Goal: Task Accomplishment & Management: Manage account settings

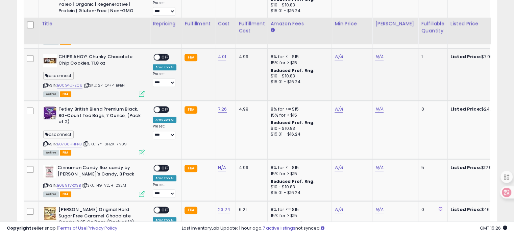
scroll to position [701, 0]
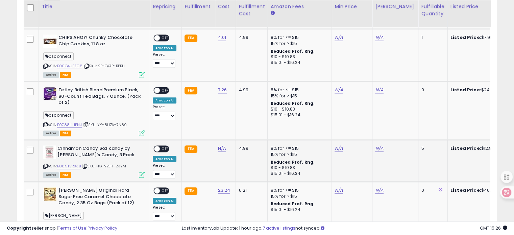
click at [87, 164] on icon at bounding box center [85, 166] width 4 height 4
click at [220, 145] on link "N/A" at bounding box center [222, 148] width 8 height 7
click at [214, 127] on input "number" at bounding box center [200, 130] width 60 height 11
type input "****"
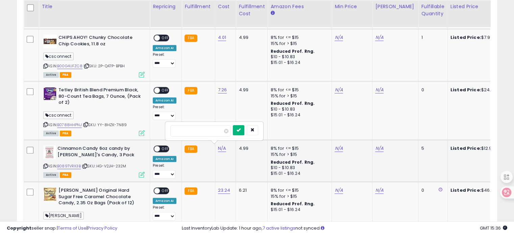
click at [241, 131] on icon "submit" at bounding box center [239, 130] width 4 height 4
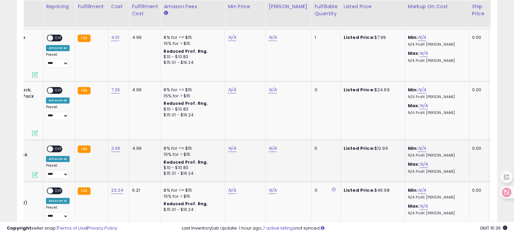
scroll to position [0, 0]
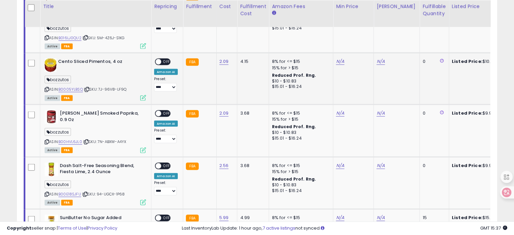
click at [27, 53] on td at bounding box center [33, 79] width 16 height 52
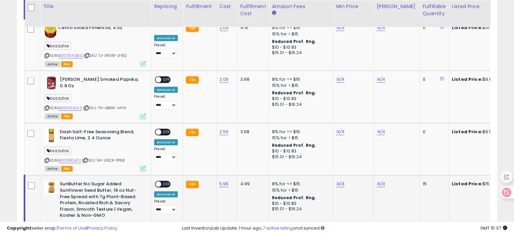
click at [28, 177] on td at bounding box center [33, 213] width 16 height 77
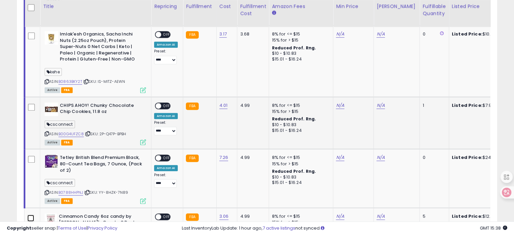
scroll to position [634, 0]
click at [27, 32] on td at bounding box center [33, 61] width 16 height 71
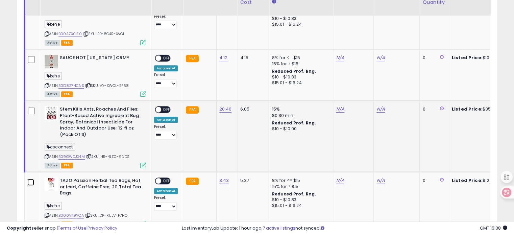
scroll to position [352, 0]
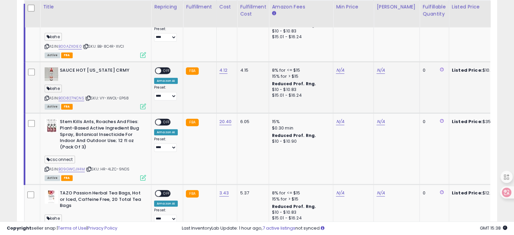
click at [27, 71] on td at bounding box center [33, 88] width 16 height 52
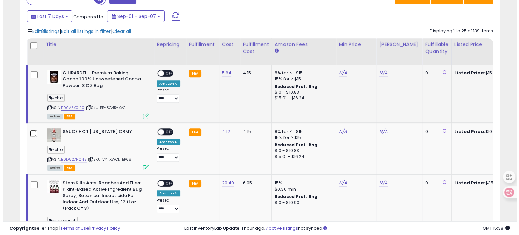
scroll to position [273, 0]
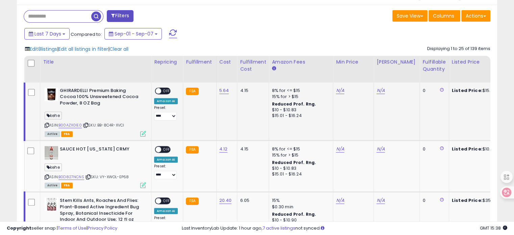
click at [35, 90] on td at bounding box center [33, 111] width 16 height 58
click at [55, 48] on span "Edit 7 listings" at bounding box center [43, 49] width 27 height 7
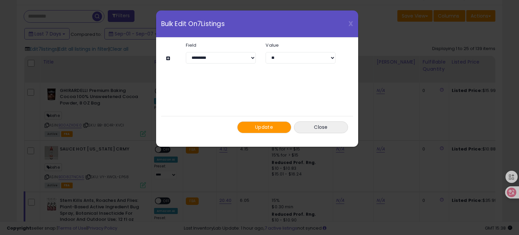
click at [168, 56] on button at bounding box center [169, 58] width 6 height 5
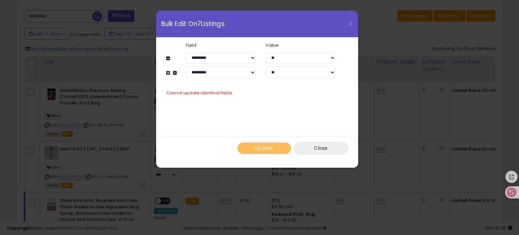
click at [168, 72] on button at bounding box center [169, 72] width 6 height 5
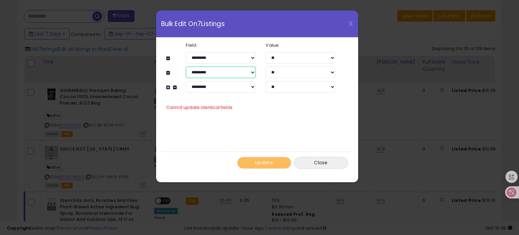
click at [220, 74] on select "**********" at bounding box center [221, 72] width 70 height 11
select select "**********"
click at [186, 67] on select "**********" at bounding box center [221, 72] width 70 height 11
click at [208, 88] on select "**********" at bounding box center [221, 86] width 70 height 11
select select "**********"
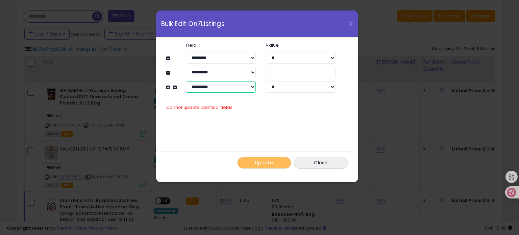
click at [186, 81] on select "**********" at bounding box center [221, 86] width 70 height 11
click at [280, 75] on input "number" at bounding box center [301, 72] width 70 height 11
type input "**"
click at [283, 89] on input "number" at bounding box center [301, 86] width 70 height 11
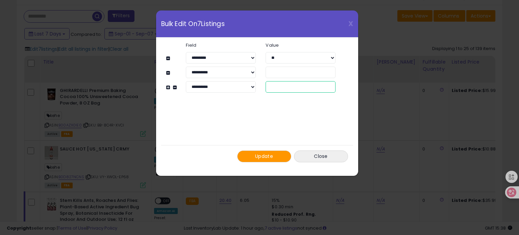
type input "***"
click at [266, 155] on span "Update" at bounding box center [264, 156] width 18 height 7
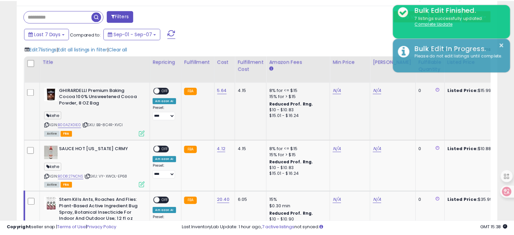
scroll to position [337781, 337642]
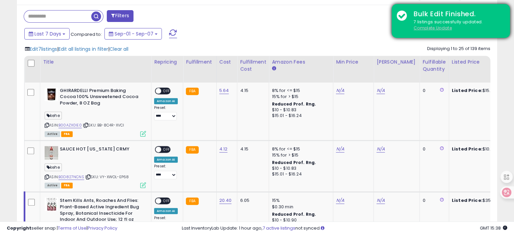
click at [437, 29] on u "Complete Update" at bounding box center [433, 28] width 38 height 6
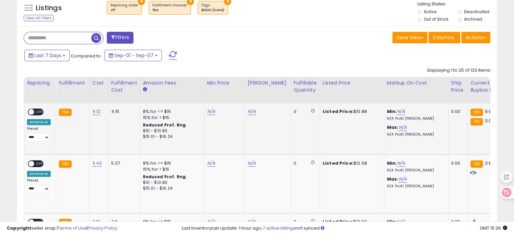
scroll to position [0, 101]
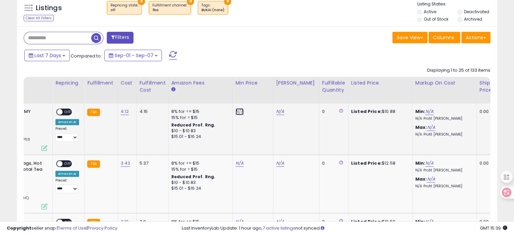
click at [236, 112] on link "N/A" at bounding box center [240, 111] width 8 height 7
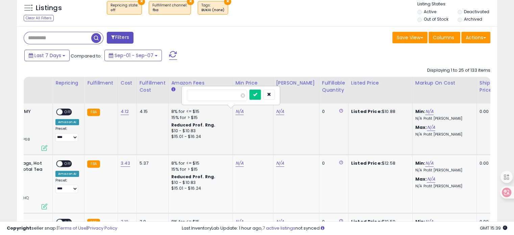
click at [222, 96] on input "number" at bounding box center [217, 95] width 60 height 11
type input "****"
click at [261, 97] on button "submit" at bounding box center [254, 95] width 11 height 10
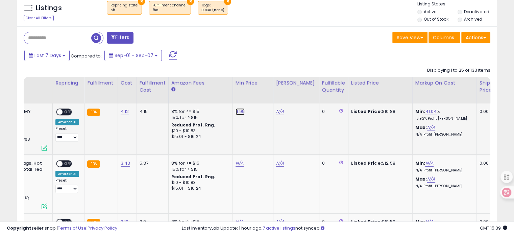
click at [238, 112] on link "9.99" at bounding box center [240, 111] width 9 height 7
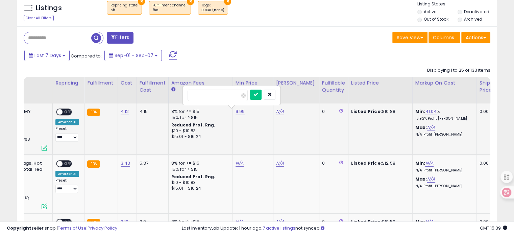
click at [235, 93] on input "****" at bounding box center [218, 95] width 60 height 11
type input "***"
click at [258, 95] on icon "submit" at bounding box center [256, 94] width 4 height 4
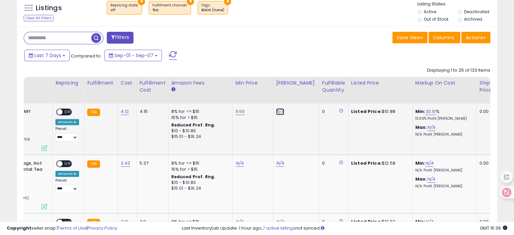
click at [277, 110] on link "N/A" at bounding box center [280, 111] width 8 height 7
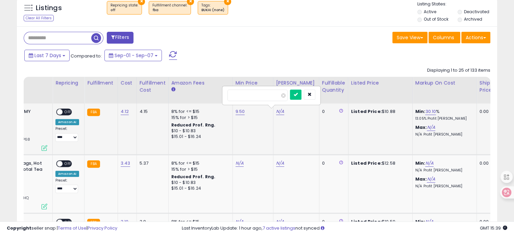
click at [269, 97] on input "number" at bounding box center [257, 95] width 60 height 11
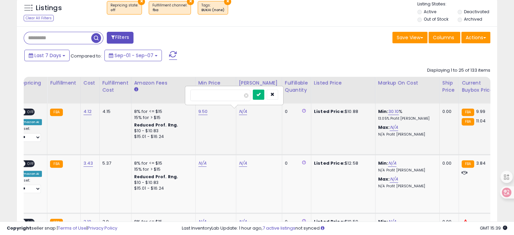
type input "**"
click at [261, 95] on icon "submit" at bounding box center [258, 94] width 4 height 4
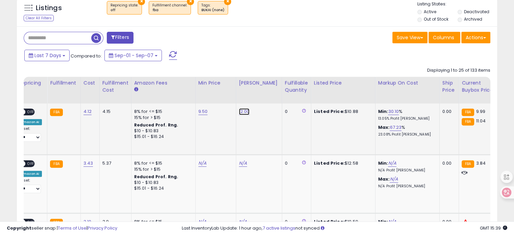
click at [242, 112] on link "12.00" at bounding box center [244, 111] width 11 height 7
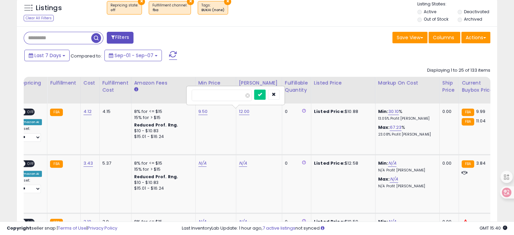
drag, startPoint x: 217, startPoint y: 94, endPoint x: 184, endPoint y: 94, distance: 33.1
type input "****"
click at [262, 95] on icon "submit" at bounding box center [260, 94] width 4 height 4
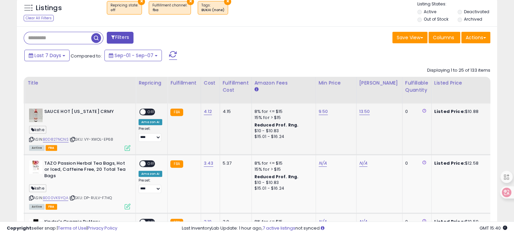
click at [148, 115] on div "ON OFF" at bounding box center [147, 111] width 16 height 7
click at [149, 111] on span "OFF" at bounding box center [151, 112] width 11 height 6
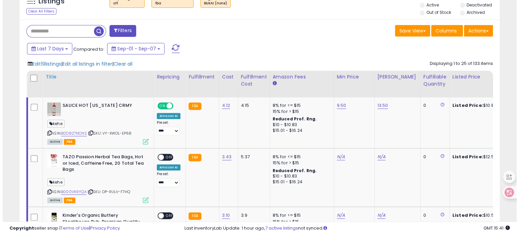
scroll to position [248, 0]
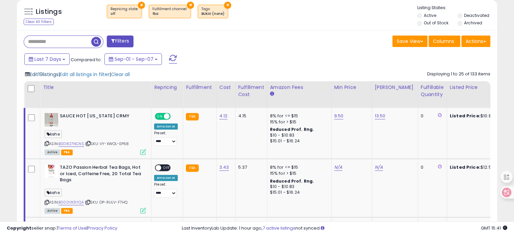
click at [41, 73] on span "Edit 19 listings" at bounding box center [44, 74] width 29 height 7
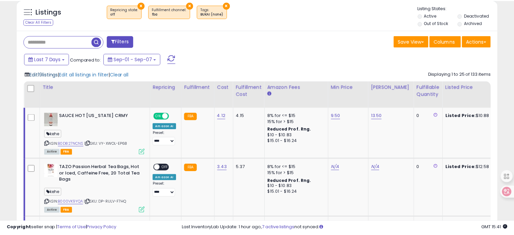
scroll to position [138, 281]
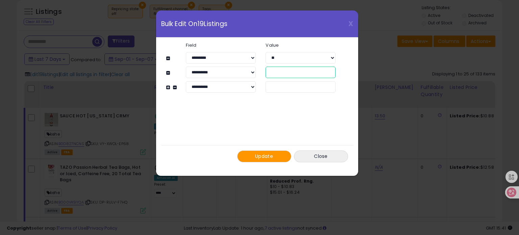
drag, startPoint x: 286, startPoint y: 72, endPoint x: 268, endPoint y: 72, distance: 18.6
click at [268, 72] on input "**" at bounding box center [301, 72] width 70 height 11
drag, startPoint x: 282, startPoint y: 72, endPoint x: 265, endPoint y: 73, distance: 16.9
click at [265, 73] on div "**" at bounding box center [301, 72] width 80 height 11
click at [284, 73] on input "**" at bounding box center [301, 72] width 70 height 11
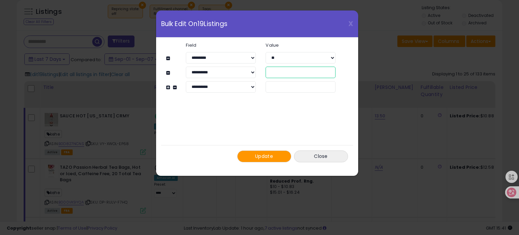
drag, startPoint x: 281, startPoint y: 73, endPoint x: 262, endPoint y: 71, distance: 18.6
click at [262, 71] on div "**" at bounding box center [301, 72] width 80 height 11
click at [271, 134] on div "**********" at bounding box center [257, 103] width 182 height 130
drag, startPoint x: 279, startPoint y: 71, endPoint x: 259, endPoint y: 73, distance: 19.6
click at [260, 72] on div "**********" at bounding box center [261, 72] width 170 height 11
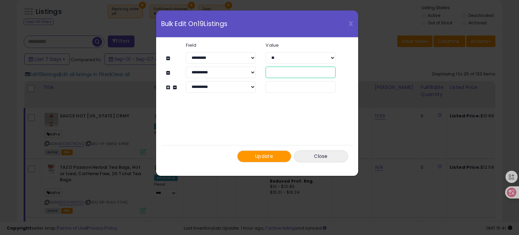
type input "**"
click at [246, 125] on div "**********" at bounding box center [257, 103] width 182 height 130
click at [264, 158] on span "Update" at bounding box center [264, 156] width 18 height 7
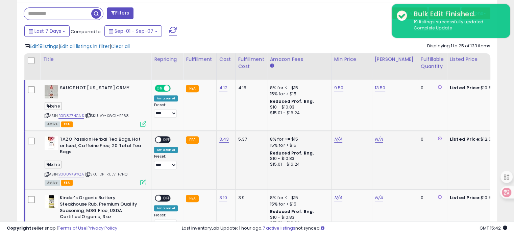
scroll to position [281, 0]
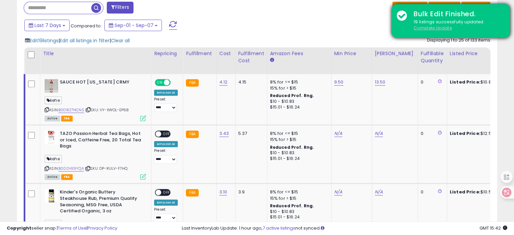
click at [423, 28] on u "Complete Update" at bounding box center [433, 28] width 38 height 6
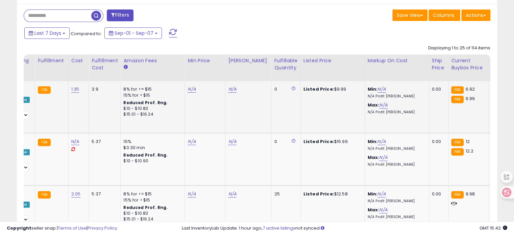
scroll to position [0, 146]
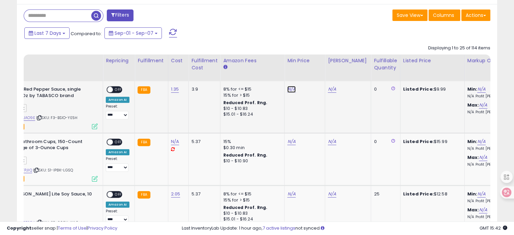
click at [289, 88] on link "N/A" at bounding box center [291, 89] width 8 height 7
click at [272, 74] on input "number" at bounding box center [269, 72] width 60 height 11
type input "***"
click at [309, 70] on icon "submit" at bounding box center [307, 72] width 4 height 4
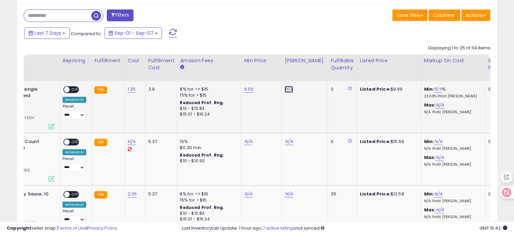
click at [285, 90] on link "N/A" at bounding box center [289, 89] width 8 height 7
click at [269, 74] on input "number" at bounding box center [266, 72] width 60 height 11
type input "*"
click at [310, 71] on button "submit" at bounding box center [303, 72] width 11 height 10
click at [71, 87] on span "OFF" at bounding box center [75, 90] width 11 height 6
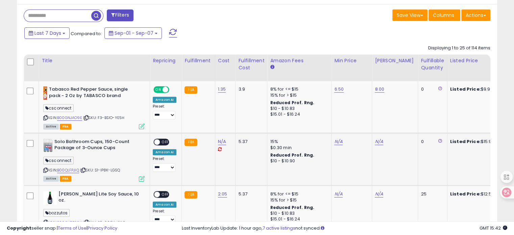
click at [45, 168] on icon at bounding box center [45, 170] width 4 height 4
click at [220, 140] on link "N/A" at bounding box center [222, 141] width 8 height 7
click at [217, 124] on input "number" at bounding box center [200, 124] width 60 height 11
type input "****"
click at [241, 125] on icon "submit" at bounding box center [239, 124] width 4 height 4
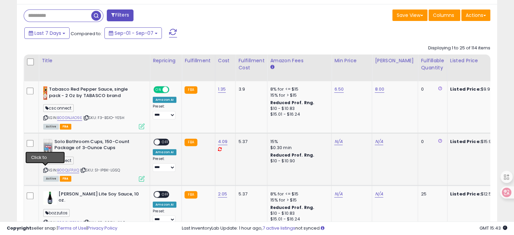
click at [45, 169] on icon at bounding box center [45, 170] width 4 height 4
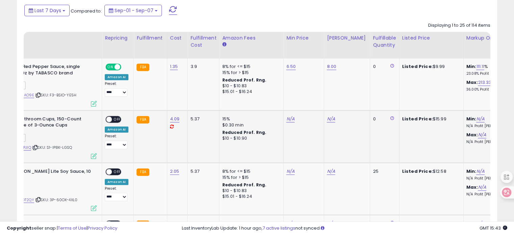
scroll to position [0, 47]
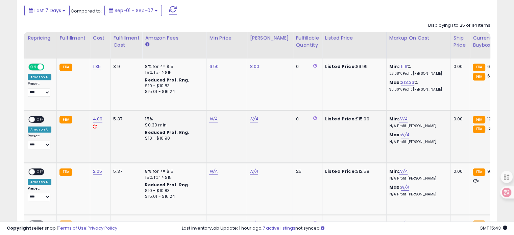
click at [206, 116] on td "N/A" at bounding box center [226, 136] width 41 height 52
click at [212, 119] on link "N/A" at bounding box center [213, 119] width 8 height 7
click at [201, 103] on input "number" at bounding box center [191, 102] width 60 height 11
type input "**"
click at [235, 98] on button "submit" at bounding box center [228, 102] width 11 height 10
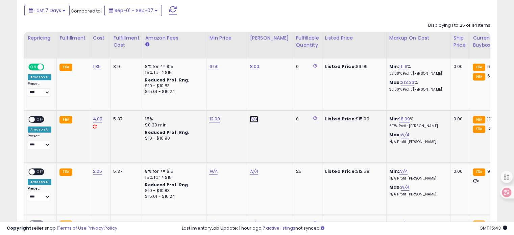
click at [251, 118] on link "N/A" at bounding box center [254, 119] width 8 height 7
click at [239, 102] on input "number" at bounding box center [231, 102] width 60 height 11
type input "**"
click at [271, 101] on icon "submit" at bounding box center [269, 101] width 4 height 4
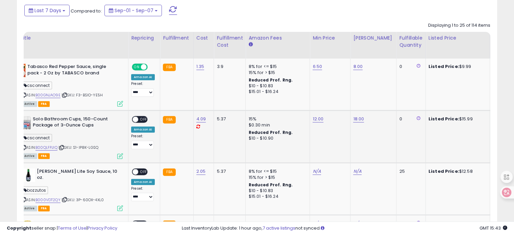
click at [137, 116] on div "ON OFF" at bounding box center [140, 119] width 16 height 7
click at [141, 121] on span "OFF" at bounding box center [143, 119] width 11 height 6
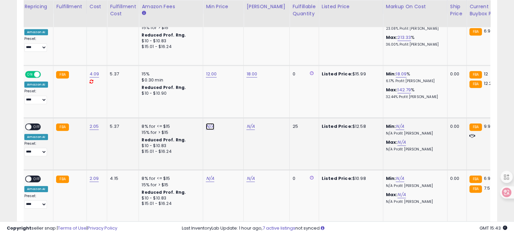
click at [206, 125] on link "N/A" at bounding box center [210, 126] width 8 height 7
click at [197, 109] on input "number" at bounding box center [187, 109] width 60 height 11
type input "****"
click at [227, 108] on icon "submit" at bounding box center [225, 109] width 4 height 4
click at [247, 127] on link "N/A" at bounding box center [250, 126] width 8 height 7
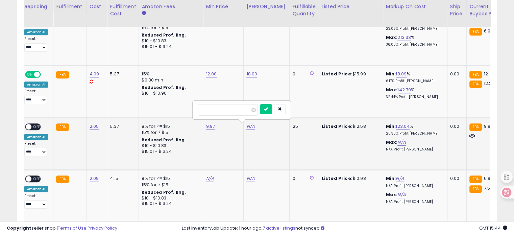
click at [238, 111] on input "number" at bounding box center [228, 109] width 60 height 11
type input "**"
click at [268, 110] on icon "submit" at bounding box center [266, 109] width 4 height 4
click at [249, 125] on link "15.00" at bounding box center [251, 126] width 11 height 7
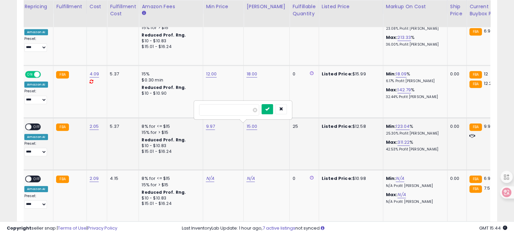
type input "**"
click at [269, 108] on icon "submit" at bounding box center [267, 109] width 4 height 4
click at [35, 126] on span "OFF" at bounding box center [36, 127] width 11 height 6
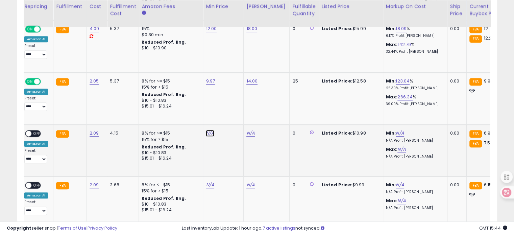
click at [207, 131] on link "N/A" at bounding box center [210, 133] width 8 height 7
click at [204, 115] on input "number" at bounding box center [187, 115] width 60 height 11
type input "*"
click at [227, 115] on icon "submit" at bounding box center [225, 115] width 4 height 4
click at [208, 132] on link "7.00" at bounding box center [210, 133] width 9 height 7
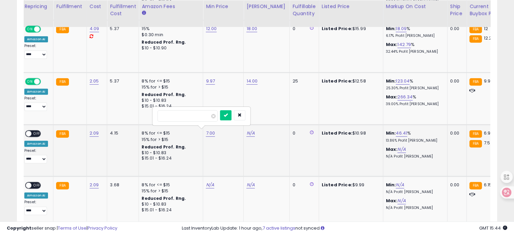
drag, startPoint x: 191, startPoint y: 115, endPoint x: 152, endPoint y: 113, distance: 39.2
click at [153, 114] on div "****" at bounding box center [201, 116] width 97 height 18
type input "***"
click at [231, 117] on button "submit" at bounding box center [225, 115] width 11 height 10
click at [252, 133] on div "N/A" at bounding box center [265, 133] width 38 height 6
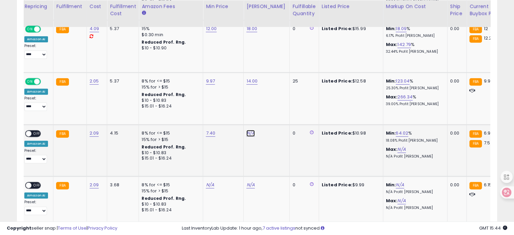
click at [246, 132] on link "N/A" at bounding box center [250, 133] width 8 height 7
click at [226, 118] on input "number" at bounding box center [228, 115] width 60 height 11
type input "**"
click at [268, 113] on icon "submit" at bounding box center [266, 115] width 4 height 4
click at [28, 131] on span at bounding box center [29, 134] width 6 height 6
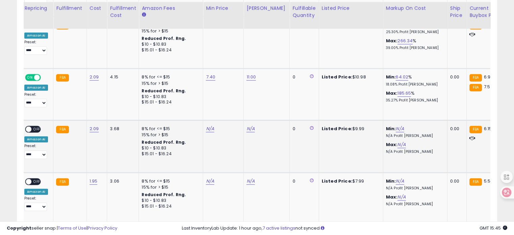
scroll to position [454, 0]
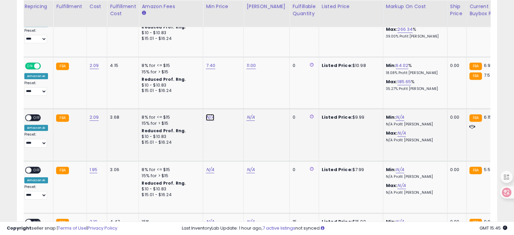
click at [206, 114] on link "N/A" at bounding box center [210, 117] width 8 height 7
click at [200, 101] on input "number" at bounding box center [187, 99] width 60 height 11
type input "*"
click at [231, 98] on button "submit" at bounding box center [225, 99] width 11 height 10
click at [210, 114] on link "7.00" at bounding box center [210, 117] width 9 height 7
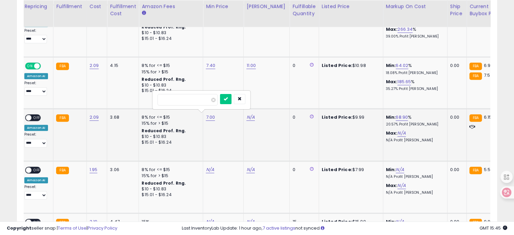
drag, startPoint x: 182, startPoint y: 96, endPoint x: 154, endPoint y: 94, distance: 28.5
click at [154, 94] on div "****" at bounding box center [201, 100] width 97 height 18
type input "***"
click at [231, 100] on button "submit" at bounding box center [225, 99] width 11 height 10
click at [248, 115] on link "N/A" at bounding box center [250, 117] width 8 height 7
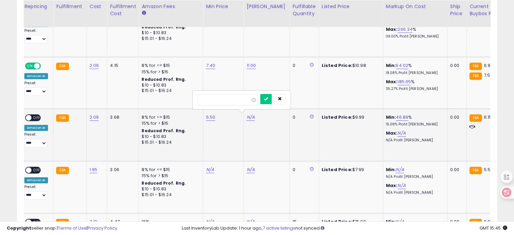
click at [233, 100] on input "number" at bounding box center [228, 99] width 60 height 11
type input "****"
click at [268, 98] on icon "submit" at bounding box center [266, 99] width 4 height 4
click at [36, 115] on span "OFF" at bounding box center [36, 118] width 11 height 6
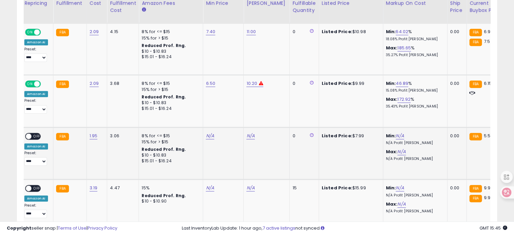
scroll to position [499, 0]
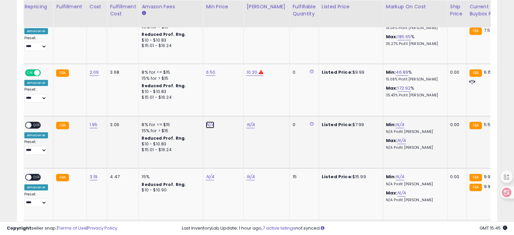
click at [207, 121] on link "N/A" at bounding box center [210, 124] width 8 height 7
click at [197, 104] on input "number" at bounding box center [187, 105] width 60 height 11
type input "****"
click at [231, 101] on button "submit" at bounding box center [225, 105] width 11 height 10
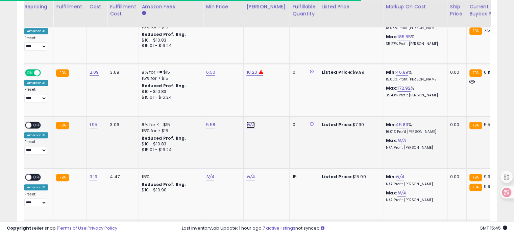
click at [249, 121] on link "N/A" at bounding box center [250, 124] width 8 height 7
click at [231, 105] on input "number" at bounding box center [228, 105] width 60 height 11
type input "***"
click at [272, 103] on button "submit" at bounding box center [265, 105] width 11 height 10
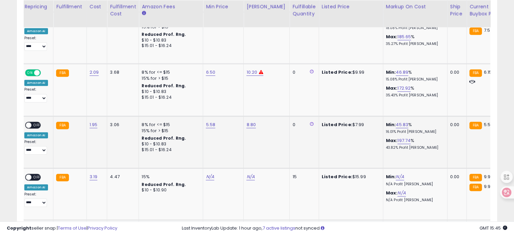
click at [33, 122] on span "OFF" at bounding box center [36, 125] width 11 height 6
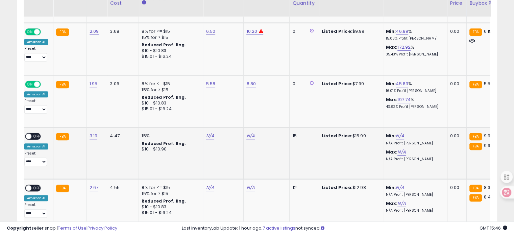
scroll to position [544, 0]
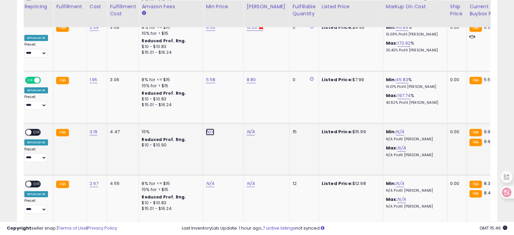
click at [208, 128] on link "N/A" at bounding box center [210, 131] width 8 height 7
click at [200, 112] on input "number" at bounding box center [187, 112] width 60 height 11
type input "***"
click at [231, 113] on button "submit" at bounding box center [225, 112] width 11 height 10
click at [249, 129] on link "N/A" at bounding box center [250, 131] width 8 height 7
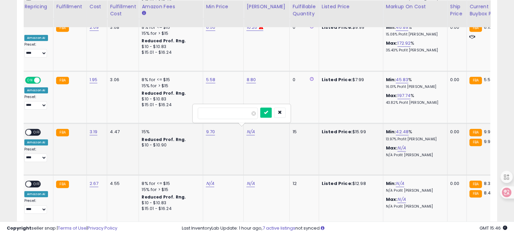
click at [235, 113] on input "number" at bounding box center [228, 112] width 60 height 11
type input "****"
click at [268, 113] on icon "submit" at bounding box center [266, 112] width 4 height 4
click at [35, 129] on span "OFF" at bounding box center [36, 132] width 11 height 6
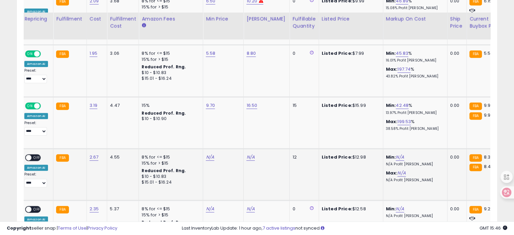
scroll to position [589, 0]
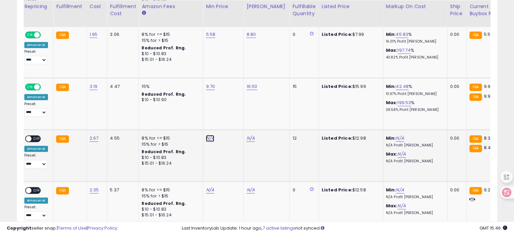
click at [206, 136] on link "N/A" at bounding box center [210, 138] width 8 height 7
click at [201, 117] on input "number" at bounding box center [187, 119] width 60 height 11
type input "***"
click at [231, 115] on button "submit" at bounding box center [225, 119] width 11 height 10
click at [246, 138] on link "N/A" at bounding box center [250, 138] width 8 height 7
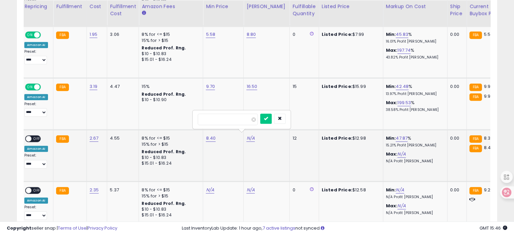
click at [241, 119] on input "number" at bounding box center [228, 119] width 60 height 11
type input "****"
click at [272, 118] on button "submit" at bounding box center [265, 119] width 11 height 10
click at [28, 136] on span at bounding box center [29, 139] width 6 height 6
click at [35, 136] on span "OFF" at bounding box center [36, 139] width 11 height 6
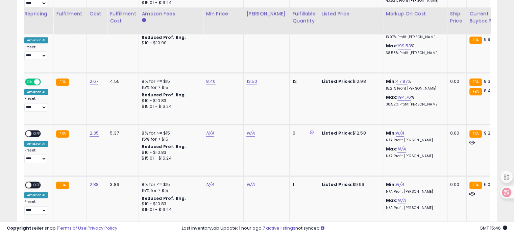
scroll to position [657, 0]
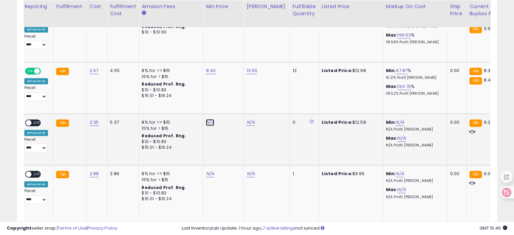
click at [206, 120] on link "N/A" at bounding box center [210, 122] width 8 height 7
click at [210, 100] on input "number" at bounding box center [187, 102] width 60 height 11
type input "*"
click at [227, 100] on icon "submit" at bounding box center [225, 102] width 4 height 4
click at [247, 119] on link "N/A" at bounding box center [250, 122] width 8 height 7
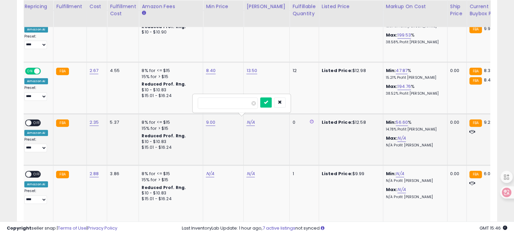
click at [235, 102] on input "number" at bounding box center [228, 102] width 60 height 11
type input "****"
click at [272, 103] on button "submit" at bounding box center [265, 102] width 11 height 10
click at [30, 120] on span at bounding box center [29, 123] width 6 height 6
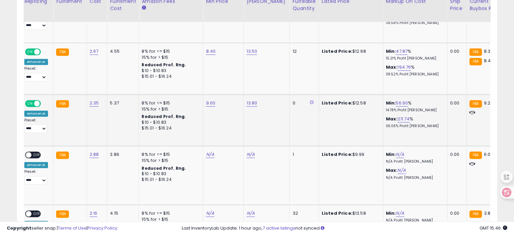
scroll to position [679, 0]
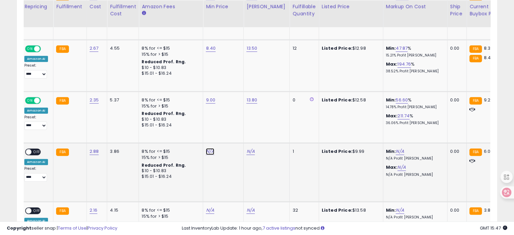
click at [207, 148] on link "N/A" at bounding box center [210, 151] width 8 height 7
click at [210, 129] on input "number" at bounding box center [187, 131] width 60 height 11
type input "*"
click at [231, 129] on button "submit" at bounding box center [225, 131] width 11 height 10
click at [208, 148] on link "7.00" at bounding box center [210, 151] width 9 height 7
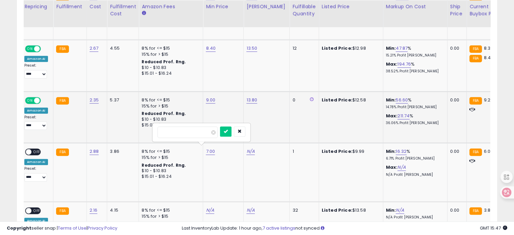
drag, startPoint x: 189, startPoint y: 131, endPoint x: 145, endPoint y: 123, distance: 44.7
type input "***"
click at [228, 129] on icon "submit" at bounding box center [226, 131] width 4 height 4
click at [247, 148] on link "N/A" at bounding box center [250, 151] width 8 height 7
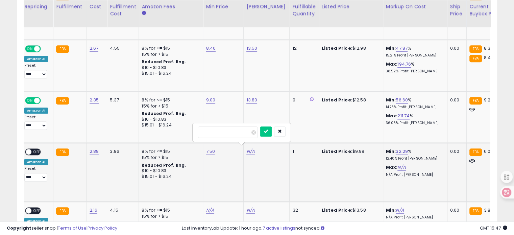
click at [231, 131] on input "number" at bounding box center [228, 131] width 60 height 11
type input "**"
click at [272, 132] on button "submit" at bounding box center [265, 131] width 11 height 10
click at [34, 149] on span "OFF" at bounding box center [36, 152] width 11 height 6
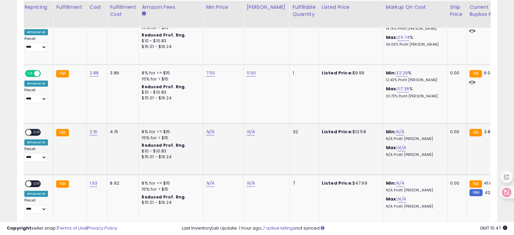
scroll to position [758, 0]
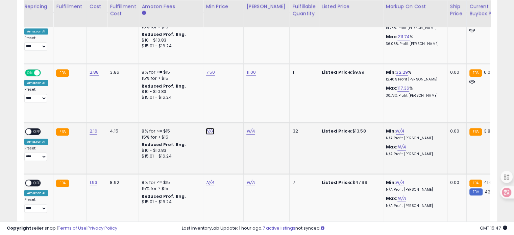
click at [207, 128] on link "N/A" at bounding box center [210, 131] width 8 height 7
click at [199, 105] on input "number" at bounding box center [187, 104] width 60 height 11
type input "*"
click at [227, 103] on icon "submit" at bounding box center [225, 104] width 4 height 4
click at [248, 128] on link "N/A" at bounding box center [250, 131] width 8 height 7
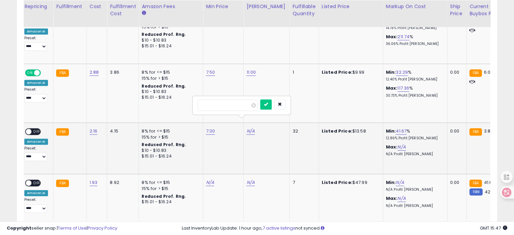
click at [232, 103] on input "number" at bounding box center [228, 104] width 60 height 11
type input "**"
click at [272, 105] on button "submit" at bounding box center [265, 104] width 11 height 10
click at [37, 128] on span "OFF" at bounding box center [36, 131] width 11 height 6
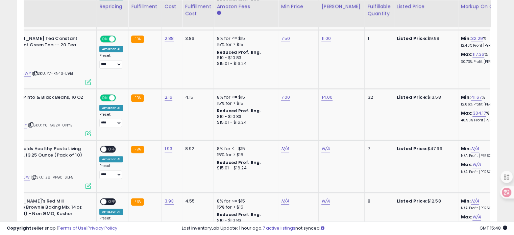
scroll to position [0, 0]
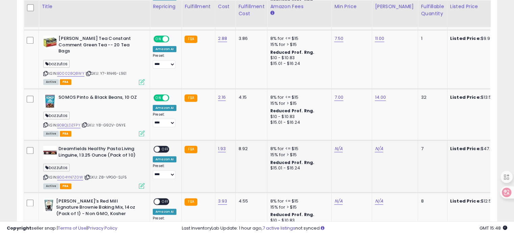
click at [46, 175] on icon at bounding box center [45, 177] width 4 height 4
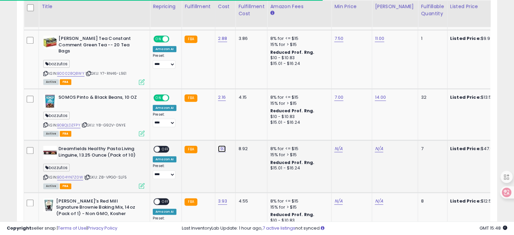
click at [219, 145] on link "1.93" at bounding box center [222, 148] width 8 height 7
drag, startPoint x: 195, startPoint y: 119, endPoint x: 145, endPoint y: 120, distance: 50.0
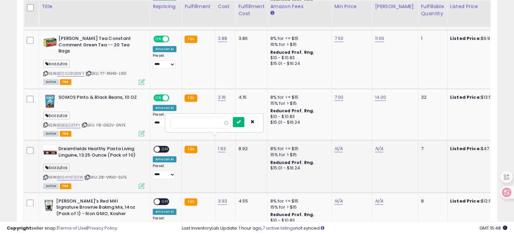
type input "****"
click at [241, 121] on icon "submit" at bounding box center [239, 122] width 4 height 4
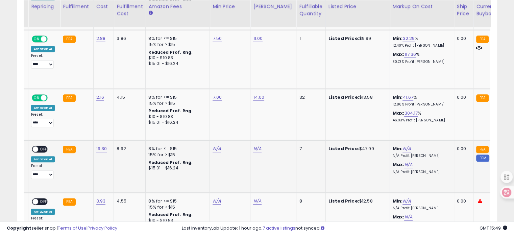
scroll to position [0, 121]
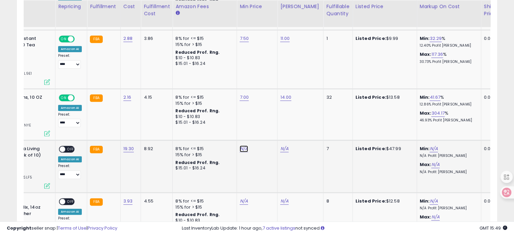
click at [241, 145] on link "N/A" at bounding box center [244, 148] width 8 height 7
click at [228, 121] on input "number" at bounding box center [221, 122] width 60 height 11
type input "****"
click at [261, 121] on icon "submit" at bounding box center [259, 122] width 4 height 4
click at [280, 145] on link "N/A" at bounding box center [284, 148] width 8 height 7
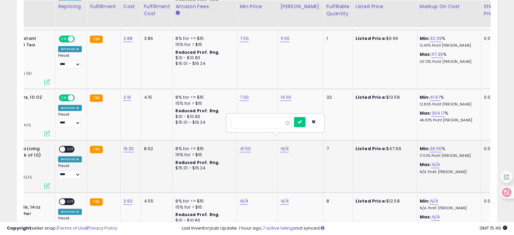
click at [267, 121] on input "number" at bounding box center [261, 122] width 60 height 11
type input "**"
click at [305, 121] on button "submit" at bounding box center [299, 122] width 11 height 10
click at [66, 146] on span "OFF" at bounding box center [70, 149] width 11 height 6
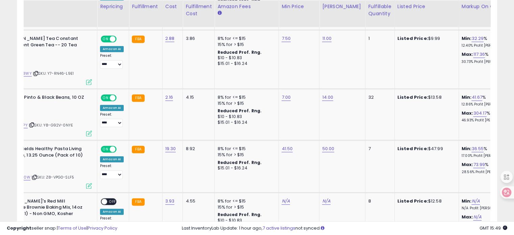
scroll to position [0, 26]
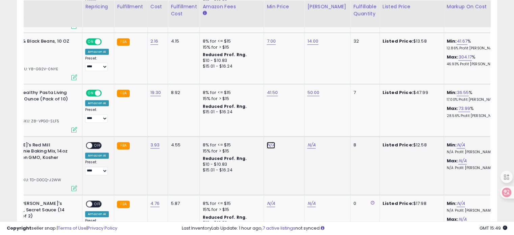
click at [269, 142] on link "N/A" at bounding box center [271, 145] width 8 height 7
click at [257, 117] on input "number" at bounding box center [248, 118] width 60 height 11
type input "**"
click at [288, 116] on icon "submit" at bounding box center [286, 118] width 4 height 4
click at [310, 142] on link "N/A" at bounding box center [311, 145] width 8 height 7
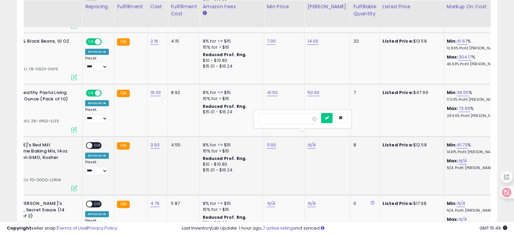
click at [294, 118] on input "number" at bounding box center [289, 118] width 60 height 11
type input "**"
click at [329, 117] on icon "submit" at bounding box center [327, 118] width 4 height 4
click at [96, 142] on span "OFF" at bounding box center [97, 145] width 11 height 6
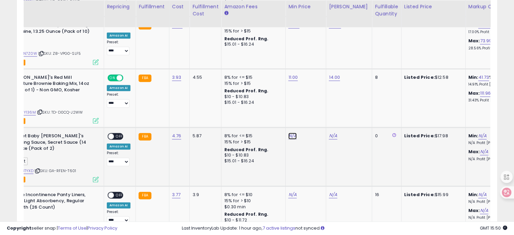
click at [288, 132] on link "N/A" at bounding box center [292, 135] width 8 height 7
click at [276, 109] on input "number" at bounding box center [270, 109] width 60 height 11
type input "****"
click at [310, 107] on icon "submit" at bounding box center [308, 108] width 4 height 4
click at [329, 132] on link "N/A" at bounding box center [333, 135] width 8 height 7
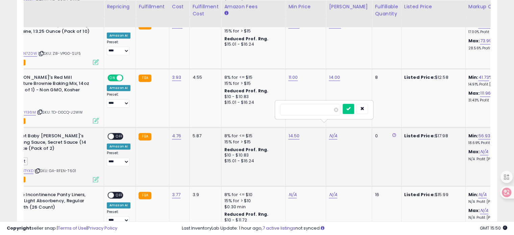
click at [311, 108] on input "number" at bounding box center [310, 109] width 60 height 11
type input "**"
click at [354, 109] on button "submit" at bounding box center [348, 109] width 11 height 10
click at [118, 133] on span "OFF" at bounding box center [119, 136] width 11 height 6
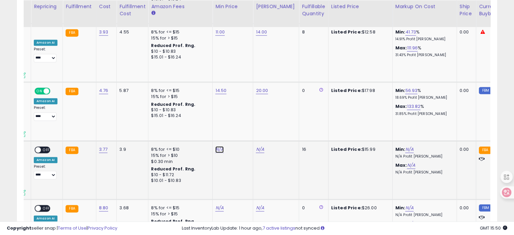
click at [215, 146] on link "N/A" at bounding box center [219, 149] width 8 height 7
click at [207, 118] on input "number" at bounding box center [197, 115] width 60 height 11
type input "*"
click at [241, 118] on button "submit" at bounding box center [234, 115] width 11 height 10
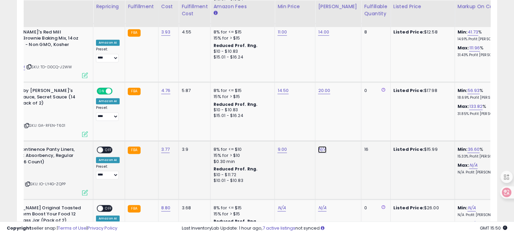
click at [322, 146] on link "N/A" at bounding box center [322, 149] width 8 height 7
click at [312, 120] on input "number" at bounding box center [299, 115] width 60 height 11
type input "**"
click at [340, 115] on icon "submit" at bounding box center [338, 115] width 4 height 4
click at [107, 147] on span "OFF" at bounding box center [108, 150] width 11 height 6
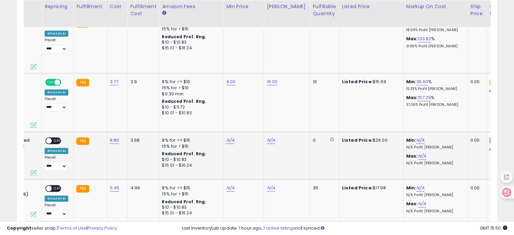
click at [223, 131] on td "N/A" at bounding box center [243, 155] width 41 height 48
click at [227, 137] on link "N/A" at bounding box center [230, 140] width 8 height 7
click at [222, 108] on input "number" at bounding box center [207, 106] width 60 height 11
type input "**"
click at [248, 107] on icon "submit" at bounding box center [246, 106] width 4 height 4
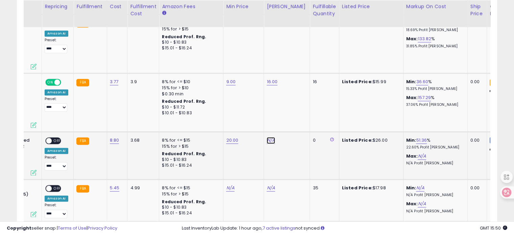
click at [267, 137] on link "N/A" at bounding box center [271, 140] width 8 height 7
click at [256, 106] on input "number" at bounding box center [248, 106] width 60 height 11
type input "**"
click at [288, 107] on icon "submit" at bounding box center [286, 106] width 4 height 4
click at [59, 138] on span "OFF" at bounding box center [57, 141] width 11 height 6
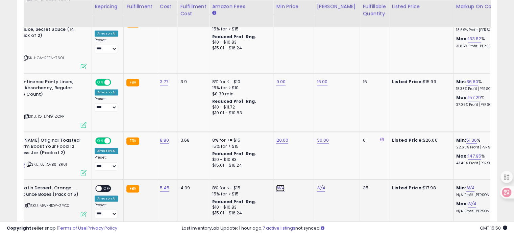
click at [276, 185] on link "N/A" at bounding box center [280, 188] width 8 height 7
click at [266, 154] on input "number" at bounding box center [257, 154] width 60 height 11
type input "**"
click at [298, 153] on icon "submit" at bounding box center [296, 154] width 4 height 4
click at [318, 185] on link "N/A" at bounding box center [321, 188] width 8 height 7
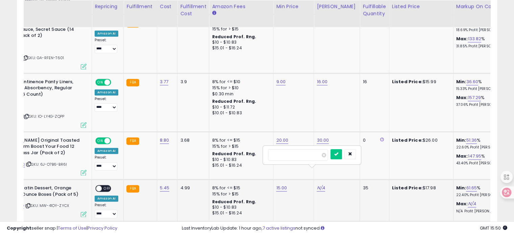
click at [311, 155] on input "number" at bounding box center [298, 154] width 60 height 11
type input "**"
click at [342, 149] on button "submit" at bounding box center [335, 154] width 11 height 10
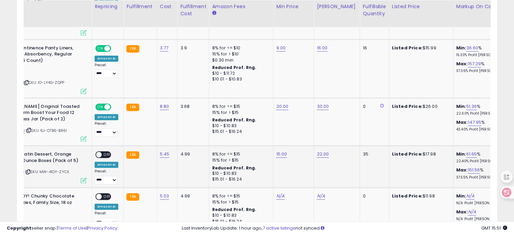
click at [100, 152] on span at bounding box center [99, 155] width 6 height 6
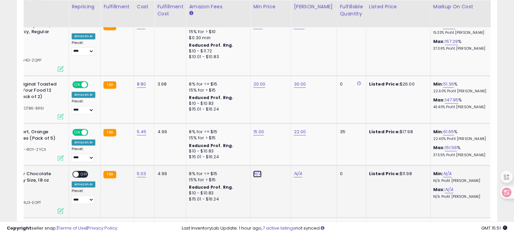
click at [255, 170] on link "N/A" at bounding box center [257, 173] width 8 height 7
click at [246, 135] on input "number" at bounding box center [234, 139] width 60 height 11
click at [244, 138] on input "number" at bounding box center [234, 139] width 60 height 11
type input "**"
click at [278, 139] on button "submit" at bounding box center [272, 139] width 11 height 10
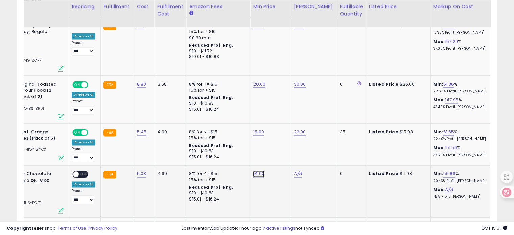
click at [253, 170] on link "14.00" at bounding box center [258, 173] width 11 height 7
drag, startPoint x: 232, startPoint y: 139, endPoint x: 186, endPoint y: 135, distance: 47.1
type input "**"
click at [280, 138] on button "submit" at bounding box center [273, 139] width 11 height 10
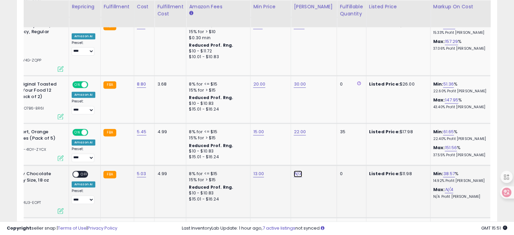
click at [295, 170] on link "N/A" at bounding box center [298, 173] width 8 height 7
click at [291, 140] on input "number" at bounding box center [275, 139] width 60 height 11
type input "**"
drag, startPoint x: 318, startPoint y: 138, endPoint x: 323, endPoint y: 139, distance: 5.5
click at [318, 138] on div "**" at bounding box center [289, 140] width 88 height 12
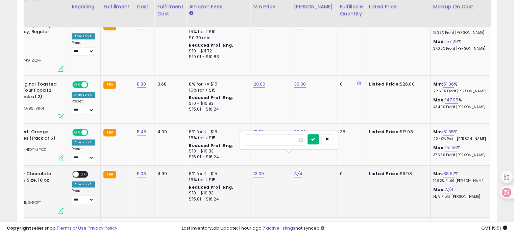
click at [319, 139] on button "submit" at bounding box center [313, 139] width 11 height 10
click at [80, 171] on span "OFF" at bounding box center [84, 174] width 11 height 6
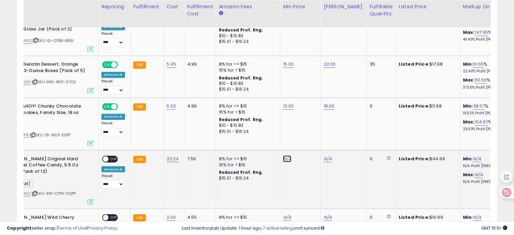
click at [283, 155] on link "N/A" at bounding box center [287, 158] width 8 height 7
click at [266, 123] on input "number" at bounding box center [264, 124] width 60 height 11
type input "**"
click at [308, 126] on button "submit" at bounding box center [302, 124] width 11 height 10
click at [283, 155] on link "40.00" at bounding box center [289, 158] width 13 height 7
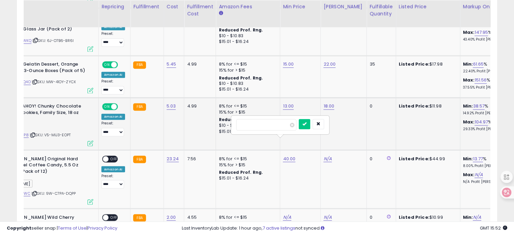
drag, startPoint x: 264, startPoint y: 124, endPoint x: 222, endPoint y: 121, distance: 42.3
type input "**"
click at [310, 126] on button "submit" at bounding box center [304, 124] width 11 height 10
click at [328, 155] on link "N/A" at bounding box center [327, 158] width 8 height 7
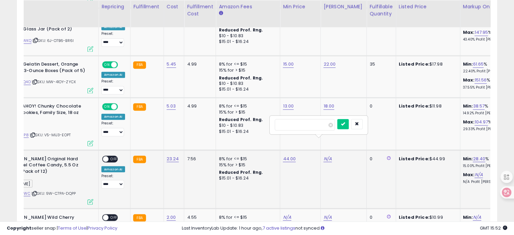
click at [310, 125] on input "number" at bounding box center [305, 124] width 60 height 11
type input "**"
click at [349, 125] on button "submit" at bounding box center [342, 124] width 11 height 10
click at [323, 155] on link "52.00" at bounding box center [329, 158] width 12 height 7
drag, startPoint x: 271, startPoint y: 122, endPoint x: 264, endPoint y: 120, distance: 7.3
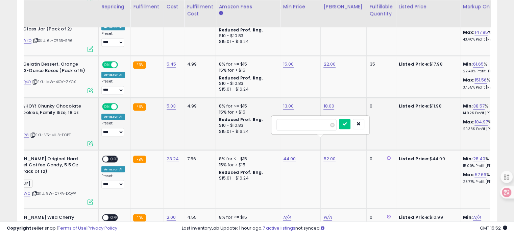
drag, startPoint x: 280, startPoint y: 123, endPoint x: 243, endPoint y: 119, distance: 38.1
type input "**"
click at [347, 125] on icon "submit" at bounding box center [345, 124] width 4 height 4
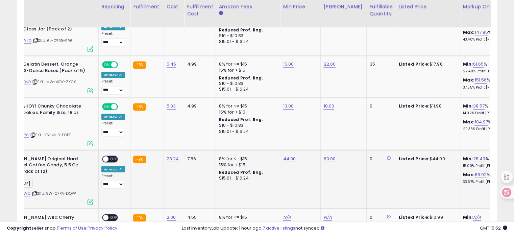
click at [109, 156] on span "OFF" at bounding box center [113, 159] width 11 height 6
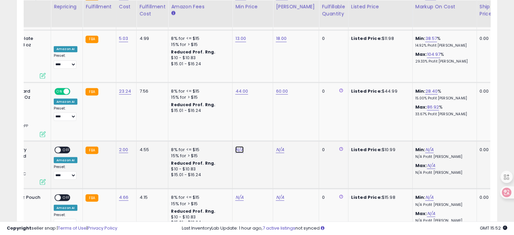
click at [235, 146] on link "N/A" at bounding box center [239, 149] width 8 height 7
click at [224, 110] on input "number" at bounding box center [217, 114] width 60 height 11
click at [222, 111] on input "number" at bounding box center [217, 114] width 60 height 11
type input "***"
click at [261, 116] on button "submit" at bounding box center [254, 114] width 11 height 10
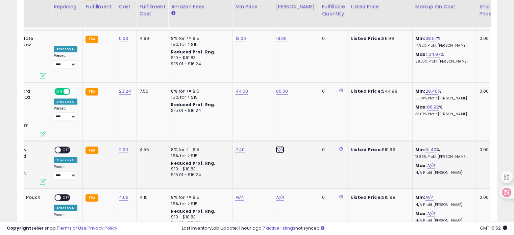
click at [276, 146] on link "N/A" at bounding box center [280, 149] width 8 height 7
click at [269, 118] on input "number" at bounding box center [257, 114] width 60 height 11
type input "**"
click at [297, 113] on icon "submit" at bounding box center [295, 114] width 4 height 4
click at [67, 147] on span "OFF" at bounding box center [66, 150] width 11 height 6
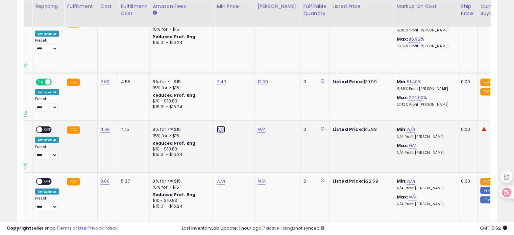
click at [219, 126] on link "N/A" at bounding box center [221, 129] width 8 height 7
click at [208, 96] on input "number" at bounding box center [198, 95] width 60 height 11
type input "**"
click at [242, 90] on button "submit" at bounding box center [235, 95] width 11 height 10
click at [218, 126] on link "13.00" at bounding box center [222, 129] width 11 height 7
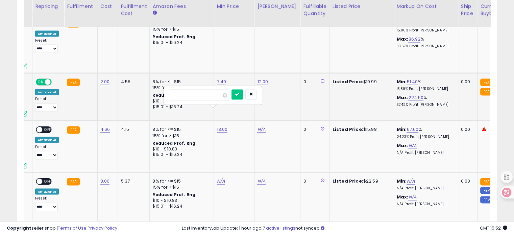
drag, startPoint x: 206, startPoint y: 99, endPoint x: 148, endPoint y: 82, distance: 59.8
type input "**"
click at [239, 92] on icon "submit" at bounding box center [237, 94] width 4 height 4
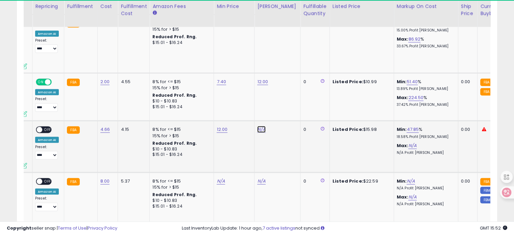
click at [257, 126] on link "N/A" at bounding box center [261, 129] width 8 height 7
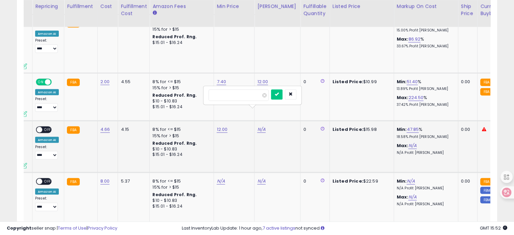
click at [252, 97] on input "number" at bounding box center [238, 95] width 60 height 11
type input "**"
click at [283, 91] on button "submit" at bounding box center [276, 95] width 11 height 10
click at [42, 127] on span "OFF" at bounding box center [47, 130] width 11 height 6
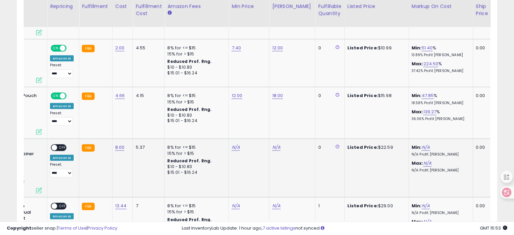
click at [235, 139] on td "N/A" at bounding box center [249, 168] width 41 height 58
click at [232, 144] on link "N/A" at bounding box center [235, 147] width 8 height 7
click at [220, 115] on input "number" at bounding box center [213, 112] width 60 height 11
type input "**"
click at [257, 113] on button "submit" at bounding box center [250, 112] width 11 height 10
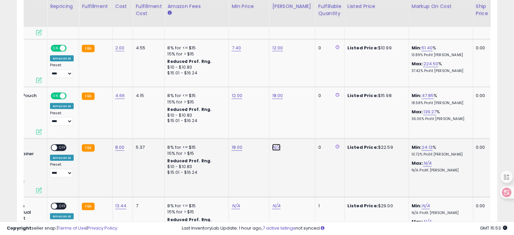
click at [273, 144] on link "N/A" at bounding box center [276, 147] width 8 height 7
click at [242, 112] on input "number" at bounding box center [253, 112] width 60 height 11
type input "**"
click at [297, 112] on button "submit" at bounding box center [291, 112] width 11 height 10
click at [55, 145] on div "ON OFF" at bounding box center [51, 148] width 16 height 6
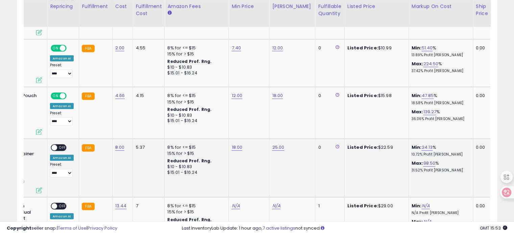
click at [62, 145] on span "OFF" at bounding box center [62, 148] width 11 height 6
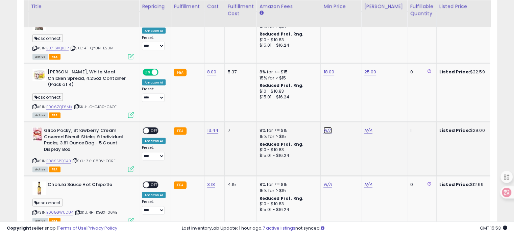
click at [326, 127] on link "N/A" at bounding box center [327, 130] width 8 height 7
click at [303, 96] on input "number" at bounding box center [305, 95] width 60 height 11
type input "**"
click at [349, 95] on button "submit" at bounding box center [342, 95] width 11 height 10
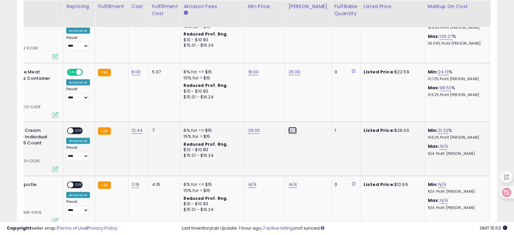
click at [290, 127] on link "N/A" at bounding box center [292, 130] width 8 height 7
click at [277, 97] on input "number" at bounding box center [270, 95] width 60 height 11
type input "**"
click at [314, 93] on button "submit" at bounding box center [307, 95] width 11 height 10
click at [75, 128] on span "OFF" at bounding box center [78, 131] width 11 height 6
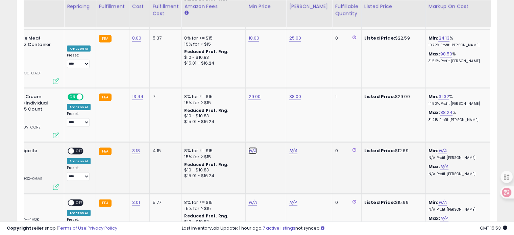
click at [250, 147] on link "N/A" at bounding box center [252, 150] width 8 height 7
click at [237, 116] on input "number" at bounding box center [230, 115] width 60 height 11
type input "**"
click at [270, 116] on icon "submit" at bounding box center [268, 115] width 4 height 4
click at [290, 147] on link "N/A" at bounding box center [293, 150] width 8 height 7
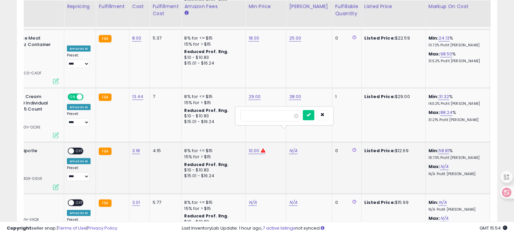
click at [285, 119] on input "number" at bounding box center [270, 115] width 60 height 11
type input "****"
click at [311, 116] on icon "submit" at bounding box center [308, 115] width 4 height 4
click at [253, 147] on link "10.00" at bounding box center [253, 150] width 11 height 7
drag, startPoint x: 237, startPoint y: 113, endPoint x: 192, endPoint y: 113, distance: 44.9
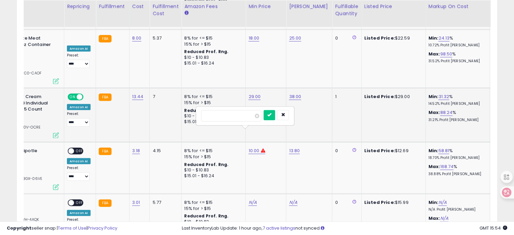
type input "***"
click at [275, 117] on button "submit" at bounding box center [269, 115] width 11 height 10
click at [78, 148] on span "OFF" at bounding box center [79, 151] width 11 height 6
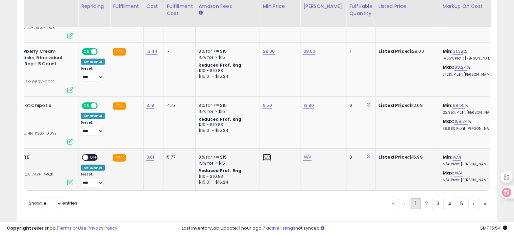
click at [264, 154] on link "N/A" at bounding box center [267, 157] width 8 height 7
click at [254, 122] on input "number" at bounding box center [244, 121] width 60 height 11
type input "***"
click at [284, 121] on icon "submit" at bounding box center [282, 121] width 4 height 4
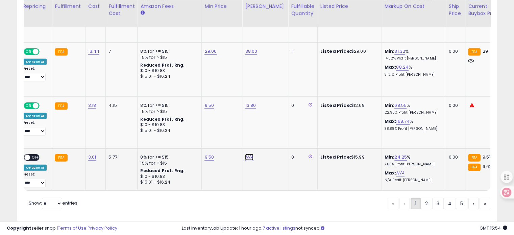
click at [246, 154] on link "N/A" at bounding box center [249, 157] width 8 height 7
click at [224, 122] on input "number" at bounding box center [226, 121] width 60 height 11
type input "****"
click at [267, 120] on icon "submit" at bounding box center [265, 121] width 4 height 4
click at [34, 154] on span "OFF" at bounding box center [35, 157] width 11 height 6
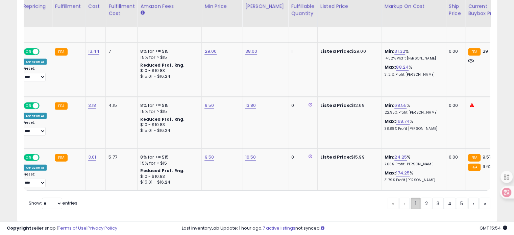
click at [416, 198] on link "1" at bounding box center [416, 203] width 10 height 11
click at [422, 198] on link "2" at bounding box center [426, 203] width 11 height 11
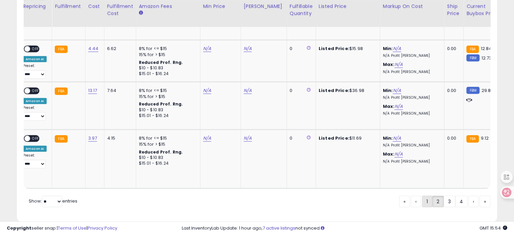
click at [424, 196] on link "1" at bounding box center [427, 201] width 10 height 11
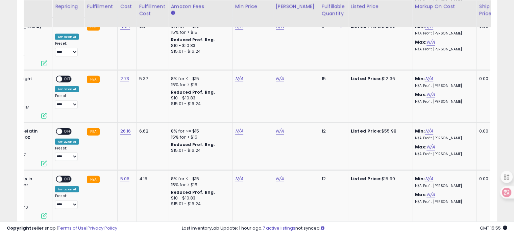
scroll to position [0, 108]
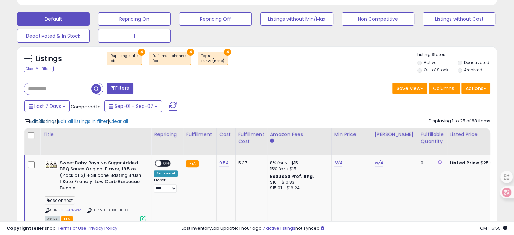
click at [48, 120] on span "Edit 3 listings" at bounding box center [43, 121] width 27 height 7
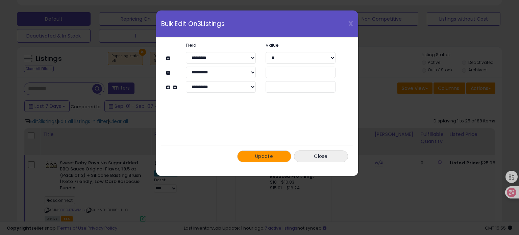
drag, startPoint x: 269, startPoint y: 154, endPoint x: 270, endPoint y: 82, distance: 72.7
click at [269, 96] on div "**********" at bounding box center [257, 103] width 182 height 130
click at [274, 67] on input "**" at bounding box center [301, 72] width 70 height 11
drag, startPoint x: 277, startPoint y: 70, endPoint x: 262, endPoint y: 72, distance: 15.0
click at [262, 72] on div "**" at bounding box center [301, 72] width 80 height 11
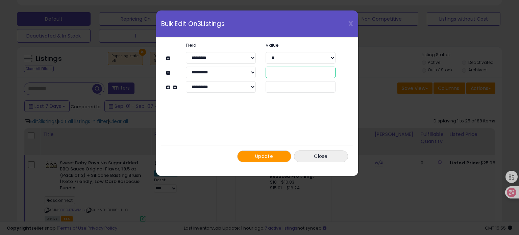
type input "**"
click at [262, 151] on button "Update" at bounding box center [264, 156] width 54 height 12
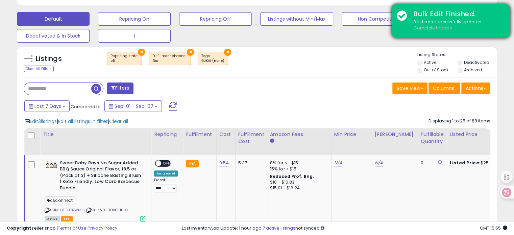
click at [438, 29] on u "Complete Update" at bounding box center [433, 28] width 38 height 6
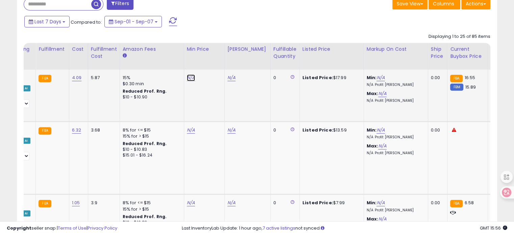
click at [187, 76] on link "N/A" at bounding box center [191, 77] width 8 height 7
click at [177, 62] on input "number" at bounding box center [169, 61] width 60 height 11
type input "****"
click at [209, 58] on icon "submit" at bounding box center [207, 60] width 4 height 4
click at [227, 79] on link "N/A" at bounding box center [231, 77] width 8 height 7
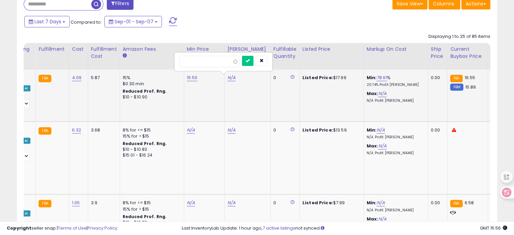
click at [224, 62] on input "number" at bounding box center [209, 61] width 60 height 11
type input "**"
click at [250, 60] on icon "submit" at bounding box center [248, 60] width 4 height 4
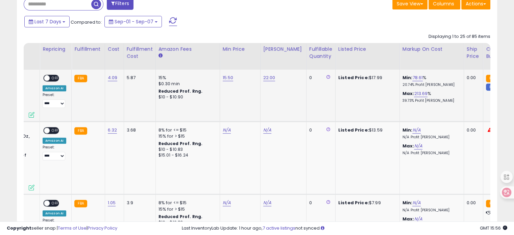
click at [50, 78] on span "OFF" at bounding box center [55, 78] width 11 height 6
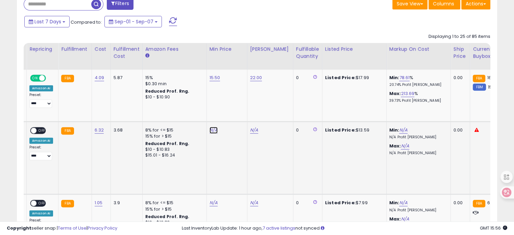
click at [212, 129] on link "N/A" at bounding box center [214, 130] width 8 height 7
click at [204, 115] on input "number" at bounding box center [192, 113] width 60 height 11
type input "****"
click at [232, 113] on icon "submit" at bounding box center [230, 112] width 4 height 4
click at [254, 131] on link "N/A" at bounding box center [254, 130] width 8 height 7
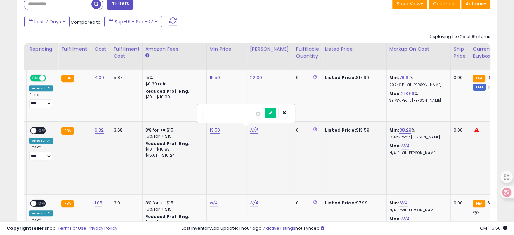
click at [235, 113] on input "number" at bounding box center [232, 113] width 60 height 11
type input "**"
click at [276, 114] on button "submit" at bounding box center [270, 113] width 11 height 10
click at [252, 133] on td "16.00" at bounding box center [270, 157] width 46 height 73
click at [251, 129] on link "16.00" at bounding box center [255, 130] width 11 height 7
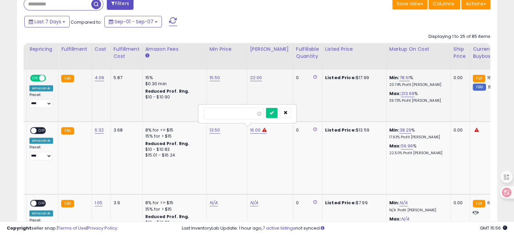
drag, startPoint x: 238, startPoint y: 110, endPoint x: 177, endPoint y: 113, distance: 61.6
type input "**"
click at [274, 111] on icon "submit" at bounding box center [272, 112] width 4 height 4
click at [40, 127] on span "OFF" at bounding box center [41, 130] width 11 height 6
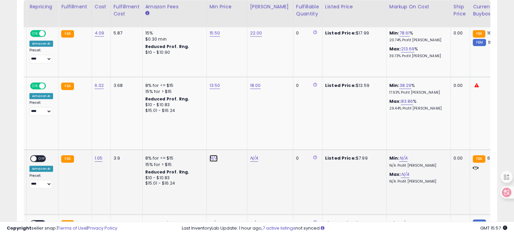
click at [210, 155] on link "N/A" at bounding box center [214, 158] width 8 height 7
click at [207, 134] on input "number" at bounding box center [192, 135] width 60 height 11
type input "***"
click at [233, 134] on div "***" at bounding box center [206, 136] width 88 height 12
click at [232, 133] on icon "submit" at bounding box center [230, 134] width 4 height 4
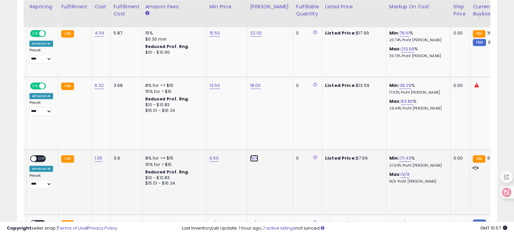
click at [253, 155] on link "N/A" at bounding box center [254, 158] width 8 height 7
click at [241, 137] on input "number" at bounding box center [232, 135] width 60 height 11
type input "***"
click at [272, 134] on icon "submit" at bounding box center [270, 134] width 4 height 4
click at [32, 156] on span at bounding box center [34, 159] width 6 height 6
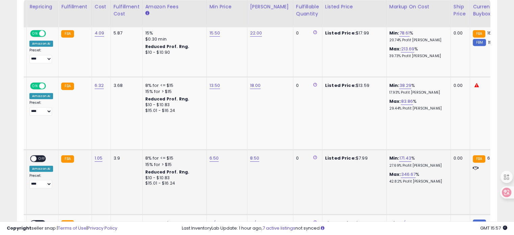
click at [36, 156] on div "ON OFF" at bounding box center [31, 159] width 16 height 6
click at [39, 156] on span "OFF" at bounding box center [41, 159] width 11 height 6
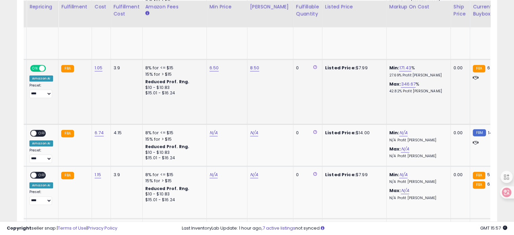
scroll to position [420, 0]
click at [211, 129] on link "N/A" at bounding box center [214, 132] width 8 height 7
click at [200, 107] on input "number" at bounding box center [192, 109] width 60 height 11
type input "**"
click at [232, 108] on icon "submit" at bounding box center [230, 108] width 4 height 4
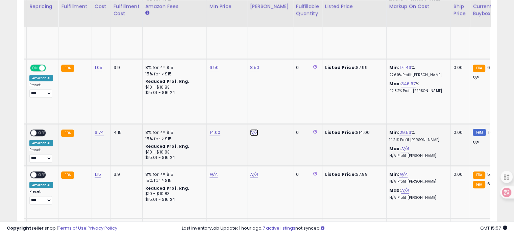
click at [254, 129] on link "N/A" at bounding box center [254, 132] width 8 height 7
click at [241, 113] on input "number" at bounding box center [232, 109] width 60 height 11
type input "**"
click at [276, 107] on button "submit" at bounding box center [270, 109] width 11 height 10
click at [40, 130] on span "OFF" at bounding box center [41, 133] width 11 height 6
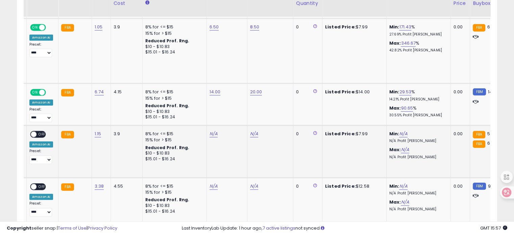
scroll to position [465, 0]
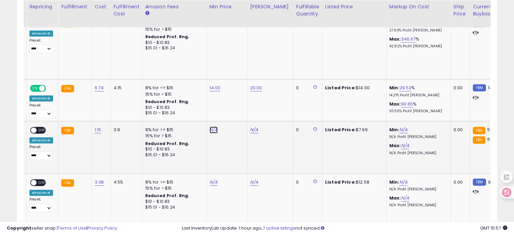
click at [210, 126] on link "N/A" at bounding box center [214, 129] width 8 height 7
click at [204, 108] on input "number" at bounding box center [192, 106] width 60 height 11
type input "*"
click at [232, 104] on icon "submit" at bounding box center [230, 105] width 4 height 4
click at [250, 126] on link "N/A" at bounding box center [254, 129] width 8 height 7
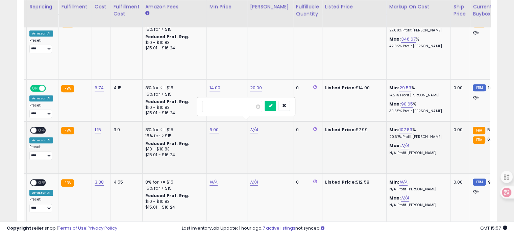
click at [244, 104] on input "number" at bounding box center [232, 106] width 60 height 11
type input "*"
click at [276, 106] on button "submit" at bounding box center [270, 106] width 11 height 10
click at [34, 127] on span at bounding box center [34, 130] width 6 height 6
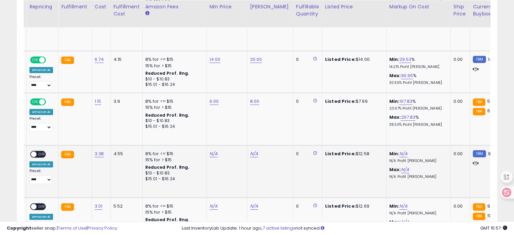
scroll to position [499, 0]
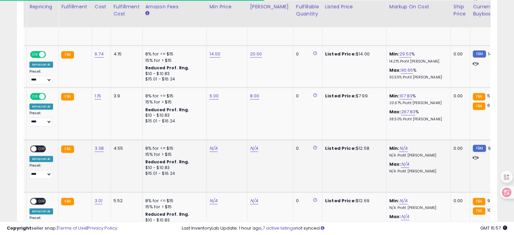
click at [217, 145] on div "N/A" at bounding box center [226, 148] width 32 height 6
click at [212, 145] on link "N/A" at bounding box center [214, 148] width 8 height 7
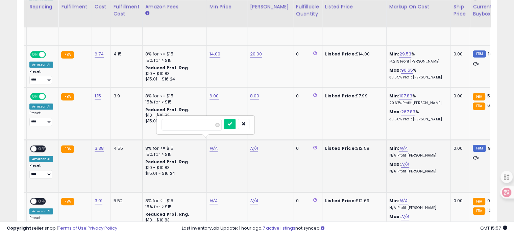
click at [201, 127] on input "number" at bounding box center [192, 124] width 60 height 11
type input "***"
click at [232, 122] on icon "submit" at bounding box center [230, 124] width 4 height 4
click at [253, 145] on link "N/A" at bounding box center [254, 148] width 8 height 7
click at [234, 124] on input "number" at bounding box center [232, 124] width 60 height 11
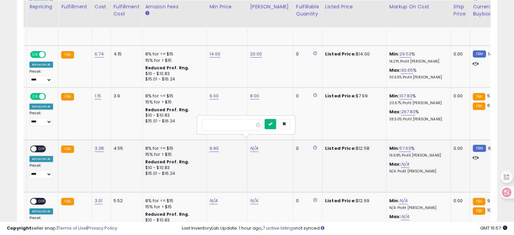
type input "**"
click at [276, 123] on button "submit" at bounding box center [270, 124] width 11 height 10
click at [37, 146] on span "OFF" at bounding box center [41, 149] width 11 height 6
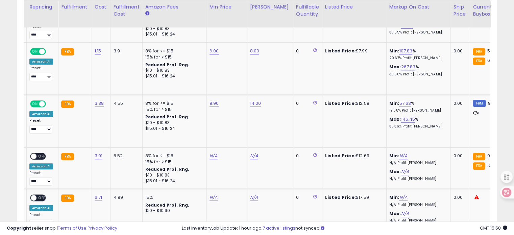
scroll to position [544, 0]
click at [210, 152] on link "N/A" at bounding box center [214, 155] width 8 height 7
click at [204, 129] on input "number" at bounding box center [192, 131] width 60 height 11
type input "***"
click at [232, 130] on icon "submit" at bounding box center [230, 130] width 4 height 4
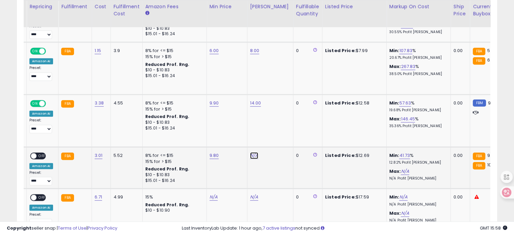
click at [253, 152] on link "N/A" at bounding box center [254, 155] width 8 height 7
click at [242, 130] on input "number" at bounding box center [232, 131] width 60 height 11
type input "**"
click at [272, 130] on icon "submit" at bounding box center [270, 130] width 4 height 4
click at [44, 153] on span "OFF" at bounding box center [41, 156] width 11 height 6
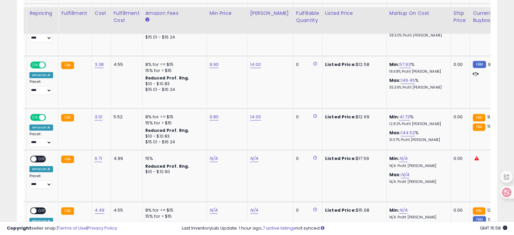
scroll to position [589, 0]
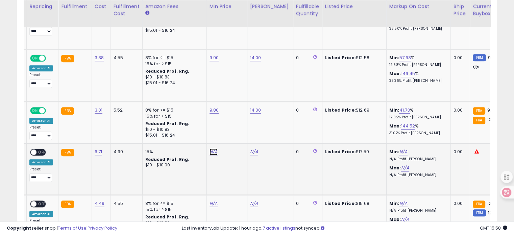
click at [212, 148] on link "N/A" at bounding box center [214, 151] width 8 height 7
click at [203, 128] on input "number" at bounding box center [192, 127] width 60 height 11
type input "**"
click at [232, 127] on icon "submit" at bounding box center [230, 127] width 4 height 4
click at [212, 148] on link "14.00" at bounding box center [215, 151] width 11 height 7
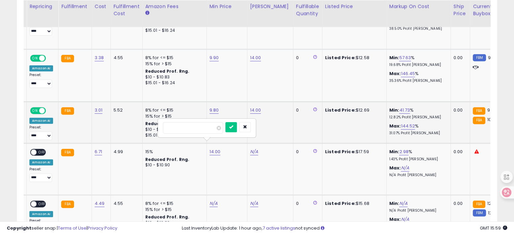
drag, startPoint x: 173, startPoint y: 125, endPoint x: 125, endPoint y: 125, distance: 48.3
type input "**"
click at [237, 123] on button "submit" at bounding box center [230, 127] width 11 height 10
click at [251, 148] on link "N/A" at bounding box center [254, 151] width 8 height 7
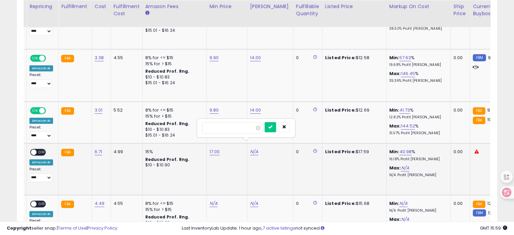
click at [245, 125] on input "number" at bounding box center [232, 127] width 60 height 11
type input "**"
click at [276, 127] on button "submit" at bounding box center [270, 127] width 11 height 10
click at [42, 149] on span "OFF" at bounding box center [41, 152] width 11 height 6
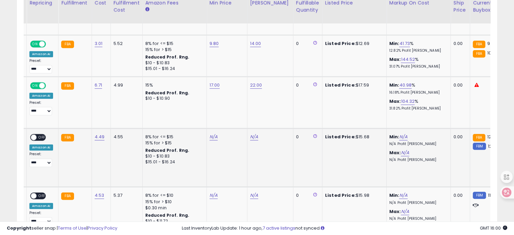
scroll to position [657, 0]
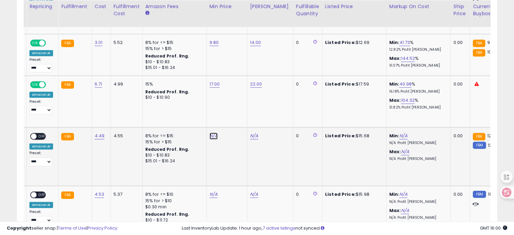
click at [212, 132] on link "N/A" at bounding box center [214, 135] width 8 height 7
click at [205, 112] on input "number" at bounding box center [192, 111] width 60 height 11
type input "****"
click at [232, 109] on icon "submit" at bounding box center [230, 110] width 4 height 4
click at [250, 132] on link "N/A" at bounding box center [254, 135] width 8 height 7
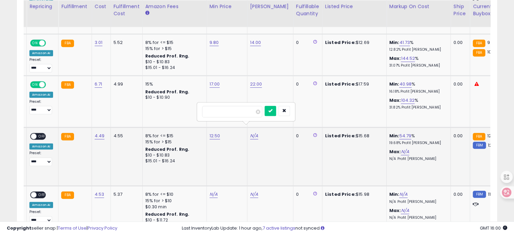
click at [238, 110] on input "number" at bounding box center [232, 111] width 60 height 11
type input "**"
click at [272, 108] on icon "submit" at bounding box center [270, 110] width 4 height 4
click at [40, 133] on span "OFF" at bounding box center [41, 136] width 11 height 6
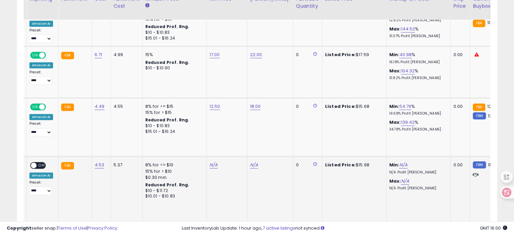
scroll to position [691, 0]
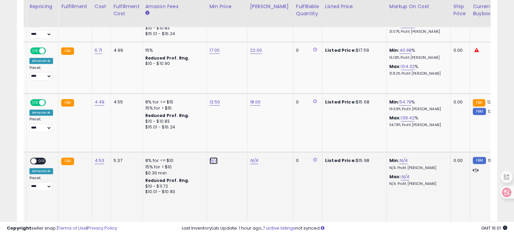
click at [213, 157] on link "N/A" at bounding box center [214, 160] width 8 height 7
click at [202, 138] on input "number" at bounding box center [192, 135] width 60 height 11
type input "**"
click at [232, 135] on icon "submit" at bounding box center [230, 135] width 4 height 4
click at [212, 157] on link "11.00" at bounding box center [214, 160] width 9 height 7
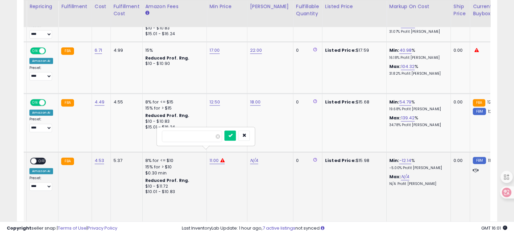
drag, startPoint x: 203, startPoint y: 135, endPoint x: 157, endPoint y: 133, distance: 46.3
click at [157, 133] on div "*****" at bounding box center [205, 136] width 97 height 18
type input "**"
click at [236, 131] on button "submit" at bounding box center [229, 135] width 11 height 10
click at [254, 157] on link "N/A" at bounding box center [254, 160] width 8 height 7
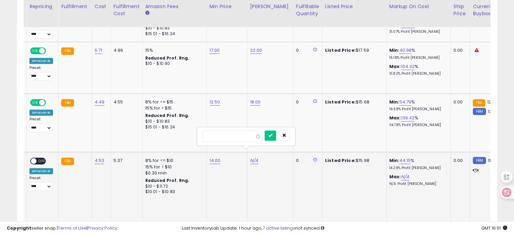
click at [241, 133] on input "number" at bounding box center [232, 135] width 60 height 11
type input "**"
click at [272, 136] on icon "submit" at bounding box center [270, 135] width 4 height 4
click at [37, 158] on span "OFF" at bounding box center [41, 161] width 11 height 6
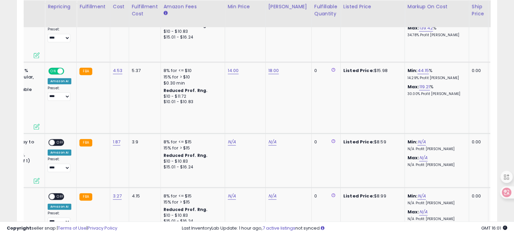
scroll to position [0, 108]
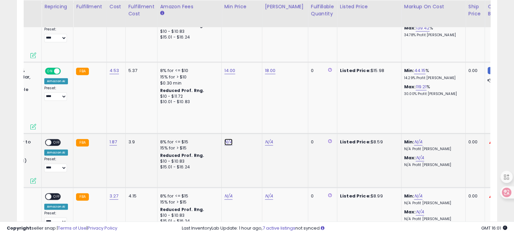
click at [224, 139] on link "N/A" at bounding box center [228, 142] width 8 height 7
click at [215, 117] on input "number" at bounding box center [206, 117] width 60 height 11
type input "*"
click at [247, 116] on icon "submit" at bounding box center [245, 116] width 4 height 4
click at [266, 139] on link "N/A" at bounding box center [269, 142] width 8 height 7
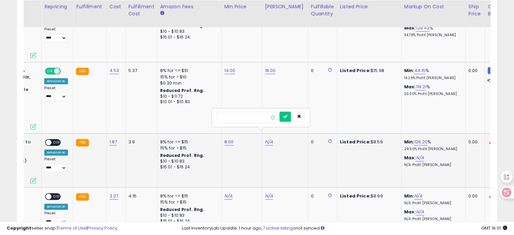
click at [253, 119] on input "number" at bounding box center [247, 117] width 60 height 11
type input "**"
click at [287, 117] on icon "submit" at bounding box center [285, 116] width 4 height 4
click at [57, 139] on span "OFF" at bounding box center [56, 142] width 11 height 6
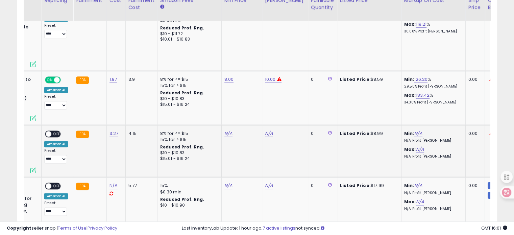
scroll to position [848, 0]
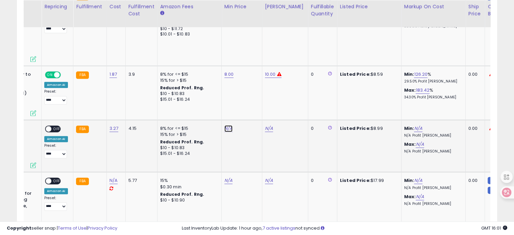
click at [224, 125] on link "N/A" at bounding box center [228, 128] width 8 height 7
click at [220, 105] on input "number" at bounding box center [206, 103] width 60 height 11
type input "***"
click at [250, 98] on button "submit" at bounding box center [244, 103] width 11 height 10
click at [265, 125] on link "N/A" at bounding box center [269, 128] width 8 height 7
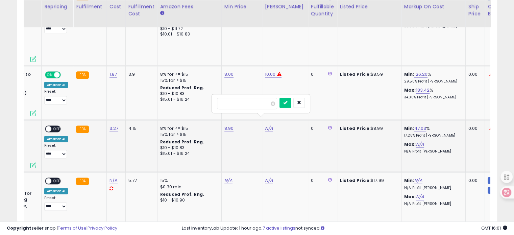
click at [249, 103] on input "number" at bounding box center [247, 103] width 60 height 11
type input "**"
click at [304, 101] on button "button" at bounding box center [298, 103] width 11 height 10
click at [267, 125] on link "N/A" at bounding box center [269, 128] width 8 height 7
click at [251, 104] on input "number" at bounding box center [247, 103] width 60 height 11
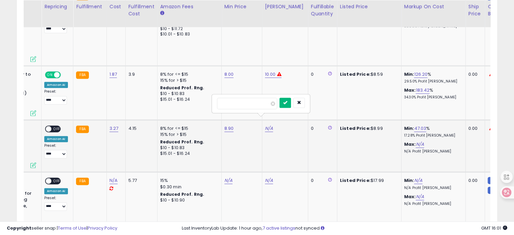
type input "**"
click at [287, 102] on icon "submit" at bounding box center [285, 102] width 4 height 4
click at [55, 126] on span "OFF" at bounding box center [56, 129] width 11 height 6
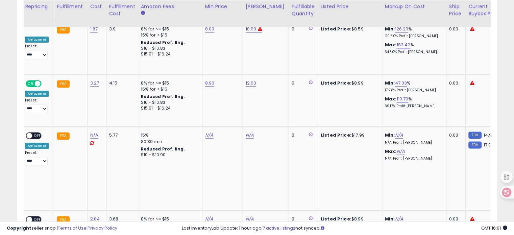
scroll to position [0, 118]
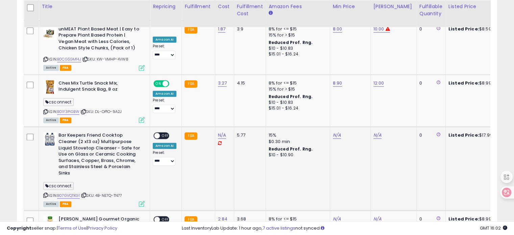
click at [45, 193] on icon at bounding box center [45, 195] width 4 height 4
click at [220, 132] on link "N/A" at bounding box center [222, 135] width 8 height 7
click at [210, 114] on input "number" at bounding box center [200, 109] width 60 height 11
type input "****"
click at [241, 110] on icon "submit" at bounding box center [239, 109] width 4 height 4
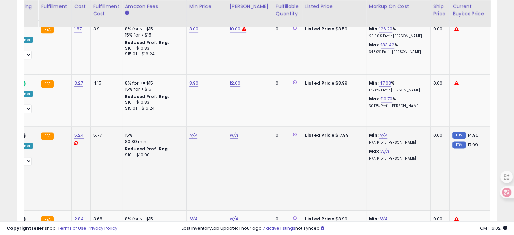
scroll to position [0, 157]
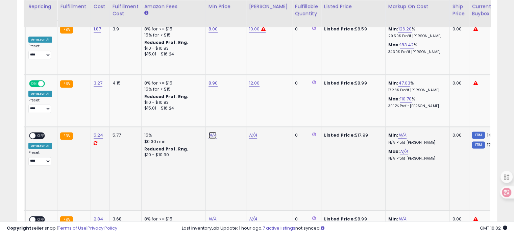
click at [211, 132] on link "N/A" at bounding box center [212, 135] width 8 height 7
click at [197, 112] on input "number" at bounding box center [191, 109] width 60 height 11
type input "****"
click at [231, 108] on icon "submit" at bounding box center [229, 109] width 4 height 4
click at [249, 132] on link "N/A" at bounding box center [253, 135] width 8 height 7
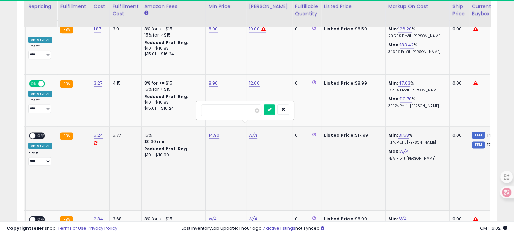
click at [245, 113] on input "number" at bounding box center [231, 109] width 60 height 11
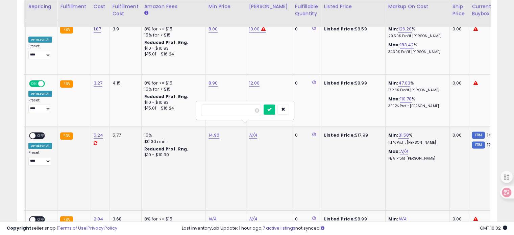
type input "*"
type input "**"
click at [271, 107] on icon "submit" at bounding box center [269, 109] width 4 height 4
click at [41, 133] on span "OFF" at bounding box center [40, 136] width 11 height 6
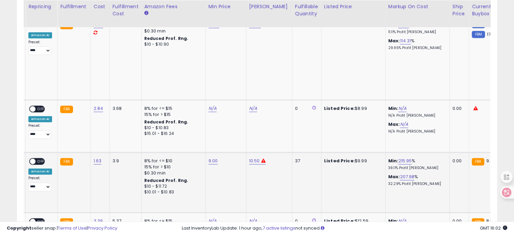
scroll to position [1006, 0]
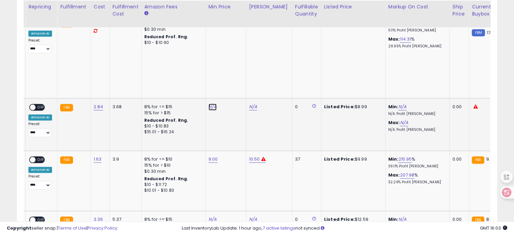
click at [209, 103] on link "N/A" at bounding box center [212, 106] width 8 height 7
click at [202, 84] on input "number" at bounding box center [191, 81] width 60 height 11
type input "***"
click at [231, 81] on icon "submit" at bounding box center [229, 81] width 4 height 4
click at [250, 103] on link "N/A" at bounding box center [253, 106] width 8 height 7
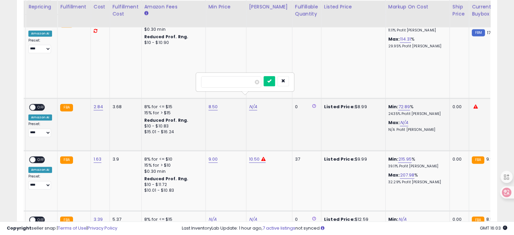
click at [238, 81] on input "number" at bounding box center [231, 81] width 60 height 11
type input "**"
click at [271, 81] on icon "submit" at bounding box center [269, 81] width 4 height 4
click at [33, 104] on span at bounding box center [33, 107] width 6 height 6
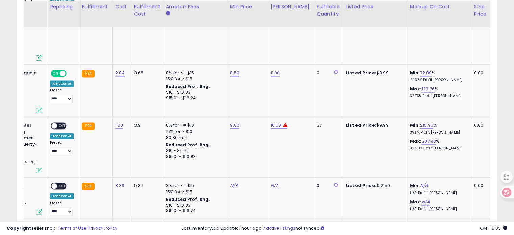
scroll to position [0, 58]
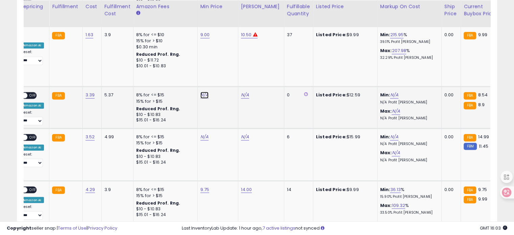
click at [200, 92] on link "N/A" at bounding box center [204, 95] width 8 height 7
click at [185, 69] on input "number" at bounding box center [182, 69] width 60 height 11
type input "**"
click at [226, 70] on button "submit" at bounding box center [220, 69] width 11 height 10
click at [204, 92] on link "10.00" at bounding box center [205, 95] width 11 height 7
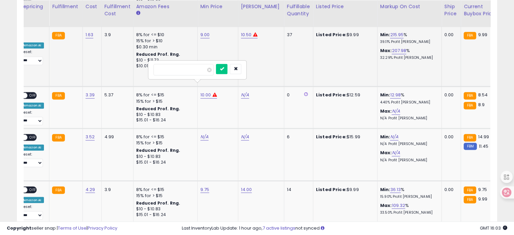
drag, startPoint x: 185, startPoint y: 68, endPoint x: 140, endPoint y: 63, distance: 45.8
type input "**"
click at [227, 66] on button "submit" at bounding box center [221, 69] width 11 height 10
click at [243, 92] on link "N/A" at bounding box center [245, 95] width 8 height 7
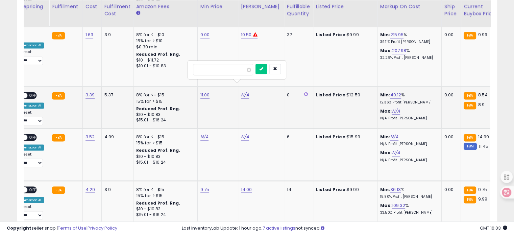
click at [235, 69] on input "number" at bounding box center [223, 69] width 60 height 11
type input "**"
click at [267, 71] on button "submit" at bounding box center [260, 69] width 11 height 10
click at [24, 92] on div "ON OFF" at bounding box center [29, 95] width 16 height 7
click at [27, 93] on div "ON OFF" at bounding box center [22, 96] width 16 height 6
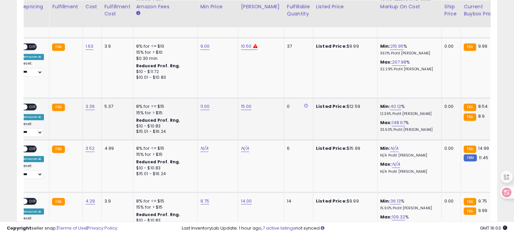
click at [34, 104] on span "OFF" at bounding box center [32, 107] width 11 height 6
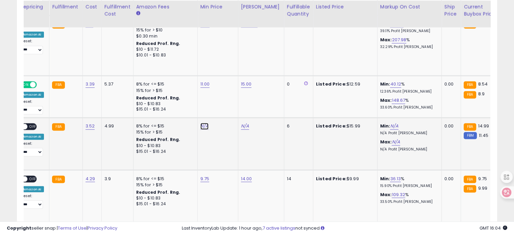
click at [205, 123] on link "N/A" at bounding box center [204, 126] width 8 height 7
click at [187, 99] on input "number" at bounding box center [182, 99] width 60 height 11
type input "****"
click at [226, 98] on button "submit" at bounding box center [220, 99] width 11 height 10
click at [244, 123] on link "N/A" at bounding box center [245, 126] width 8 height 7
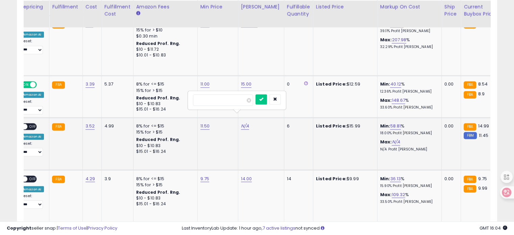
click at [233, 100] on input "number" at bounding box center [223, 99] width 60 height 11
type input "**"
click at [263, 99] on icon "submit" at bounding box center [261, 99] width 4 height 4
click at [30, 124] on span "OFF" at bounding box center [32, 127] width 11 height 6
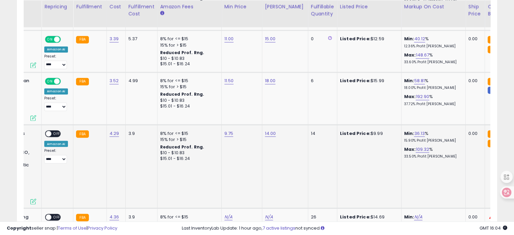
click at [54, 130] on span "OFF" at bounding box center [56, 133] width 11 height 6
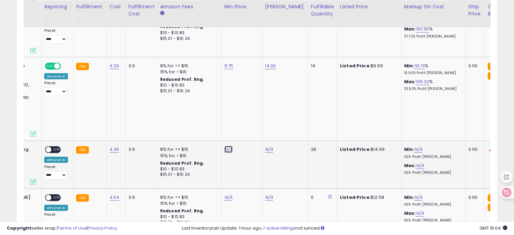
click at [229, 146] on link "N/A" at bounding box center [228, 149] width 8 height 7
click at [216, 119] on input "number" at bounding box center [206, 116] width 60 height 11
type input "**"
click at [247, 116] on icon "submit" at bounding box center [245, 116] width 4 height 4
click at [267, 146] on link "N/A" at bounding box center [269, 149] width 8 height 7
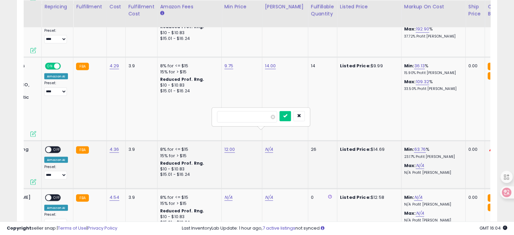
click at [253, 118] on input "number" at bounding box center [247, 116] width 60 height 11
type input "**"
click at [302, 113] on div at bounding box center [291, 117] width 25 height 12
click at [287, 117] on icon "submit" at bounding box center [285, 116] width 4 height 4
click at [57, 147] on span "OFF" at bounding box center [56, 150] width 11 height 6
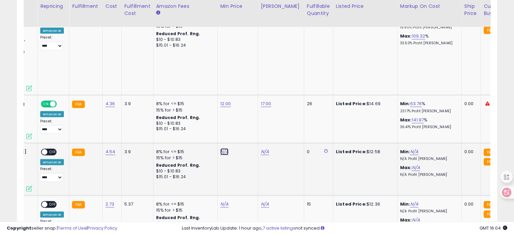
click at [224, 148] on link "N/A" at bounding box center [224, 151] width 8 height 7
click at [203, 117] on input "number" at bounding box center [202, 118] width 60 height 11
type input "**"
click at [243, 116] on icon "submit" at bounding box center [241, 118] width 4 height 4
click at [262, 148] on link "N/A" at bounding box center [265, 151] width 8 height 7
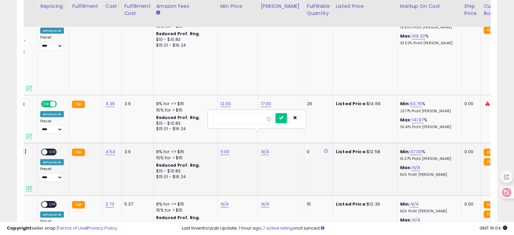
click at [253, 118] on input "number" at bounding box center [243, 118] width 60 height 11
type input "**"
click at [283, 118] on icon "submit" at bounding box center [281, 118] width 4 height 4
click at [47, 149] on div "ON OFF" at bounding box center [41, 152] width 16 height 6
click at [50, 149] on span "OFF" at bounding box center [52, 152] width 11 height 6
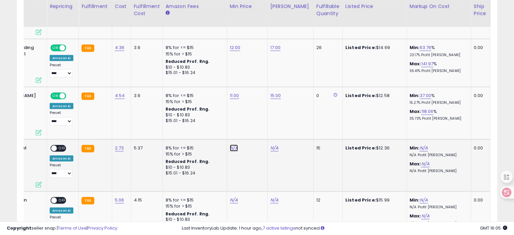
click at [230, 145] on link "N/A" at bounding box center [234, 148] width 8 height 7
click at [215, 112] on input "number" at bounding box center [212, 114] width 60 height 11
type input "****"
click at [252, 113] on icon "submit" at bounding box center [250, 114] width 4 height 4
click at [274, 145] on link "N/A" at bounding box center [274, 148] width 8 height 7
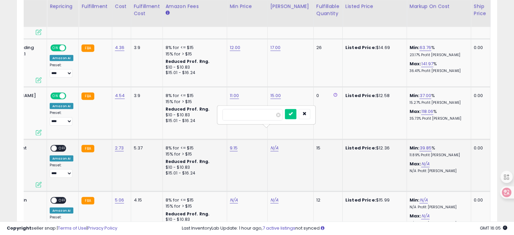
click at [265, 118] on input "number" at bounding box center [252, 114] width 60 height 11
type input "**"
click at [296, 112] on button "submit" at bounding box center [290, 114] width 11 height 10
click at [55, 145] on span at bounding box center [54, 148] width 6 height 6
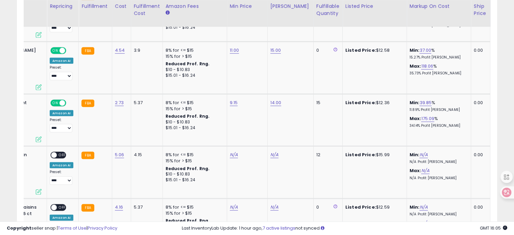
scroll to position [0, 128]
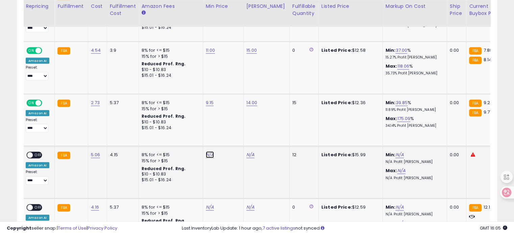
click at [206, 151] on link "N/A" at bounding box center [210, 154] width 8 height 7
click at [199, 120] on input "number" at bounding box center [188, 121] width 60 height 11
type input "**"
click at [228, 120] on icon "submit" at bounding box center [226, 121] width 4 height 4
drag, startPoint x: 172, startPoint y: 163, endPoint x: 138, endPoint y: 139, distance: 41.8
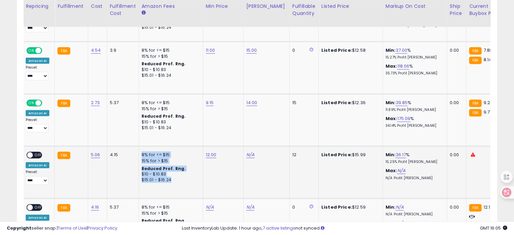
click at [139, 146] on td "8% for <= $15 15% for > $15 Reduced Prof. Rng. $10 - $10.83 $15.01 - $16.24" at bounding box center [171, 172] width 64 height 52
copy div "8% for <= $15 15% for > $15 Reduced Prof. Rng. $10 - $10.83 $15.01 - $16.24"
click at [233, 121] on td "9.15" at bounding box center [223, 120] width 41 height 52
click at [246, 151] on link "N/A" at bounding box center [250, 154] width 8 height 7
click at [240, 120] on input "number" at bounding box center [228, 121] width 60 height 11
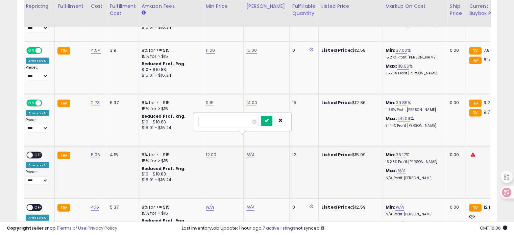
type input "**"
click at [272, 116] on button "submit" at bounding box center [266, 121] width 11 height 10
click at [34, 152] on span "OFF" at bounding box center [38, 155] width 11 height 6
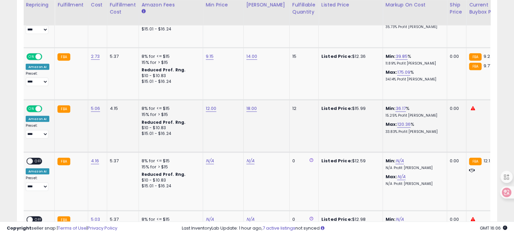
scroll to position [1456, 0]
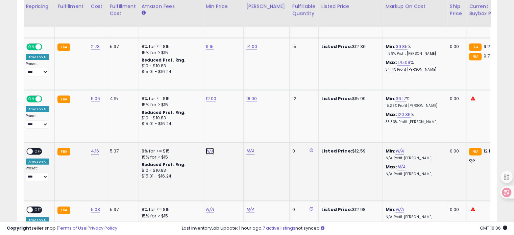
click at [206, 148] on link "N/A" at bounding box center [210, 151] width 8 height 7
click at [198, 119] on input "number" at bounding box center [188, 117] width 60 height 11
type input "**"
click at [232, 117] on button "submit" at bounding box center [225, 117] width 11 height 10
click at [247, 148] on link "N/A" at bounding box center [250, 151] width 8 height 7
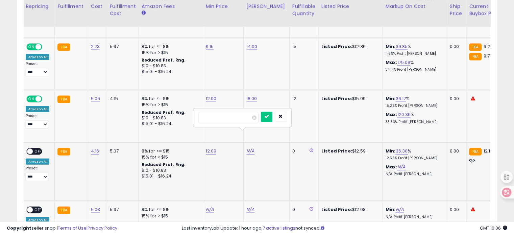
click at [240, 119] on input "number" at bounding box center [228, 117] width 60 height 11
type input "**"
click at [272, 116] on button "submit" at bounding box center [266, 117] width 11 height 10
click at [36, 149] on span "OFF" at bounding box center [38, 152] width 11 height 6
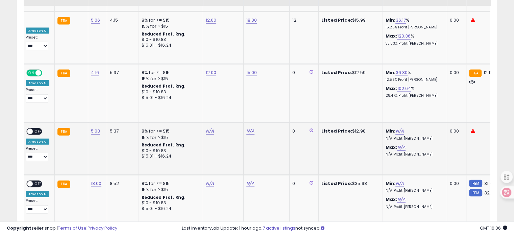
scroll to position [1540, 0]
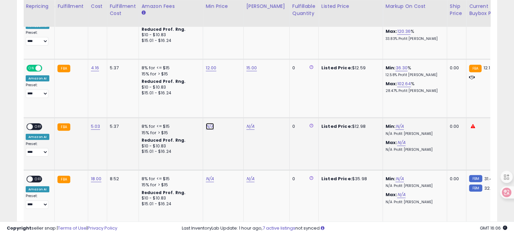
click at [208, 123] on link "N/A" at bounding box center [210, 126] width 8 height 7
click at [197, 93] on input "number" at bounding box center [188, 92] width 60 height 11
type input "****"
click at [232, 89] on button "submit" at bounding box center [225, 92] width 11 height 10
click at [251, 123] on link "N/A" at bounding box center [250, 126] width 8 height 7
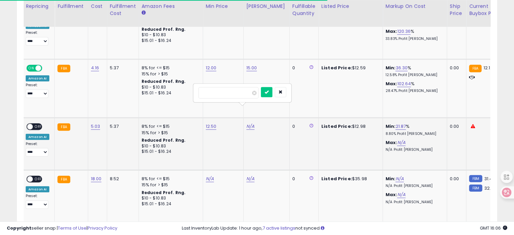
click at [233, 94] on input "number" at bounding box center [228, 92] width 60 height 11
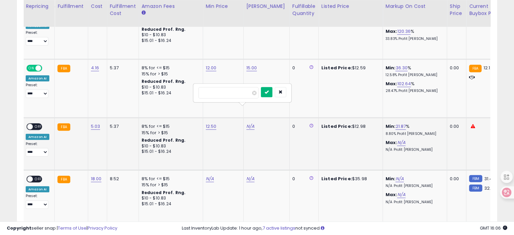
type input "**"
click at [269, 93] on icon "submit" at bounding box center [267, 92] width 4 height 4
click at [249, 123] on link "16.00" at bounding box center [251, 126] width 11 height 7
drag, startPoint x: 229, startPoint y: 92, endPoint x: 157, endPoint y: 91, distance: 72.0
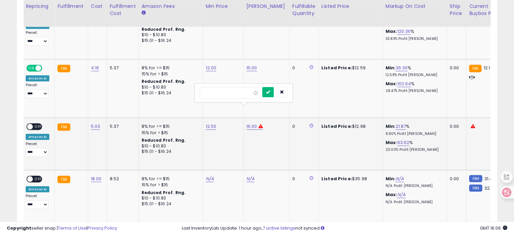
type input "**"
click at [270, 90] on icon "submit" at bounding box center [268, 92] width 4 height 4
click at [28, 124] on span at bounding box center [30, 127] width 6 height 6
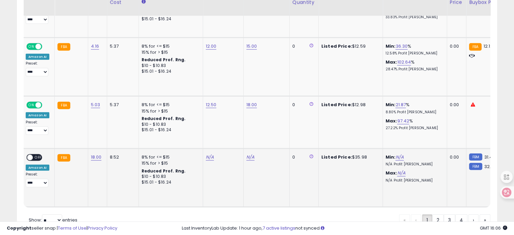
scroll to position [1573, 0]
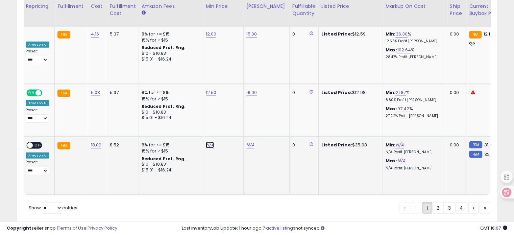
click at [210, 142] on link "N/A" at bounding box center [210, 145] width 8 height 7
click at [199, 114] on input "number" at bounding box center [188, 110] width 60 height 11
type input "****"
click at [232, 110] on button "submit" at bounding box center [225, 110] width 11 height 10
click at [211, 142] on link "31.40" at bounding box center [211, 145] width 11 height 7
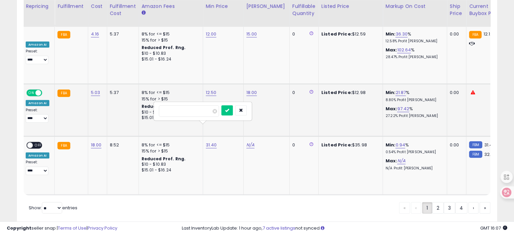
drag, startPoint x: 149, startPoint y: 110, endPoint x: 130, endPoint y: 110, distance: 19.3
type input "**"
click at [233, 111] on button "submit" at bounding box center [226, 110] width 11 height 10
click at [247, 142] on link "N/A" at bounding box center [250, 145] width 8 height 7
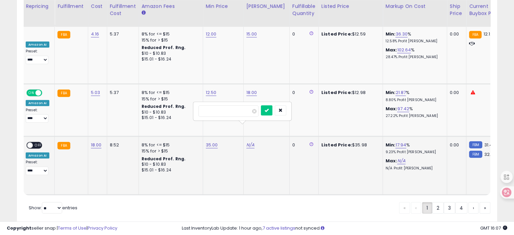
click at [228, 111] on input "number" at bounding box center [228, 110] width 60 height 11
type input "**"
click at [272, 106] on button "submit" at bounding box center [266, 110] width 11 height 10
drag, startPoint x: 251, startPoint y: 125, endPoint x: 248, endPoint y: 124, distance: 3.7
click at [251, 142] on link "45.00" at bounding box center [252, 145] width 13 height 7
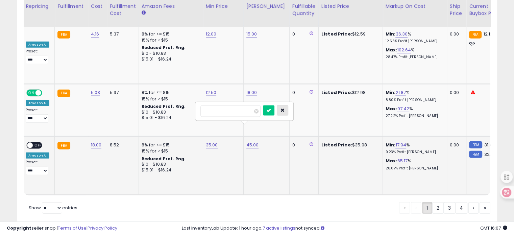
click at [285, 109] on icon "button" at bounding box center [282, 110] width 4 height 4
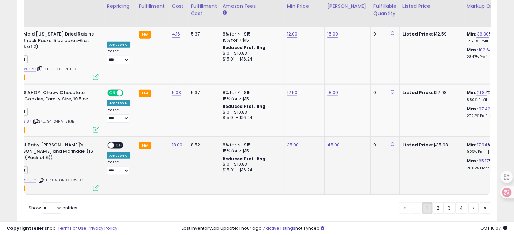
scroll to position [0, 0]
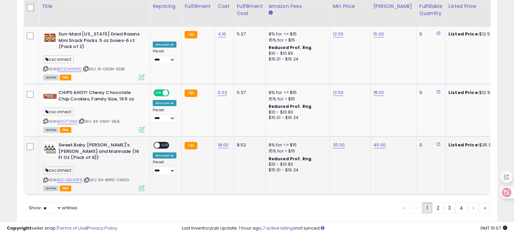
click at [164, 143] on span "OFF" at bounding box center [165, 146] width 11 height 6
click at [438, 202] on link "2" at bounding box center [437, 207] width 11 height 11
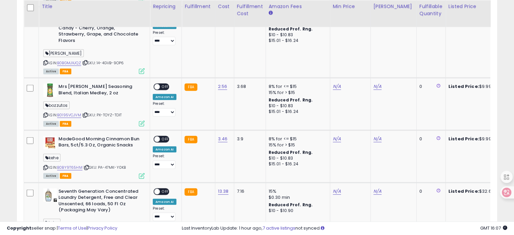
scroll to position [1673, 0]
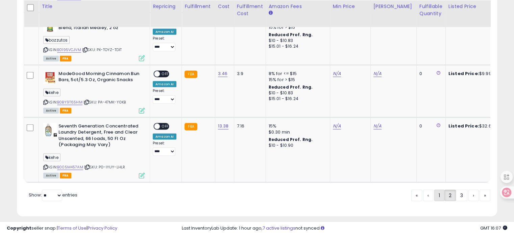
click at [438, 190] on link "1" at bounding box center [439, 195] width 10 height 11
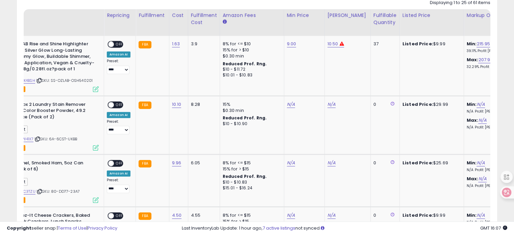
scroll to position [0, 0]
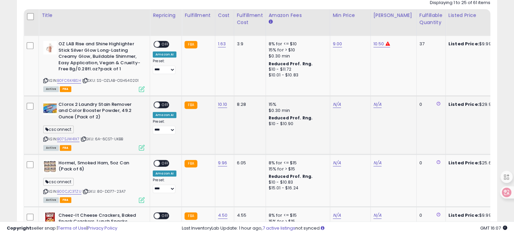
click at [34, 105] on td at bounding box center [31, 125] width 15 height 58
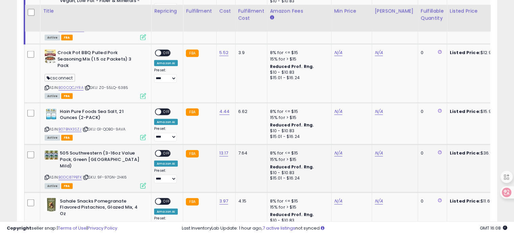
scroll to position [1479, 0]
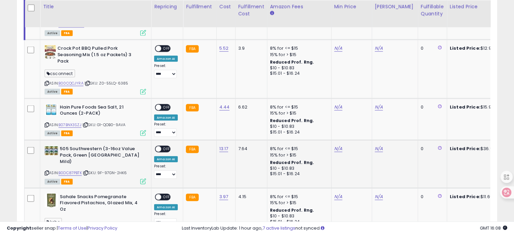
click at [32, 142] on td at bounding box center [33, 164] width 16 height 48
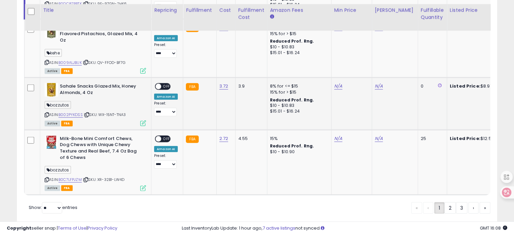
scroll to position [1661, 0]
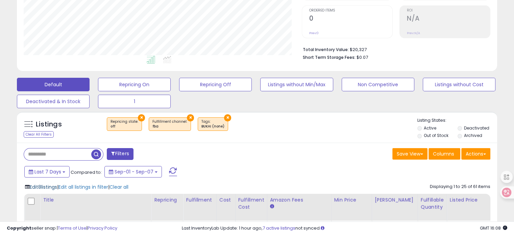
click at [41, 186] on span "Edit 8 listings" at bounding box center [43, 186] width 27 height 7
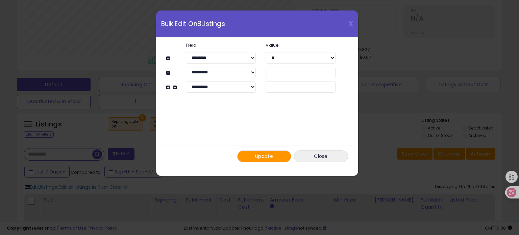
click at [275, 150] on button "Update" at bounding box center [264, 156] width 54 height 12
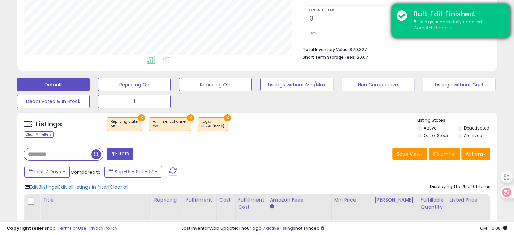
click at [416, 28] on u "Complete Update" at bounding box center [433, 28] width 38 height 6
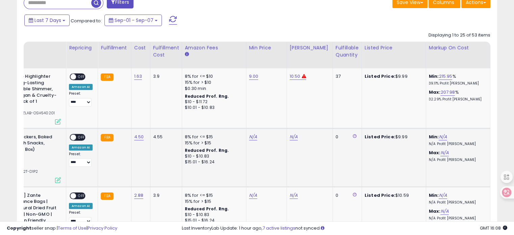
scroll to position [0, 119]
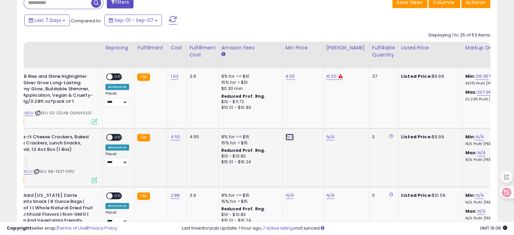
click at [286, 136] on link "N/A" at bounding box center [290, 136] width 8 height 7
click at [275, 123] on input "number" at bounding box center [267, 120] width 60 height 11
type input "**"
click at [307, 118] on icon "submit" at bounding box center [305, 119] width 4 height 4
click at [288, 134] on link "10.00" at bounding box center [291, 136] width 11 height 7
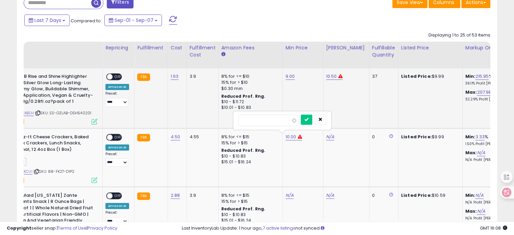
drag, startPoint x: 237, startPoint y: 117, endPoint x: 223, endPoint y: 117, distance: 13.2
type input "****"
click at [309, 117] on icon "submit" at bounding box center [306, 119] width 4 height 4
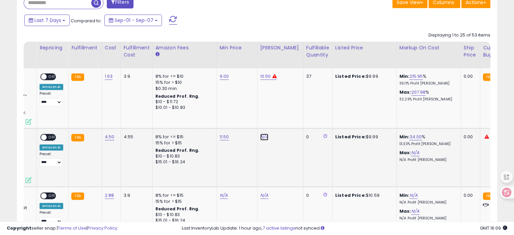
click at [260, 135] on link "N/A" at bounding box center [264, 136] width 8 height 7
click at [247, 121] on input "number" at bounding box center [242, 120] width 60 height 11
type input "**"
click at [286, 121] on button "submit" at bounding box center [279, 120] width 11 height 10
click at [43, 134] on span at bounding box center [44, 137] width 6 height 6
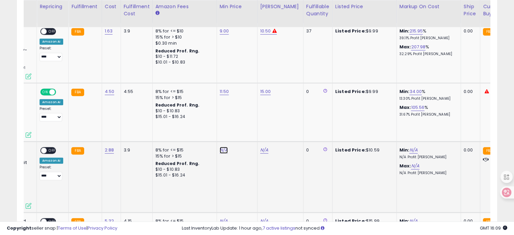
click at [220, 150] on link "N/A" at bounding box center [224, 150] width 8 height 7
click at [215, 135] on input "number" at bounding box center [201, 133] width 60 height 11
type input "***"
click at [241, 132] on icon "submit" at bounding box center [239, 132] width 4 height 4
click at [260, 150] on link "N/A" at bounding box center [264, 150] width 8 height 7
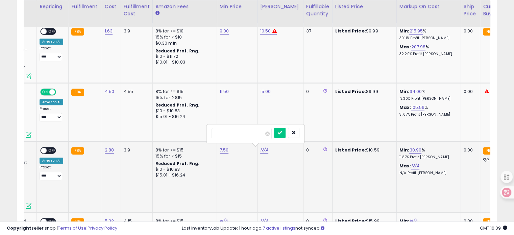
click at [256, 138] on input "number" at bounding box center [242, 133] width 60 height 11
type input "****"
click at [282, 132] on icon "submit" at bounding box center [280, 132] width 4 height 4
click at [53, 151] on span "OFF" at bounding box center [52, 151] width 11 height 6
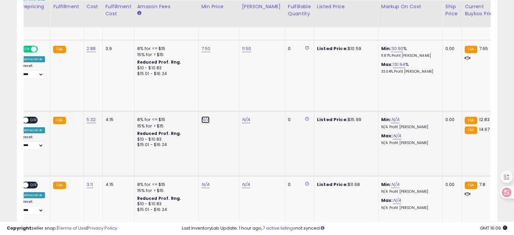
click at [201, 120] on link "N/A" at bounding box center [205, 119] width 8 height 7
click at [191, 102] on input "number" at bounding box center [183, 102] width 60 height 11
type input "****"
click at [227, 104] on button "submit" at bounding box center [220, 102] width 11 height 10
click at [242, 117] on link "N/A" at bounding box center [246, 119] width 8 height 7
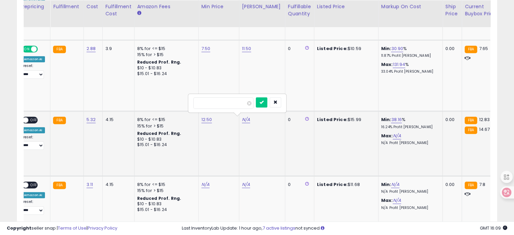
click at [241, 105] on input "number" at bounding box center [223, 102] width 60 height 11
type input "****"
click at [267, 101] on button "submit" at bounding box center [261, 102] width 11 height 10
click at [35, 118] on span "OFF" at bounding box center [33, 120] width 11 height 6
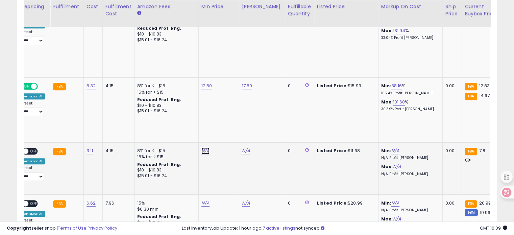
click at [203, 150] on link "N/A" at bounding box center [205, 150] width 8 height 7
click at [199, 133] on input "number" at bounding box center [183, 133] width 60 height 11
type input "*"
click at [223, 133] on icon "submit" at bounding box center [221, 133] width 4 height 4
click at [204, 147] on link "9.00" at bounding box center [205, 150] width 9 height 7
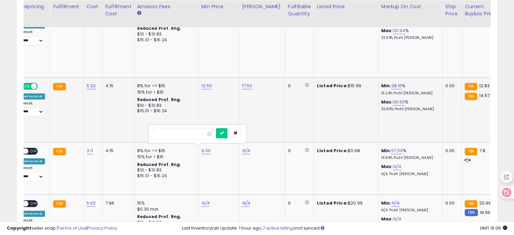
drag, startPoint x: 170, startPoint y: 130, endPoint x: 120, endPoint y: 131, distance: 50.7
type input "*"
click at [224, 131] on icon "submit" at bounding box center [222, 133] width 4 height 4
click at [242, 151] on link "N/A" at bounding box center [246, 150] width 8 height 7
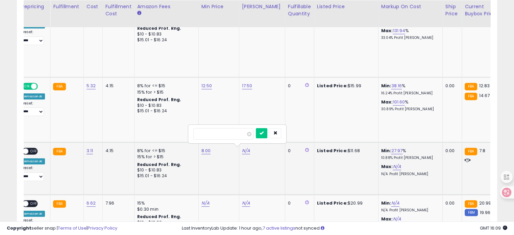
click at [230, 133] on input "number" at bounding box center [223, 133] width 60 height 11
type input "****"
click at [264, 133] on icon "submit" at bounding box center [262, 133] width 4 height 4
click at [36, 148] on span "OFF" at bounding box center [33, 151] width 11 height 6
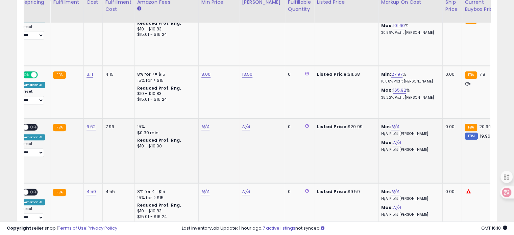
scroll to position [546, 0]
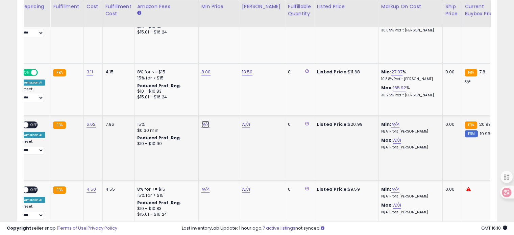
click at [202, 123] on link "N/A" at bounding box center [205, 124] width 8 height 7
click at [184, 107] on input "number" at bounding box center [183, 106] width 60 height 11
type input "****"
click at [223, 104] on icon "submit" at bounding box center [221, 106] width 4 height 4
click at [243, 123] on link "N/A" at bounding box center [246, 124] width 8 height 7
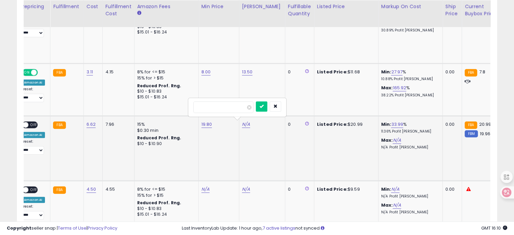
click at [228, 106] on input "number" at bounding box center [223, 106] width 60 height 11
type input "**"
click at [267, 103] on button "submit" at bounding box center [261, 106] width 11 height 10
click at [35, 122] on span "OFF" at bounding box center [33, 125] width 11 height 6
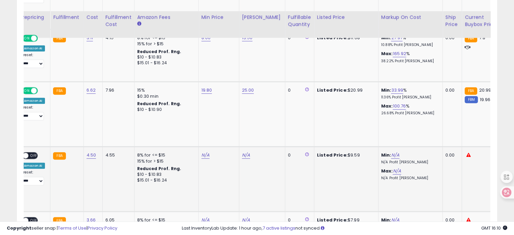
scroll to position [591, 0]
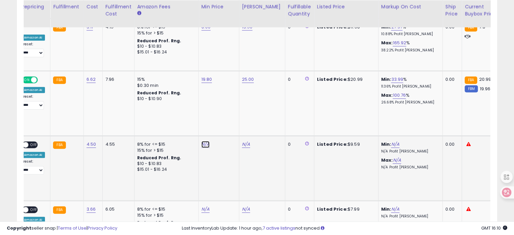
click at [203, 141] on link "N/A" at bounding box center [205, 144] width 8 height 7
click at [183, 127] on input "number" at bounding box center [183, 126] width 60 height 11
type input "****"
click at [223, 126] on icon "submit" at bounding box center [221, 126] width 4 height 4
click at [242, 141] on link "N/A" at bounding box center [246, 144] width 8 height 7
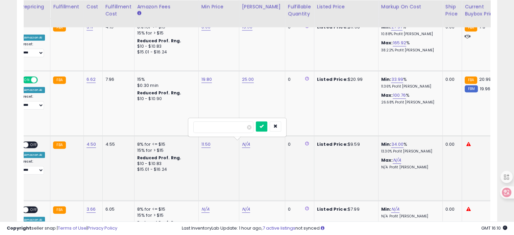
click at [235, 124] on input "number" at bounding box center [223, 126] width 60 height 11
type input "**"
click at [264, 126] on icon "submit" at bounding box center [262, 126] width 4 height 4
click at [31, 142] on span "OFF" at bounding box center [33, 145] width 11 height 6
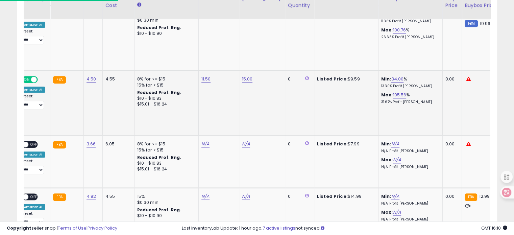
scroll to position [658, 0]
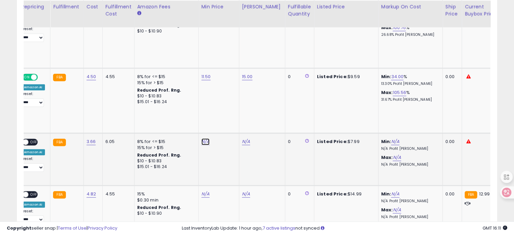
click at [201, 141] on link "N/A" at bounding box center [205, 141] width 8 height 7
click at [192, 124] on input "number" at bounding box center [183, 123] width 60 height 11
drag, startPoint x: 173, startPoint y: 122, endPoint x: 138, endPoint y: 121, distance: 34.8
type input "**"
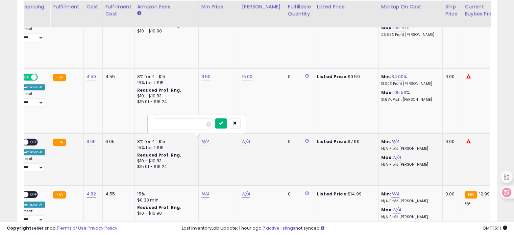
click at [227, 119] on button "submit" at bounding box center [220, 123] width 11 height 10
click at [201, 139] on link "12.00" at bounding box center [206, 141] width 11 height 7
drag, startPoint x: 187, startPoint y: 124, endPoint x: 137, endPoint y: 122, distance: 50.1
type input "****"
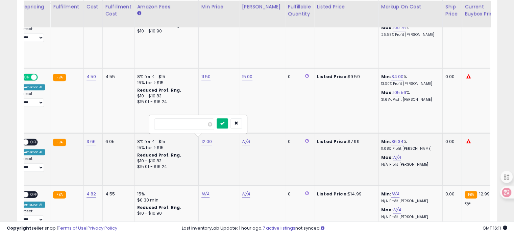
click at [224, 122] on icon "submit" at bounding box center [222, 123] width 4 height 4
click at [242, 141] on link "N/A" at bounding box center [246, 141] width 8 height 7
click at [226, 124] on input "number" at bounding box center [223, 123] width 60 height 11
type input "**"
click at [264, 122] on icon "submit" at bounding box center [262, 123] width 4 height 4
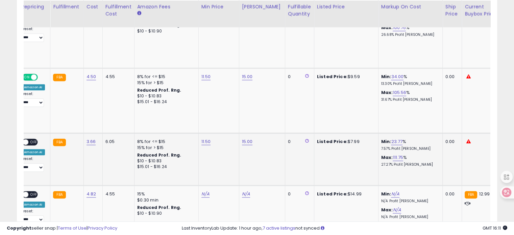
click at [29, 139] on span "OFF" at bounding box center [33, 142] width 11 height 6
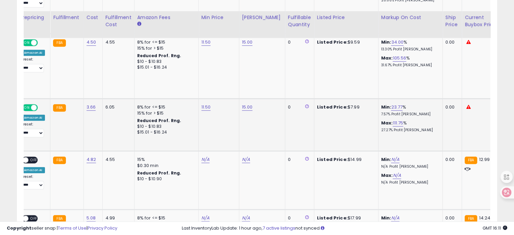
scroll to position [704, 0]
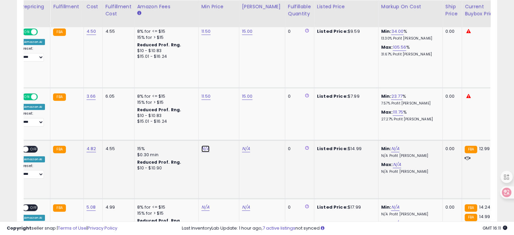
click at [201, 146] on link "N/A" at bounding box center [205, 148] width 8 height 7
click at [184, 131] on input "number" at bounding box center [183, 130] width 60 height 11
type input "****"
click at [227, 129] on button "submit" at bounding box center [220, 130] width 11 height 10
click at [245, 147] on link "N/A" at bounding box center [246, 148] width 8 height 7
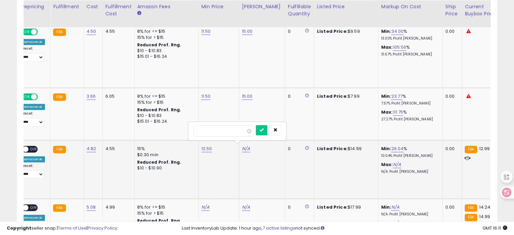
click at [231, 131] on input "number" at bounding box center [223, 130] width 60 height 11
type input "**"
click at [267, 129] on button "submit" at bounding box center [261, 130] width 11 height 10
click at [32, 146] on span "OFF" at bounding box center [33, 149] width 11 height 6
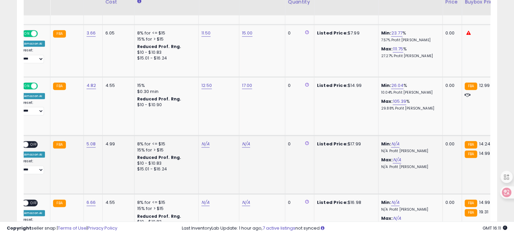
scroll to position [771, 0]
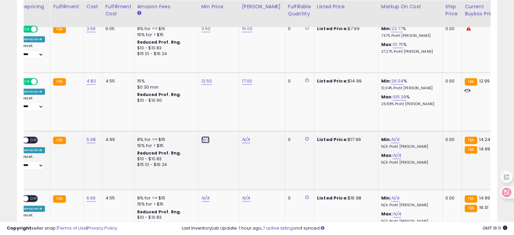
click at [201, 138] on link "N/A" at bounding box center [205, 139] width 8 height 7
click at [185, 120] on input "number" at bounding box center [183, 121] width 60 height 11
type input "****"
click at [227, 119] on button "submit" at bounding box center [220, 121] width 11 height 10
click at [207, 136] on link "14.20" at bounding box center [206, 139] width 11 height 7
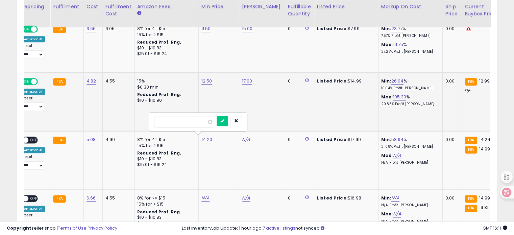
drag, startPoint x: 175, startPoint y: 120, endPoint x: 146, endPoint y: 119, distance: 29.7
type input "**"
click at [224, 122] on icon "submit" at bounding box center [222, 121] width 4 height 4
click at [242, 136] on link "N/A" at bounding box center [246, 139] width 8 height 7
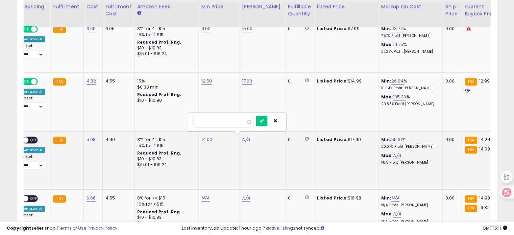
click at [229, 122] on input "number" at bounding box center [223, 121] width 60 height 11
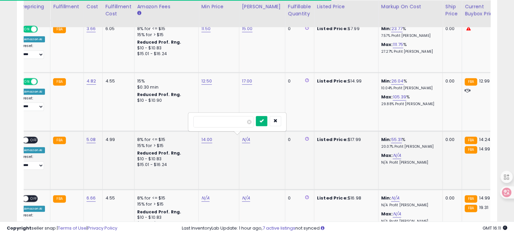
type input "**"
click at [267, 123] on button "submit" at bounding box center [261, 121] width 11 height 10
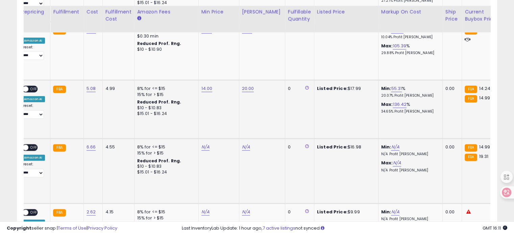
scroll to position [827, 0]
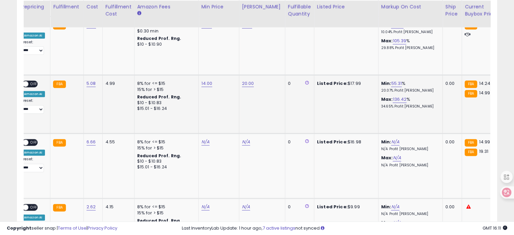
click at [25, 77] on td "ON OFF Amazon AI Preset: **** **** Success Error" at bounding box center [35, 104] width 32 height 58
click at [28, 81] on div "ON OFF" at bounding box center [23, 84] width 16 height 6
click at [30, 81] on span "OFF" at bounding box center [33, 84] width 11 height 6
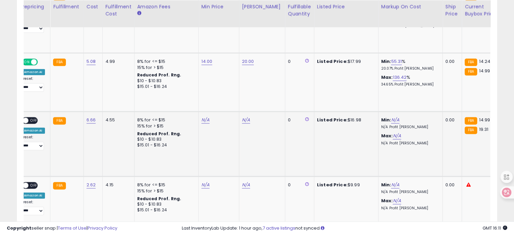
scroll to position [850, 0]
click at [201, 117] on link "N/A" at bounding box center [205, 119] width 8 height 7
click at [190, 104] on input "number" at bounding box center [183, 101] width 60 height 11
type input "****"
click at [223, 100] on icon "submit" at bounding box center [221, 100] width 4 height 4
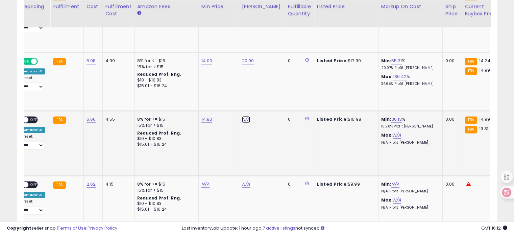
click at [243, 117] on link "N/A" at bounding box center [246, 119] width 8 height 7
click at [234, 98] on input "number" at bounding box center [223, 101] width 60 height 11
type input "**"
click at [267, 99] on button "submit" at bounding box center [261, 101] width 11 height 10
click at [31, 113] on td "ON OFF Amazon AI Preset: **** **** Success Error" at bounding box center [35, 143] width 32 height 65
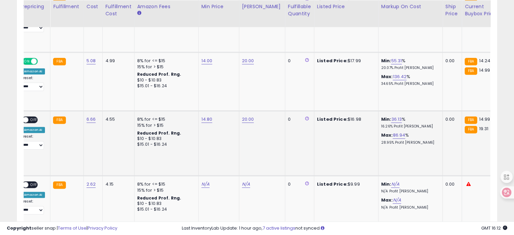
click at [31, 117] on span "OFF" at bounding box center [33, 120] width 11 height 6
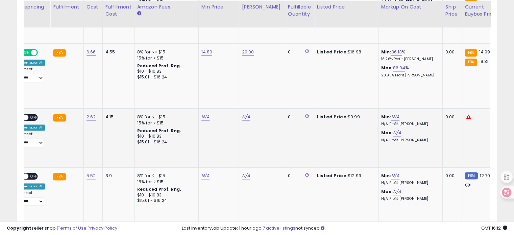
scroll to position [917, 0]
click at [201, 114] on link "N/A" at bounding box center [205, 116] width 8 height 7
click at [194, 100] on input "number" at bounding box center [183, 98] width 60 height 11
type input "*"
click at [227, 95] on button "submit" at bounding box center [220, 98] width 11 height 10
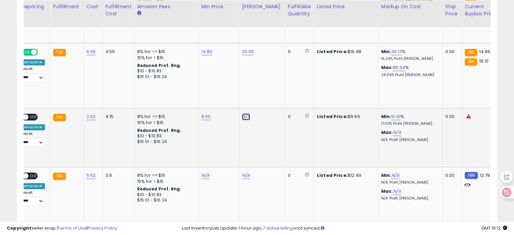
click at [242, 113] on link "N/A" at bounding box center [246, 116] width 8 height 7
click at [239, 100] on input "number" at bounding box center [223, 98] width 60 height 11
type input "**"
click at [267, 98] on button "submit" at bounding box center [261, 98] width 11 height 10
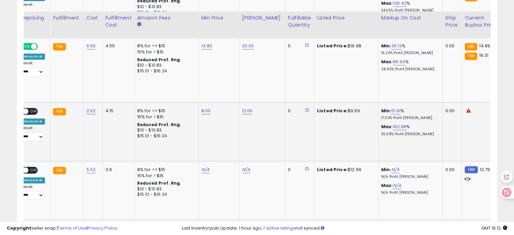
scroll to position [962, 0]
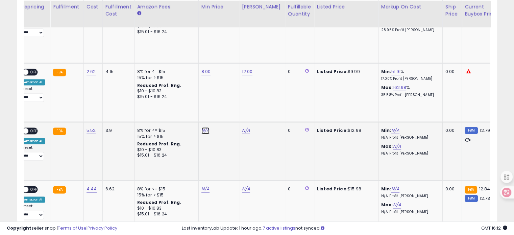
click at [202, 128] on link "N/A" at bounding box center [205, 130] width 8 height 7
click at [190, 112] on input "number" at bounding box center [183, 111] width 60 height 11
type input "****"
click at [223, 109] on icon "submit" at bounding box center [221, 111] width 4 height 4
click at [243, 127] on link "N/A" at bounding box center [246, 130] width 8 height 7
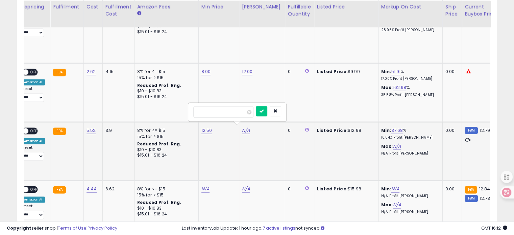
click at [238, 112] on input "number" at bounding box center [223, 111] width 60 height 11
type input "****"
click at [264, 112] on icon "submit" at bounding box center [262, 111] width 4 height 4
click at [246, 128] on link "15.50" at bounding box center [247, 130] width 11 height 7
drag, startPoint x: 219, startPoint y: 106, endPoint x: 149, endPoint y: 107, distance: 69.3
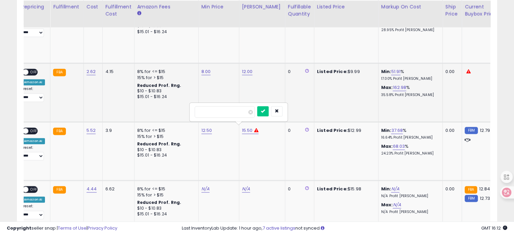
click at [150, 107] on tbody "OZ LAB Rise and Shine Highlighter Stick Silver Glow Long-Lasting Creamy Glow, B…" at bounding box center [407, 148] width 1028 height 1513
type input "**"
click at [265, 111] on icon "submit" at bounding box center [263, 111] width 4 height 4
click at [29, 128] on span "OFF" at bounding box center [33, 131] width 11 height 6
click at [34, 69] on span "OFF" at bounding box center [33, 72] width 11 height 6
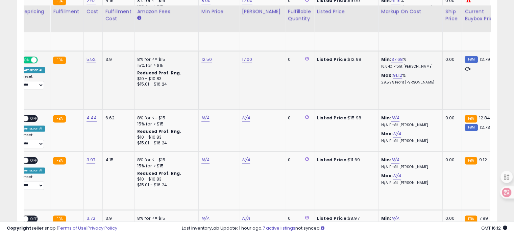
scroll to position [1030, 0]
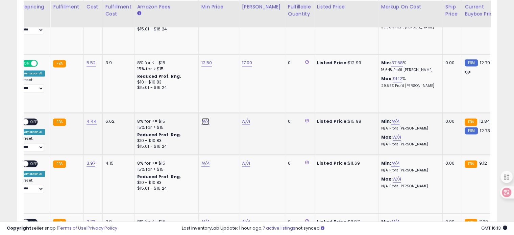
click at [205, 118] on link "N/A" at bounding box center [205, 121] width 8 height 7
click at [200, 105] on input "number" at bounding box center [183, 102] width 60 height 11
type input "****"
click at [227, 98] on button "submit" at bounding box center [220, 102] width 11 height 10
click at [205, 118] on link "12.70" at bounding box center [206, 121] width 10 height 7
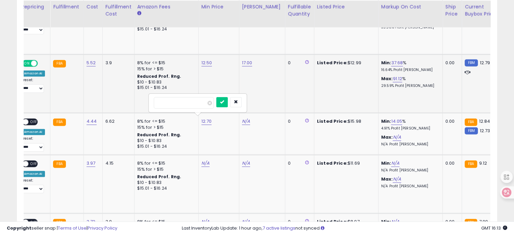
drag, startPoint x: 184, startPoint y: 100, endPoint x: 134, endPoint y: 99, distance: 50.0
click at [134, 99] on tbody "OZ LAB Rise and Shine Highlighter Stick Silver Glow Long-Lasting Creamy Glow, B…" at bounding box center [407, 81] width 1028 height 1513
type input "****"
click at [224, 100] on icon "submit" at bounding box center [222, 102] width 4 height 4
click at [245, 118] on link "N/A" at bounding box center [246, 121] width 8 height 7
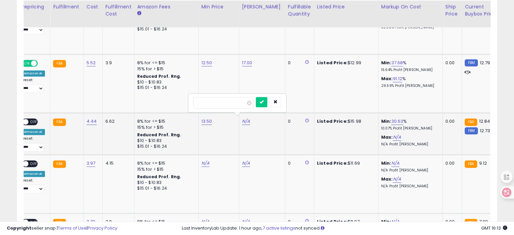
click at [224, 98] on input "number" at bounding box center [223, 102] width 60 height 11
type input "**"
click at [264, 101] on icon "submit" at bounding box center [262, 102] width 4 height 4
click at [35, 119] on span "OFF" at bounding box center [33, 122] width 11 height 6
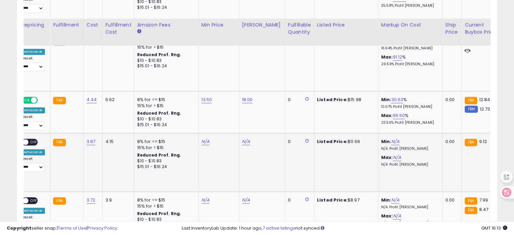
scroll to position [1075, 0]
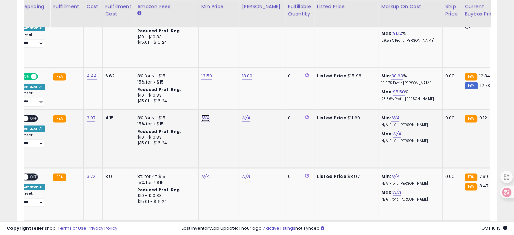
click at [203, 115] on link "N/A" at bounding box center [205, 118] width 8 height 7
click at [198, 99] on input "number" at bounding box center [183, 98] width 60 height 11
type input "***"
click at [223, 97] on icon "submit" at bounding box center [221, 98] width 4 height 4
click at [243, 115] on link "N/A" at bounding box center [246, 118] width 8 height 7
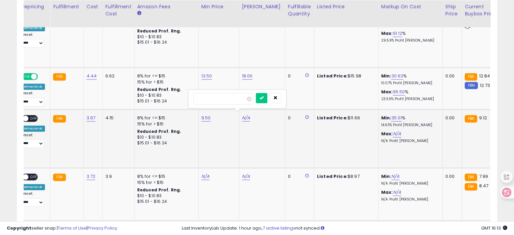
click at [230, 100] on input "number" at bounding box center [223, 98] width 60 height 11
type input "****"
click at [267, 94] on button "submit" at bounding box center [261, 98] width 11 height 10
click at [34, 115] on span "OFF" at bounding box center [33, 118] width 11 height 6
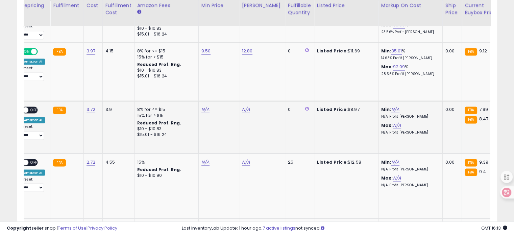
scroll to position [1143, 0]
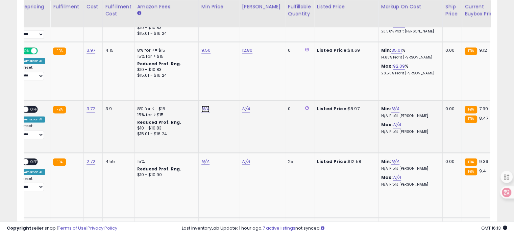
click at [202, 106] on link "N/A" at bounding box center [205, 108] width 8 height 7
click at [193, 89] on input "number" at bounding box center [183, 89] width 60 height 11
type input "***"
click at [223, 88] on icon "submit" at bounding box center [221, 89] width 4 height 4
click at [244, 106] on link "N/A" at bounding box center [246, 108] width 8 height 7
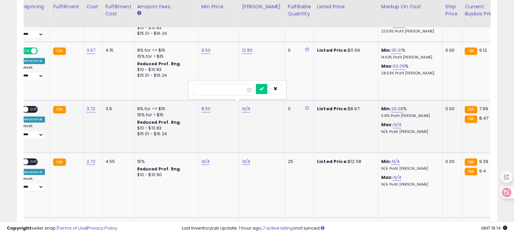
click at [219, 91] on input "number" at bounding box center [223, 89] width 60 height 11
type input "**"
click at [264, 87] on icon "submit" at bounding box center [262, 89] width 4 height 4
click at [245, 105] on link "10.00" at bounding box center [247, 108] width 11 height 7
drag, startPoint x: 230, startPoint y: 90, endPoint x: 157, endPoint y: 85, distance: 72.9
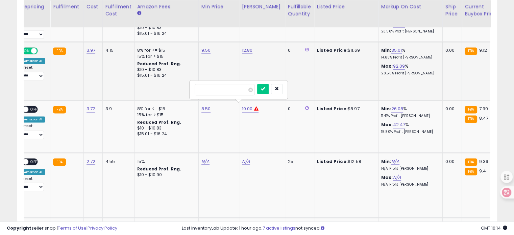
type input "**"
click at [269, 91] on button "submit" at bounding box center [262, 89] width 11 height 10
click at [29, 108] on div "ON OFF" at bounding box center [23, 109] width 16 height 6
click at [32, 106] on span "OFF" at bounding box center [33, 109] width 11 height 6
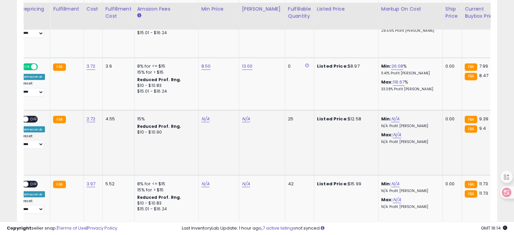
scroll to position [1188, 0]
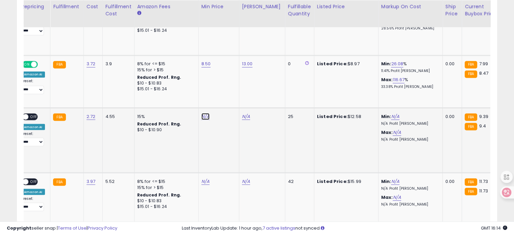
click at [203, 113] on link "N/A" at bounding box center [205, 116] width 8 height 7
click at [207, 96] on input "number" at bounding box center [183, 96] width 60 height 11
type input "*"
click at [223, 94] on icon "submit" at bounding box center [221, 96] width 4 height 4
click at [242, 113] on link "N/A" at bounding box center [246, 116] width 8 height 7
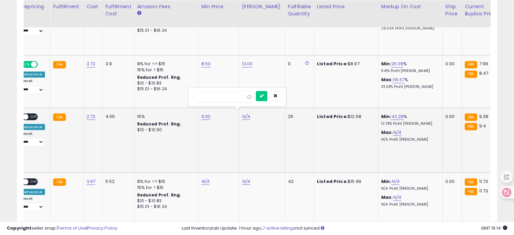
click at [220, 97] on input "number" at bounding box center [223, 96] width 60 height 11
type input "****"
click at [267, 95] on button "submit" at bounding box center [261, 96] width 11 height 10
click at [34, 114] on span "OFF" at bounding box center [33, 117] width 11 height 6
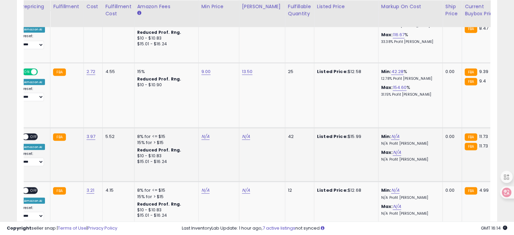
scroll to position [1233, 0]
click at [202, 133] on link "N/A" at bounding box center [205, 136] width 8 height 7
click at [181, 113] on input "number" at bounding box center [183, 116] width 60 height 11
type input "****"
click at [223, 114] on icon "submit" at bounding box center [221, 116] width 4 height 4
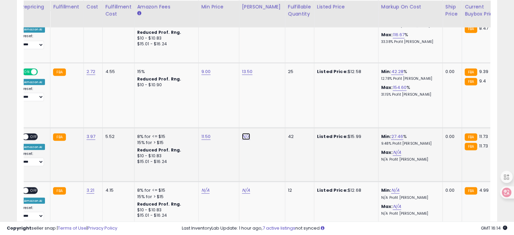
click at [244, 135] on link "N/A" at bounding box center [246, 136] width 8 height 7
click at [239, 119] on input "number" at bounding box center [223, 116] width 60 height 11
type input "**"
click at [267, 113] on button "submit" at bounding box center [261, 116] width 11 height 10
click at [31, 133] on span "OFF" at bounding box center [33, 136] width 11 height 6
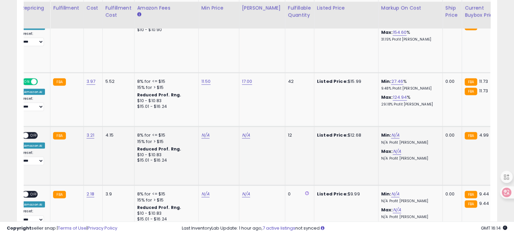
scroll to position [1289, 0]
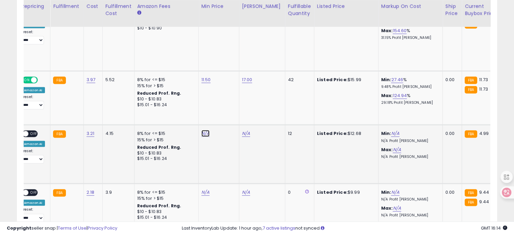
click at [201, 130] on link "N/A" at bounding box center [205, 133] width 8 height 7
click at [194, 113] on input "number" at bounding box center [183, 113] width 60 height 11
type input "*"
click at [227, 109] on button "submit" at bounding box center [220, 113] width 11 height 10
click at [205, 130] on link "9.00" at bounding box center [205, 133] width 9 height 7
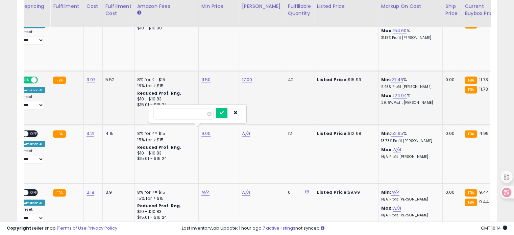
drag, startPoint x: 177, startPoint y: 112, endPoint x: 119, endPoint y: 110, distance: 58.5
type input "*"
click at [224, 113] on icon "submit" at bounding box center [222, 113] width 4 height 4
click at [243, 131] on link "N/A" at bounding box center [246, 133] width 8 height 7
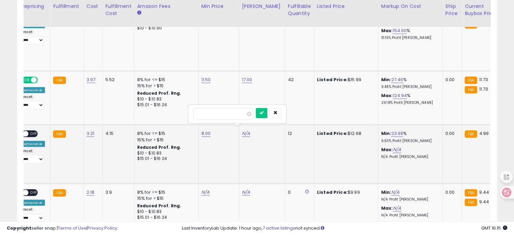
click at [237, 117] on input "number" at bounding box center [223, 113] width 60 height 11
type input "**"
click at [264, 113] on icon "submit" at bounding box center [262, 113] width 4 height 4
click at [38, 130] on div "ON OFF Amazon AI Preset: **** **** Success Error" at bounding box center [33, 146] width 24 height 33
click at [32, 131] on span "OFF" at bounding box center [33, 134] width 11 height 6
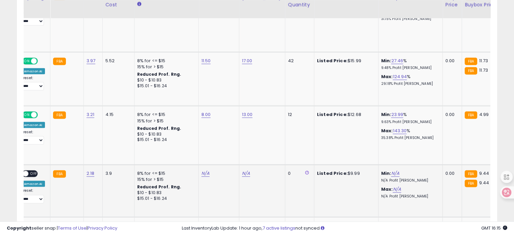
scroll to position [1334, 0]
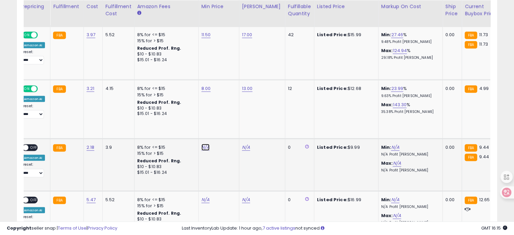
click at [201, 144] on link "N/A" at bounding box center [205, 147] width 8 height 7
click at [191, 127] on input "number" at bounding box center [183, 127] width 60 height 11
type input "*"
click at [227, 129] on button "submit" at bounding box center [220, 127] width 11 height 10
click at [203, 144] on link "9.00" at bounding box center [205, 147] width 9 height 7
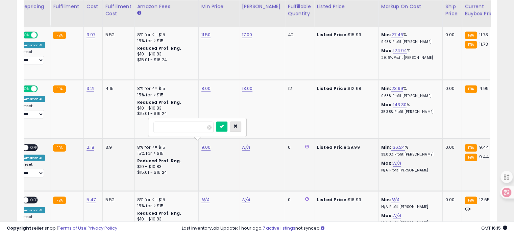
click at [241, 129] on button "button" at bounding box center [235, 127] width 11 height 10
click at [245, 144] on link "N/A" at bounding box center [246, 147] width 8 height 7
click at [235, 130] on input "number" at bounding box center [223, 127] width 60 height 11
type input "**"
click at [264, 127] on icon "submit" at bounding box center [262, 126] width 4 height 4
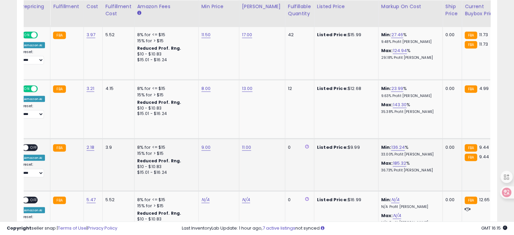
click at [27, 144] on div "ON OFF" at bounding box center [30, 147] width 16 height 7
click at [34, 145] on span "OFF" at bounding box center [33, 148] width 11 height 6
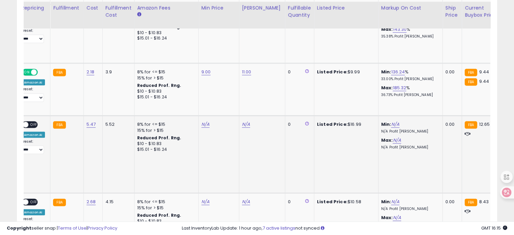
scroll to position [1413, 0]
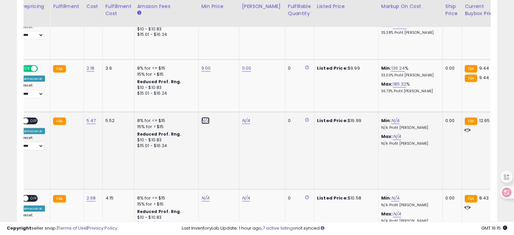
click at [201, 117] on link "N/A" at bounding box center [205, 120] width 8 height 7
click at [195, 100] on input "number" at bounding box center [183, 100] width 60 height 11
type input "****"
click at [223, 98] on icon "submit" at bounding box center [221, 99] width 4 height 4
click at [202, 117] on link "12.50" at bounding box center [206, 120] width 11 height 7
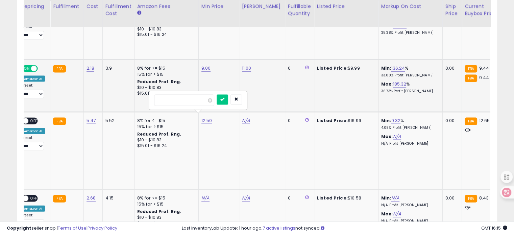
drag, startPoint x: 179, startPoint y: 97, endPoint x: 131, endPoint y: 93, distance: 48.1
type input "**"
click at [224, 98] on icon "submit" at bounding box center [222, 99] width 4 height 4
click at [242, 117] on link "N/A" at bounding box center [246, 120] width 8 height 7
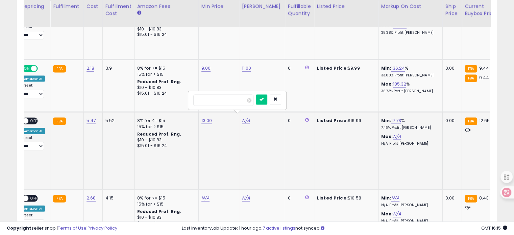
click at [228, 96] on input "number" at bounding box center [223, 100] width 60 height 11
type input "**"
click at [264, 97] on icon "submit" at bounding box center [262, 99] width 4 height 4
click at [28, 118] on div "ON OFF" at bounding box center [23, 121] width 16 height 6
click at [31, 118] on span "OFF" at bounding box center [33, 121] width 11 height 6
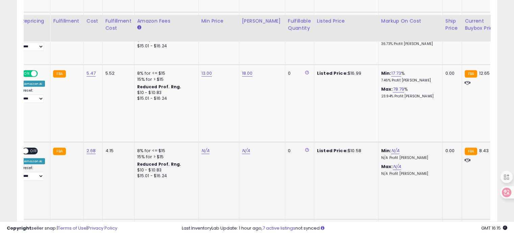
scroll to position [1492, 0]
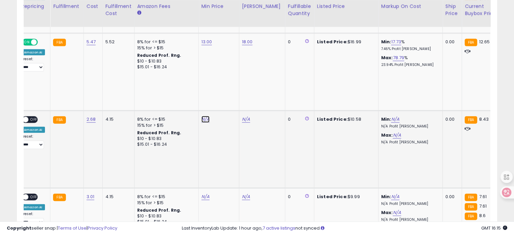
click at [201, 116] on link "N/A" at bounding box center [205, 119] width 8 height 7
click at [193, 99] on input "number" at bounding box center [183, 98] width 60 height 11
type input "***"
click at [223, 96] on icon "submit" at bounding box center [221, 98] width 4 height 4
click at [242, 116] on link "N/A" at bounding box center [246, 119] width 8 height 7
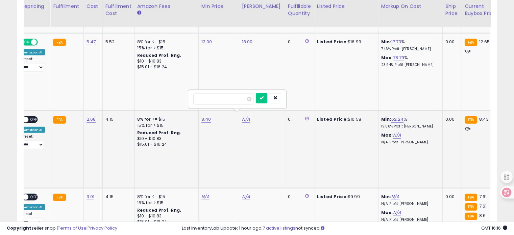
click at [220, 96] on input "number" at bounding box center [223, 98] width 60 height 11
type input "**"
click at [264, 96] on icon "submit" at bounding box center [262, 98] width 4 height 4
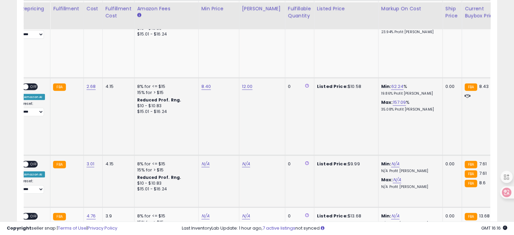
scroll to position [1537, 0]
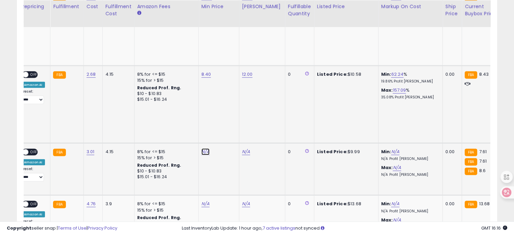
click at [204, 148] on link "N/A" at bounding box center [205, 151] width 8 height 7
click at [195, 126] on input "number" at bounding box center [183, 124] width 60 height 11
type input "*"
click at [227, 120] on button "submit" at bounding box center [220, 124] width 11 height 10
click at [242, 148] on link "N/A" at bounding box center [246, 151] width 8 height 7
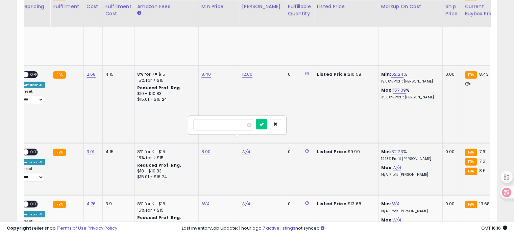
click at [235, 125] on input "number" at bounding box center [223, 124] width 60 height 11
type input "**"
click at [264, 122] on icon "submit" at bounding box center [262, 124] width 4 height 4
click at [33, 149] on span "OFF" at bounding box center [33, 152] width 11 height 6
click at [34, 72] on span "OFF" at bounding box center [33, 75] width 11 height 6
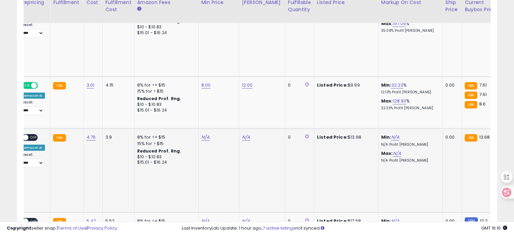
scroll to position [1604, 0]
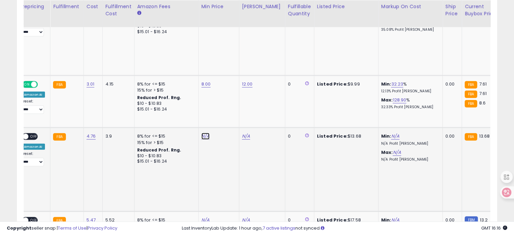
click at [201, 133] on link "N/A" at bounding box center [205, 136] width 8 height 7
click at [188, 110] on input "number" at bounding box center [183, 109] width 60 height 11
type input "****"
click at [227, 108] on button "submit" at bounding box center [220, 109] width 11 height 10
click at [242, 133] on link "N/A" at bounding box center [246, 136] width 8 height 7
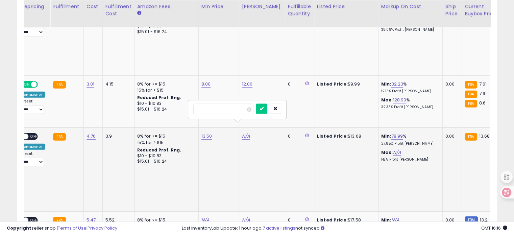
click at [228, 109] on input "number" at bounding box center [223, 109] width 60 height 11
type input "**"
click at [264, 108] on icon "submit" at bounding box center [262, 108] width 4 height 4
click at [33, 134] on span "OFF" at bounding box center [33, 137] width 11 height 6
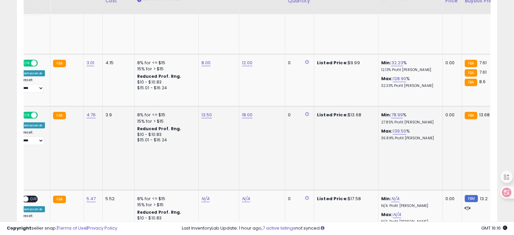
scroll to position [1661, 0]
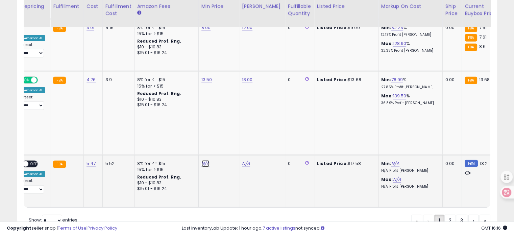
click at [202, 160] on link "N/A" at bounding box center [205, 163] width 8 height 7
click at [200, 138] on input "number" at bounding box center [183, 136] width 60 height 11
type input "**"
click at [223, 134] on icon "submit" at bounding box center [221, 135] width 4 height 4
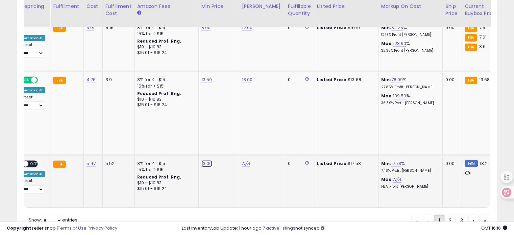
click at [201, 160] on link "13.00" at bounding box center [206, 163] width 11 height 7
drag, startPoint x: 174, startPoint y: 131, endPoint x: 139, endPoint y: 123, distance: 35.7
type input "**"
click at [224, 134] on icon "submit" at bounding box center [222, 135] width 4 height 4
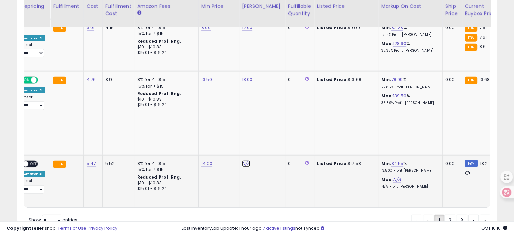
click at [242, 160] on link "N/A" at bounding box center [246, 163] width 8 height 7
click at [232, 136] on input "number" at bounding box center [223, 136] width 60 height 11
type input "**"
click at [267, 133] on button "submit" at bounding box center [261, 136] width 11 height 10
click at [26, 161] on span at bounding box center [26, 164] width 6 height 6
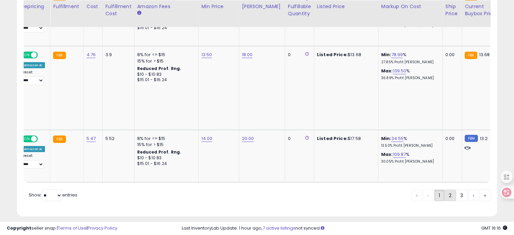
click at [448, 190] on link "2" at bounding box center [449, 195] width 11 height 11
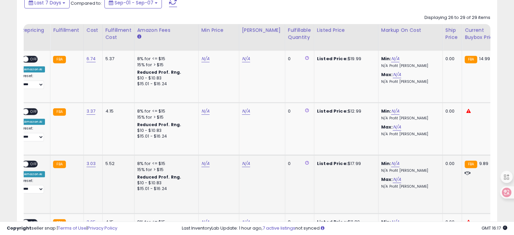
scroll to position [299, 0]
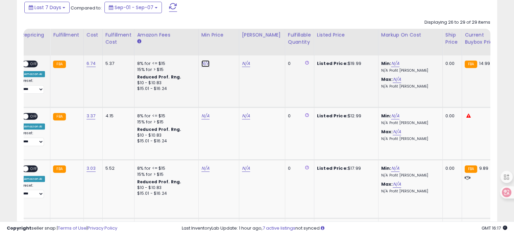
click at [201, 61] on link "N/A" at bounding box center [205, 63] width 8 height 7
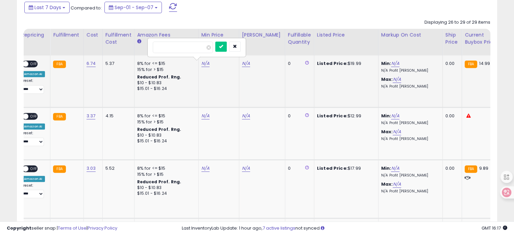
click at [183, 49] on input "number" at bounding box center [183, 47] width 60 height 11
type input "****"
click at [223, 46] on icon "submit" at bounding box center [221, 46] width 4 height 4
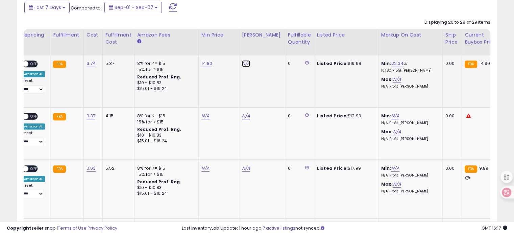
click at [243, 65] on link "N/A" at bounding box center [246, 63] width 8 height 7
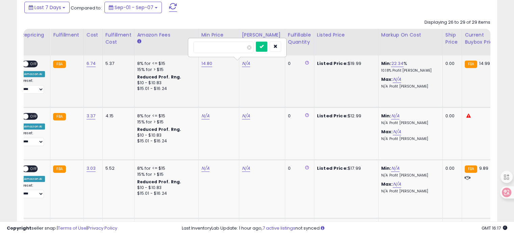
click at [225, 47] on input "number" at bounding box center [223, 47] width 60 height 11
type input "**"
click at [267, 45] on button "submit" at bounding box center [261, 47] width 11 height 10
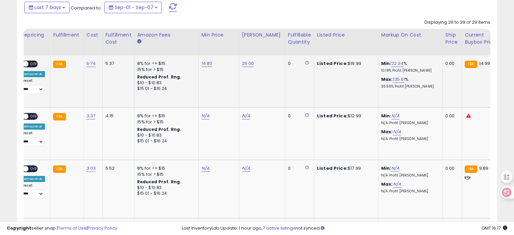
click at [34, 62] on span "OFF" at bounding box center [33, 64] width 11 height 6
click at [202, 113] on link "N/A" at bounding box center [205, 116] width 8 height 7
click at [187, 100] on input "number" at bounding box center [183, 99] width 60 height 11
type input "**"
click at [223, 99] on icon "submit" at bounding box center [221, 98] width 4 height 4
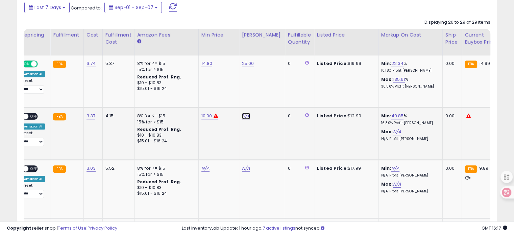
click at [242, 115] on link "N/A" at bounding box center [246, 116] width 8 height 7
click at [281, 96] on button "button" at bounding box center [275, 99] width 11 height 10
click at [206, 114] on link "10.00" at bounding box center [206, 116] width 11 height 7
drag, startPoint x: 189, startPoint y: 96, endPoint x: 138, endPoint y: 93, distance: 51.1
click at [134, 93] on tbody "Jell-O Watermelon Gelatin Mix (3 oz Boxes, Pack of 6) [PERSON_NAME] ASIN: B00JD…" at bounding box center [407, 175] width 1028 height 240
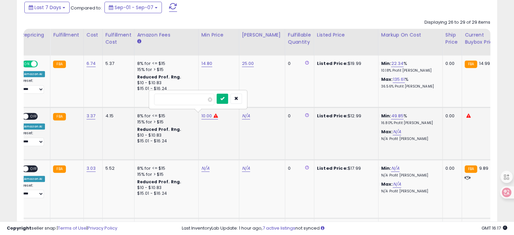
type input "***"
click at [224, 98] on icon "submit" at bounding box center [222, 98] width 4 height 4
click at [242, 116] on link "N/A" at bounding box center [246, 116] width 8 height 7
click at [213, 98] on input "number" at bounding box center [223, 99] width 60 height 11
type input "**"
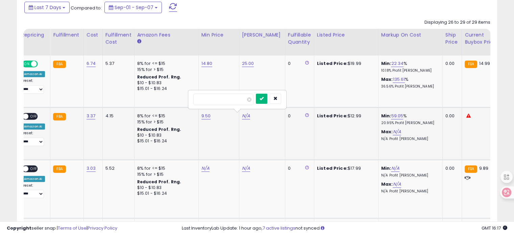
click at [267, 98] on button "submit" at bounding box center [261, 99] width 11 height 10
click at [26, 115] on span at bounding box center [26, 116] width 6 height 6
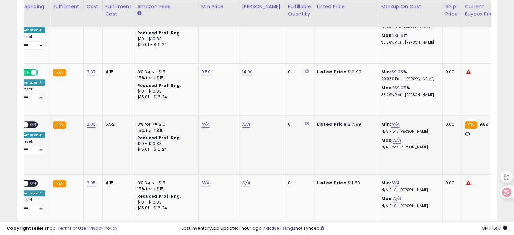
scroll to position [344, 0]
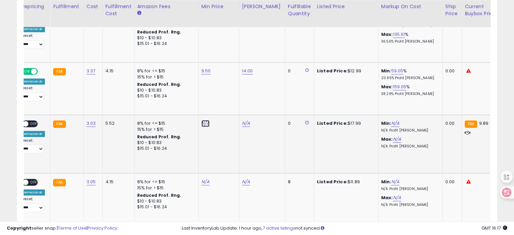
click at [205, 121] on link "N/A" at bounding box center [205, 123] width 8 height 7
click at [196, 103] on input "number" at bounding box center [183, 106] width 60 height 11
type input "***"
click at [223, 104] on icon "submit" at bounding box center [221, 106] width 4 height 4
click at [243, 122] on link "N/A" at bounding box center [246, 123] width 8 height 7
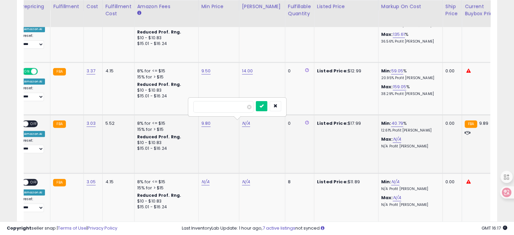
click at [226, 105] on input "number" at bounding box center [223, 106] width 60 height 11
type input "**"
click at [264, 105] on icon "submit" at bounding box center [262, 106] width 4 height 4
click at [27, 121] on span at bounding box center [26, 124] width 6 height 6
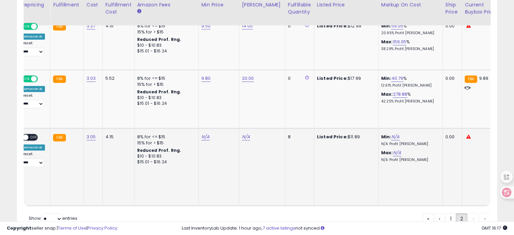
scroll to position [389, 0]
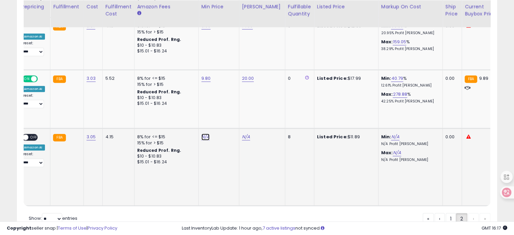
click at [203, 136] on link "N/A" at bounding box center [205, 136] width 8 height 7
click at [192, 123] on input "number" at bounding box center [183, 119] width 60 height 11
type input "**"
click at [227, 118] on button "submit" at bounding box center [220, 119] width 11 height 10
click at [208, 135] on link "10.00" at bounding box center [206, 136] width 11 height 7
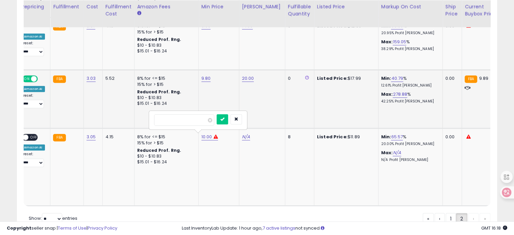
drag, startPoint x: 151, startPoint y: 117, endPoint x: 144, endPoint y: 117, distance: 7.8
click at [144, 117] on tbody "Jell-O Watermelon Gelatin Mix (3 oz Boxes, Pack of 6) [PERSON_NAME] ASIN: B00JD…" at bounding box center [407, 86] width 1028 height 240
type input "*"
click at [224, 117] on icon "submit" at bounding box center [222, 119] width 4 height 4
click at [201, 136] on link "8.00" at bounding box center [205, 136] width 9 height 7
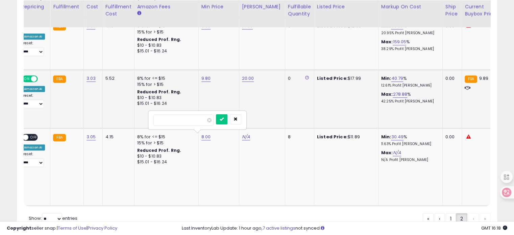
drag, startPoint x: 180, startPoint y: 117, endPoint x: 139, endPoint y: 108, distance: 41.6
click at [140, 108] on tbody "Jell-O Watermelon Gelatin Mix (3 oz Boxes, Pack of 6) [PERSON_NAME] ASIN: B00JD…" at bounding box center [407, 86] width 1028 height 240
type input "*"
click at [224, 119] on icon "submit" at bounding box center [222, 119] width 4 height 4
click at [242, 137] on link "N/A" at bounding box center [246, 136] width 8 height 7
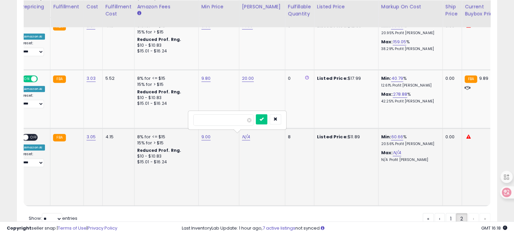
click at [230, 120] on input "number" at bounding box center [223, 119] width 60 height 11
type input "**"
click at [267, 121] on button "submit" at bounding box center [261, 119] width 11 height 10
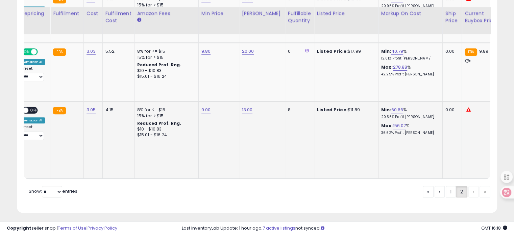
scroll to position [423, 0]
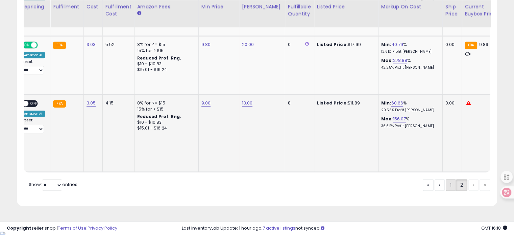
click at [446, 190] on link "1" at bounding box center [451, 184] width 10 height 11
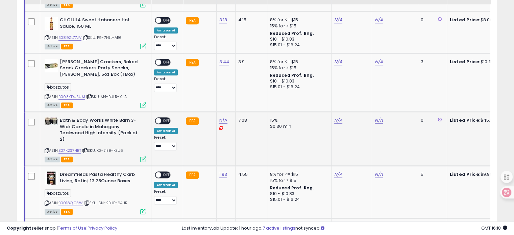
scroll to position [488, 0]
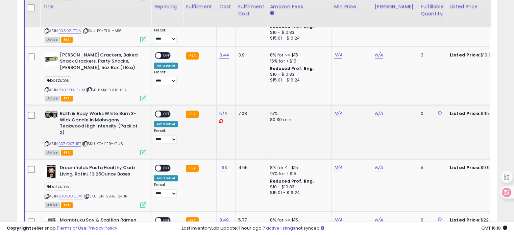
click at [224, 109] on td "N/A" at bounding box center [225, 132] width 19 height 54
click at [221, 113] on link "N/A" at bounding box center [223, 113] width 8 height 7
click at [204, 95] on input "number" at bounding box center [202, 96] width 60 height 11
type input "*****"
click at [246, 96] on button "submit" at bounding box center [239, 96] width 11 height 10
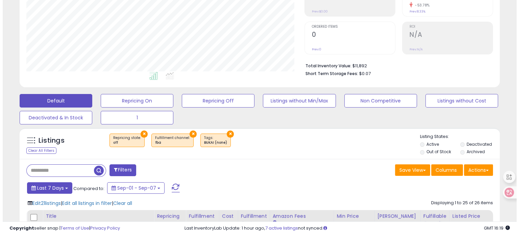
scroll to position [140, 0]
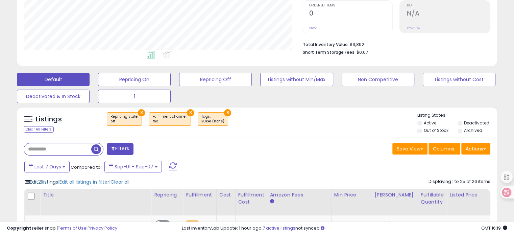
click at [45, 180] on span "Edit 21 listings" at bounding box center [44, 181] width 28 height 7
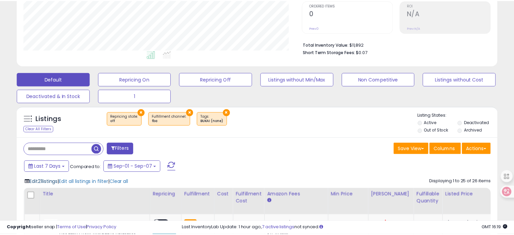
scroll to position [138, 281]
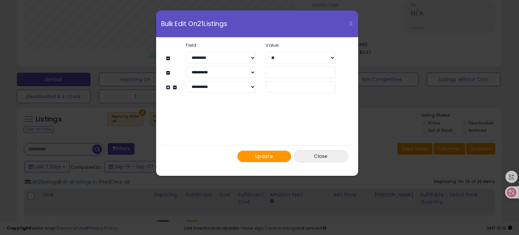
click at [282, 157] on button "Update" at bounding box center [264, 156] width 54 height 12
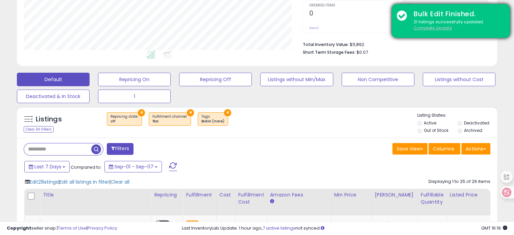
click at [415, 25] on u "Complete Update" at bounding box center [433, 28] width 38 height 6
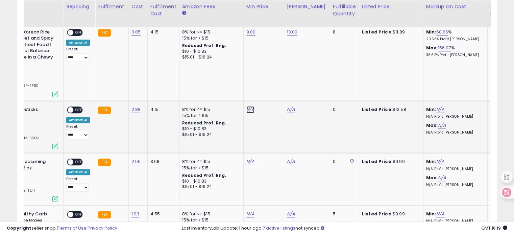
click at [248, 107] on link "N/A" at bounding box center [250, 109] width 8 height 7
click at [241, 94] on input "number" at bounding box center [228, 92] width 60 height 11
type input "*"
click at [268, 90] on icon "submit" at bounding box center [266, 92] width 4 height 4
click at [288, 107] on link "N/A" at bounding box center [291, 109] width 8 height 7
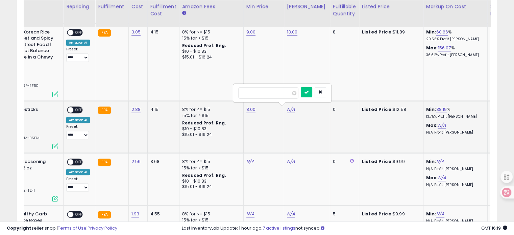
click at [278, 92] on input "number" at bounding box center [268, 92] width 60 height 11
type input "**"
click at [309, 92] on icon "submit" at bounding box center [306, 92] width 4 height 4
click at [73, 110] on div "ON OFF" at bounding box center [67, 110] width 16 height 6
click at [76, 108] on span "OFF" at bounding box center [78, 110] width 11 height 6
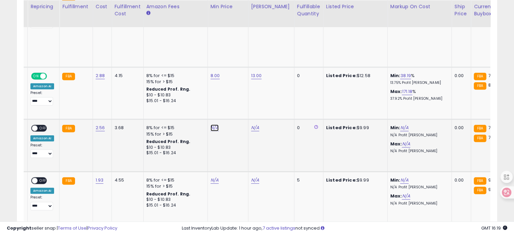
click at [212, 128] on link "N/A" at bounding box center [215, 127] width 8 height 7
click at [203, 112] on input "number" at bounding box center [192, 110] width 60 height 11
type input "***"
click at [232, 108] on icon "submit" at bounding box center [230, 110] width 4 height 4
click at [251, 124] on link "N/A" at bounding box center [255, 127] width 8 height 7
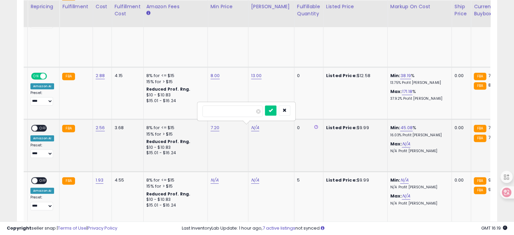
click at [246, 113] on input "number" at bounding box center [232, 110] width 60 height 11
click at [273, 110] on icon "submit" at bounding box center [271, 110] width 4 height 4
click at [45, 125] on div "ON OFF Amazon AI Preset: **** **** Success Error" at bounding box center [42, 141] width 24 height 33
click at [36, 125] on div "ON OFF" at bounding box center [32, 128] width 16 height 6
click at [36, 127] on span at bounding box center [35, 128] width 6 height 6
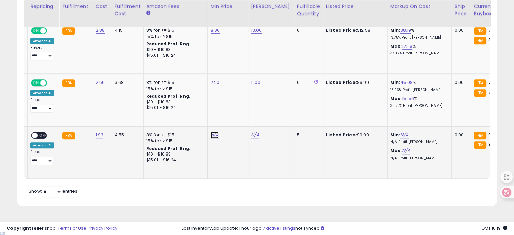
click at [211, 133] on link "N/A" at bounding box center [215, 134] width 8 height 7
click at [196, 118] on input "number" at bounding box center [192, 117] width 60 height 11
click at [232, 117] on icon "submit" at bounding box center [230, 117] width 4 height 4
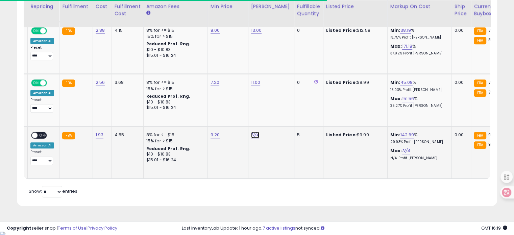
click at [251, 133] on link "N/A" at bounding box center [255, 134] width 8 height 7
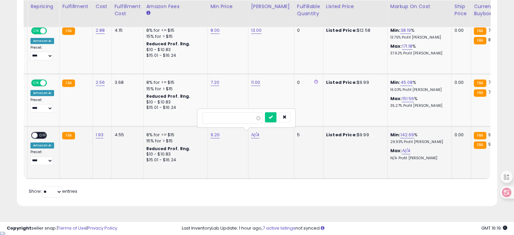
click at [233, 120] on input "number" at bounding box center [232, 117] width 60 height 11
click at [276, 117] on button "submit" at bounding box center [270, 117] width 11 height 10
click at [252, 135] on link "11.00" at bounding box center [255, 134] width 9 height 7
drag, startPoint x: 230, startPoint y: 116, endPoint x: 187, endPoint y: 113, distance: 44.0
click at [187, 113] on tbody "OZ LAB Rise and Shine Highlighter Stick Silver Glow Long-Lasting Creamy Glow, B…" at bounding box center [416, 31] width 1028 height 294
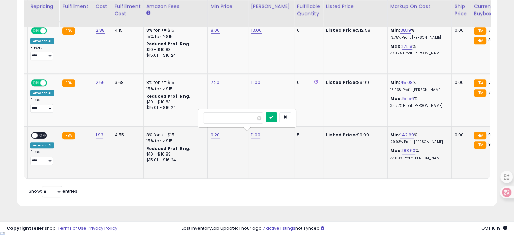
click at [277, 117] on button "submit" at bounding box center [271, 117] width 11 height 10
click at [38, 135] on span "OFF" at bounding box center [43, 135] width 11 height 6
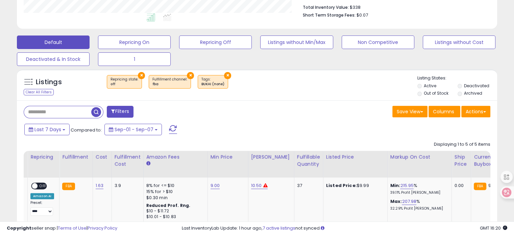
click at [112, 110] on span at bounding box center [113, 111] width 4 height 5
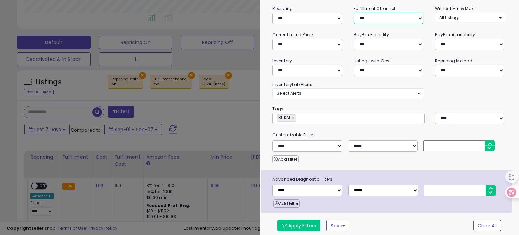
click at [369, 16] on select "*** *** *** ***" at bounding box center [389, 18] width 70 height 11
click at [354, 13] on select "*** *** *** ***" at bounding box center [389, 18] width 70 height 11
click at [295, 226] on button "Apply Filters" at bounding box center [298, 225] width 43 height 11
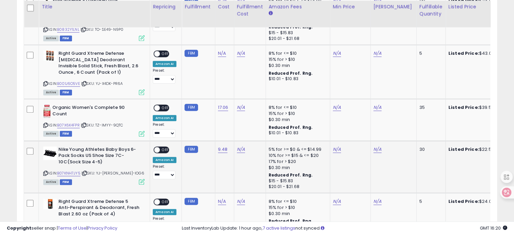
scroll to position [0, 33]
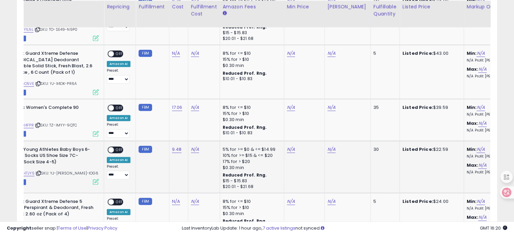
click at [191, 148] on div "N/A" at bounding box center [203, 149] width 24 height 6
click at [192, 146] on link "N/A" at bounding box center [195, 149] width 8 height 7
click at [188, 127] on input "text" at bounding box center [173, 131] width 60 height 10
click at [188, 129] on input "text" at bounding box center [173, 131] width 60 height 10
click at [214, 131] on icon "submit" at bounding box center [212, 130] width 4 height 4
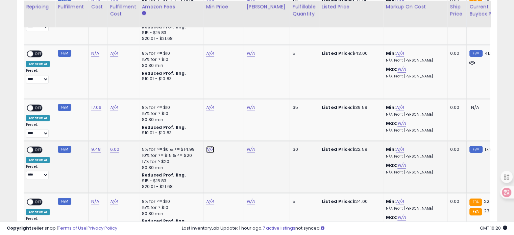
click at [208, 147] on link "N/A" at bounding box center [210, 149] width 8 height 7
click at [190, 130] on input "number" at bounding box center [188, 131] width 60 height 11
click at [228, 128] on icon "submit" at bounding box center [226, 130] width 4 height 4
click at [208, 149] on link "18.00" at bounding box center [211, 149] width 11 height 7
drag, startPoint x: 188, startPoint y: 131, endPoint x: 154, endPoint y: 123, distance: 34.4
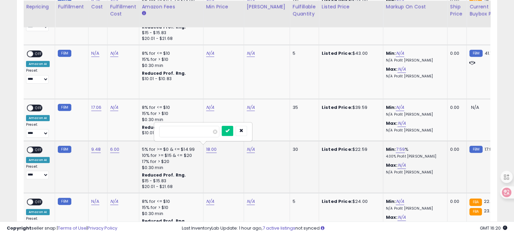
click at [154, 123] on div "*****" at bounding box center [202, 132] width 97 height 18
click at [229, 128] on icon "submit" at bounding box center [227, 130] width 4 height 4
click at [249, 148] on link "N/A" at bounding box center [251, 149] width 8 height 7
click at [239, 128] on input "number" at bounding box center [228, 131] width 60 height 11
click at [269, 128] on icon "submit" at bounding box center [267, 130] width 4 height 4
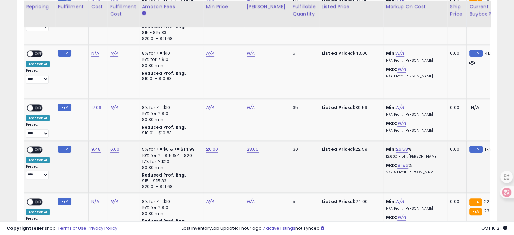
click at [31, 147] on span at bounding box center [30, 150] width 6 height 6
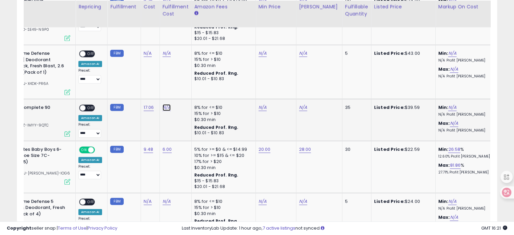
click at [163, 106] on link "N/A" at bounding box center [167, 107] width 8 height 7
click at [151, 91] on input "text" at bounding box center [145, 89] width 60 height 10
click at [189, 86] on button "submit" at bounding box center [182, 89] width 11 height 10
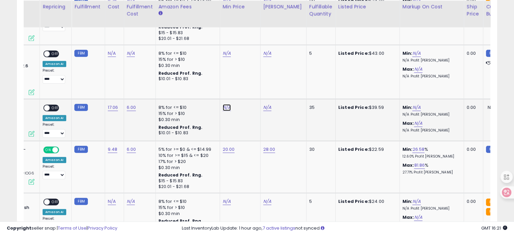
click at [223, 105] on link "N/A" at bounding box center [227, 107] width 8 height 7
click at [215, 92] on input "number" at bounding box center [204, 89] width 60 height 11
click at [248, 86] on button "submit" at bounding box center [242, 89] width 11 height 10
click at [263, 105] on link "N/A" at bounding box center [267, 107] width 8 height 7
click at [263, 89] on input "number" at bounding box center [245, 89] width 60 height 11
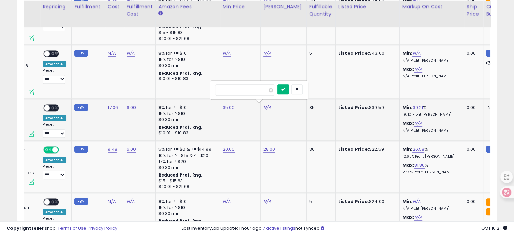
click at [285, 89] on icon "submit" at bounding box center [283, 89] width 4 height 4
click at [56, 105] on span "OFF" at bounding box center [55, 108] width 11 height 6
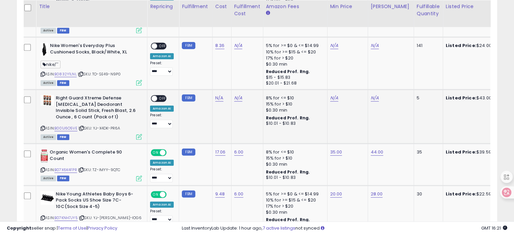
click at [41, 126] on icon at bounding box center [43, 128] width 4 height 4
